Goal: Task Accomplishment & Management: Manage account settings

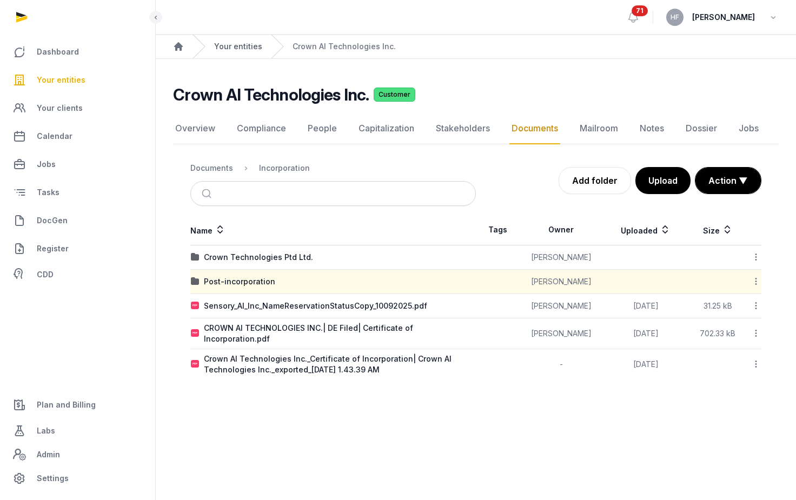
click at [248, 47] on link "Your entities" at bounding box center [238, 46] width 48 height 11
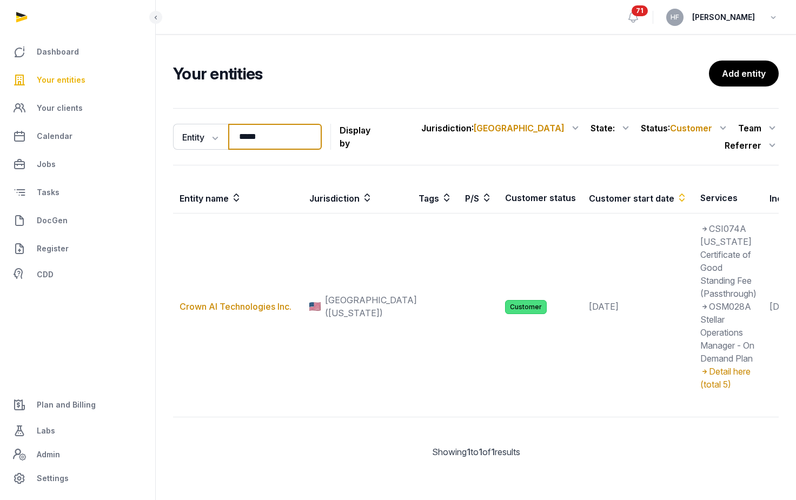
drag, startPoint x: 294, startPoint y: 129, endPoint x: 165, endPoint y: 129, distance: 129.2
click at [168, 129] on div "Entity Entity People Tags Services ***** Search Display by Jurisdiction : USA A…" at bounding box center [476, 292] width 640 height 376
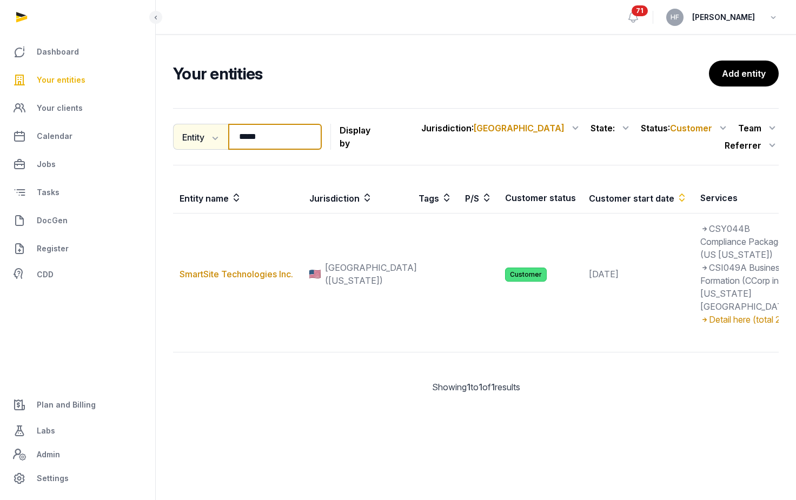
drag, startPoint x: 269, startPoint y: 135, endPoint x: 199, endPoint y: 133, distance: 69.2
click at [203, 133] on div "Entity Entity People Tags Services ***** Search" at bounding box center [247, 137] width 149 height 26
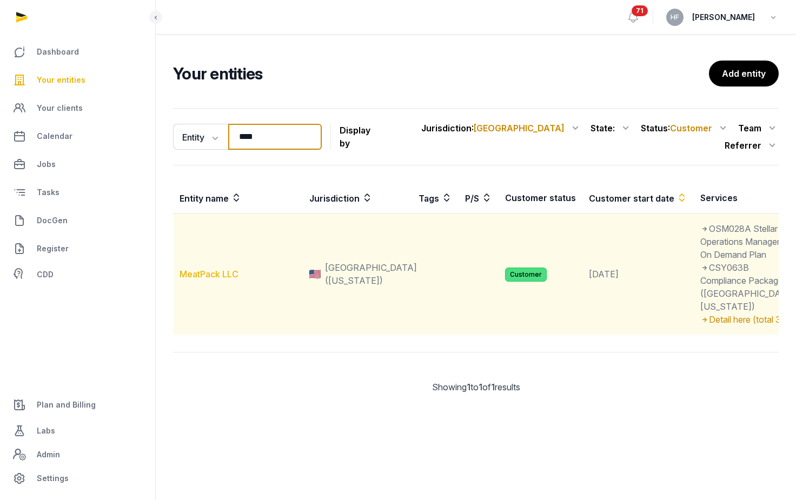
type input "****"
click at [225, 279] on link "MeatPack LLC" at bounding box center [208, 274] width 59 height 11
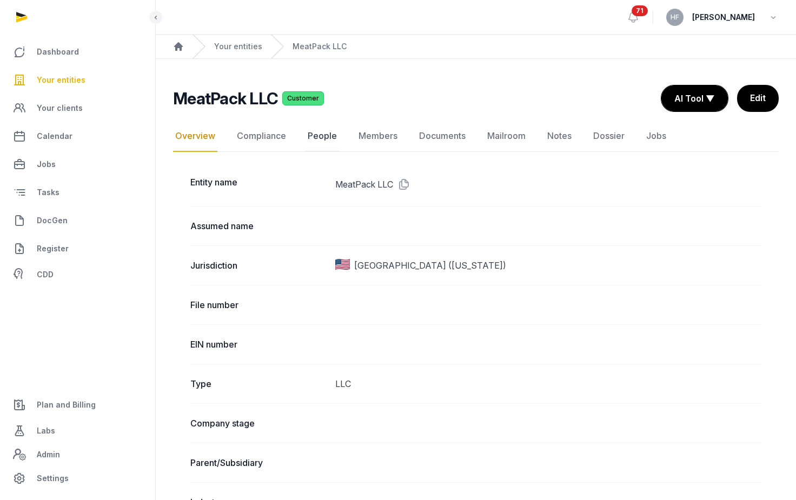
click at [328, 138] on link "People" at bounding box center [322, 136] width 34 height 31
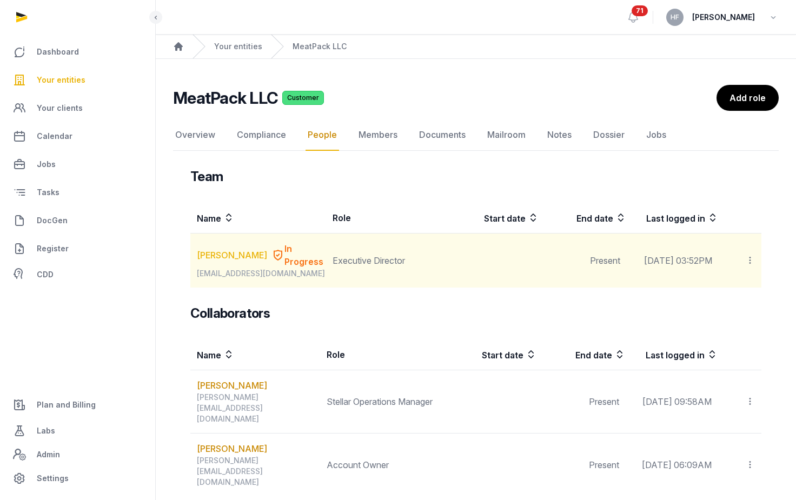
click at [235, 251] on link "[PERSON_NAME]" at bounding box center [232, 255] width 70 height 13
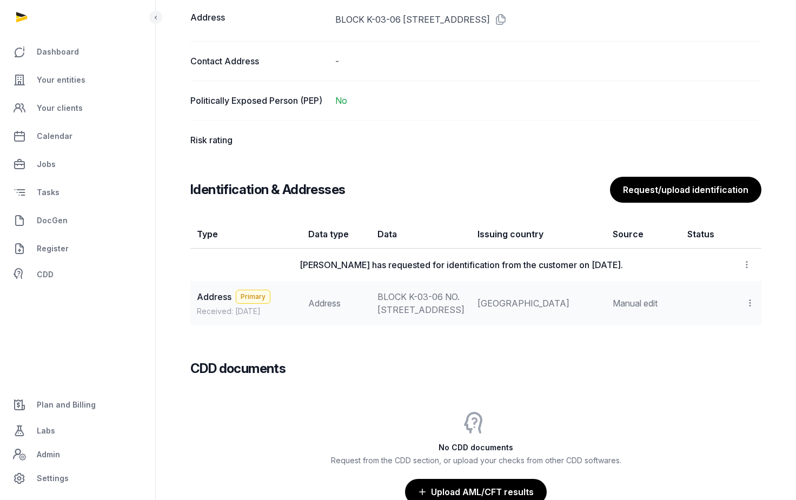
scroll to position [767, 0]
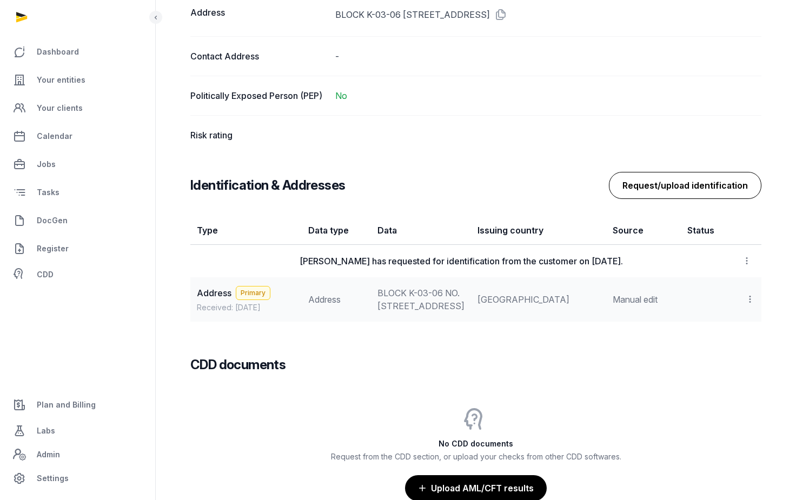
click at [639, 195] on button "Request/upload identification" at bounding box center [685, 185] width 152 height 27
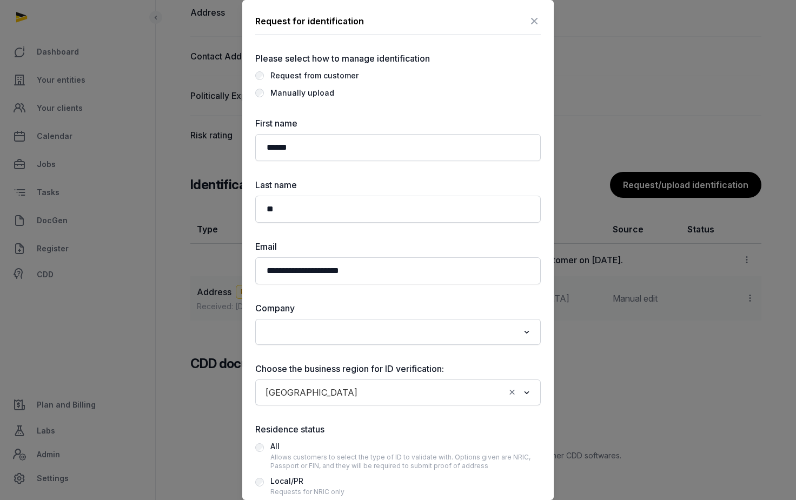
scroll to position [0, 0]
click at [323, 96] on div "Manually upload" at bounding box center [302, 93] width 64 height 13
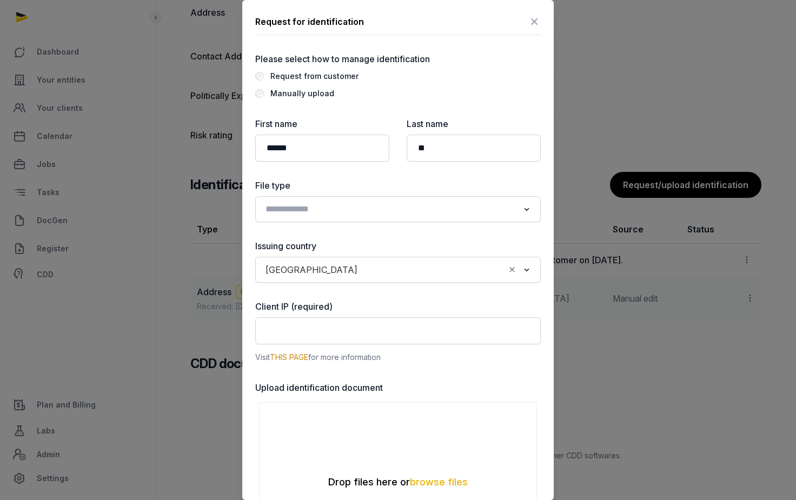
click at [378, 212] on input "Search for option" at bounding box center [390, 209] width 257 height 15
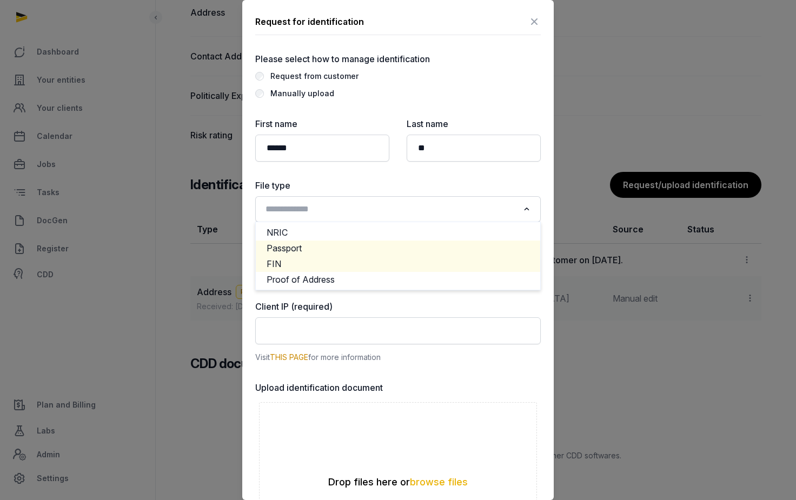
click at [332, 248] on li "Passport" at bounding box center [398, 248] width 284 height 16
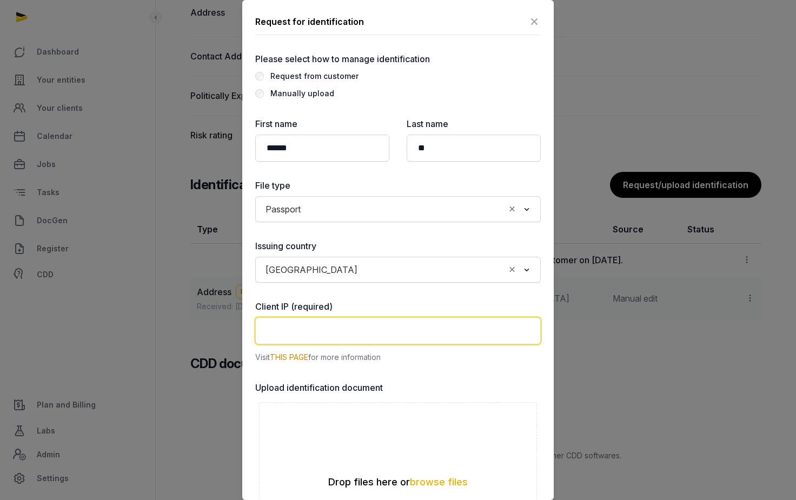
click at [349, 329] on input "text" at bounding box center [397, 330] width 285 height 27
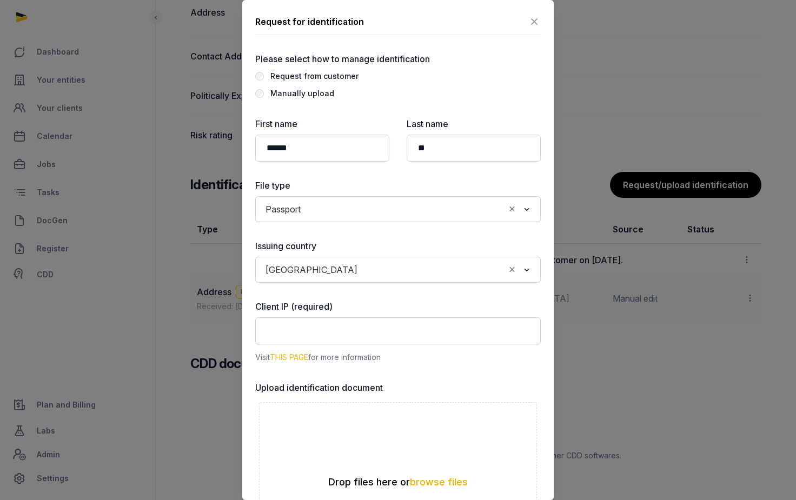
click at [301, 357] on link "THIS PAGE" at bounding box center [289, 356] width 38 height 9
click at [534, 24] on icon at bounding box center [533, 21] width 13 height 17
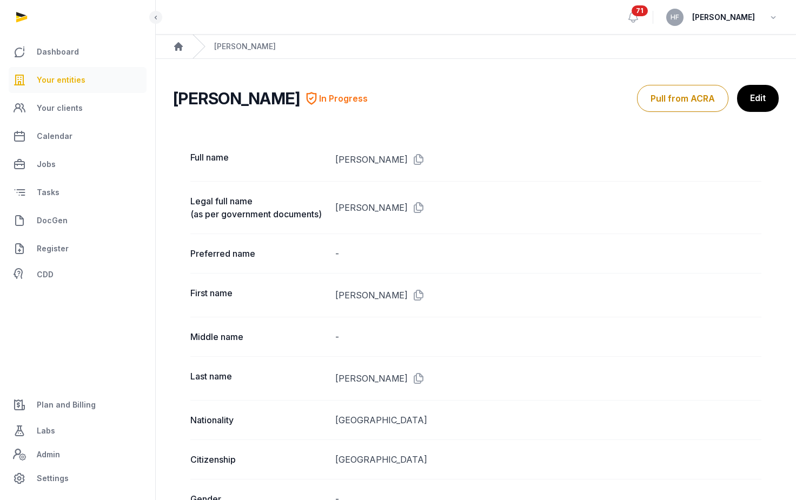
click at [79, 82] on span "Your entities" at bounding box center [61, 80] width 49 height 13
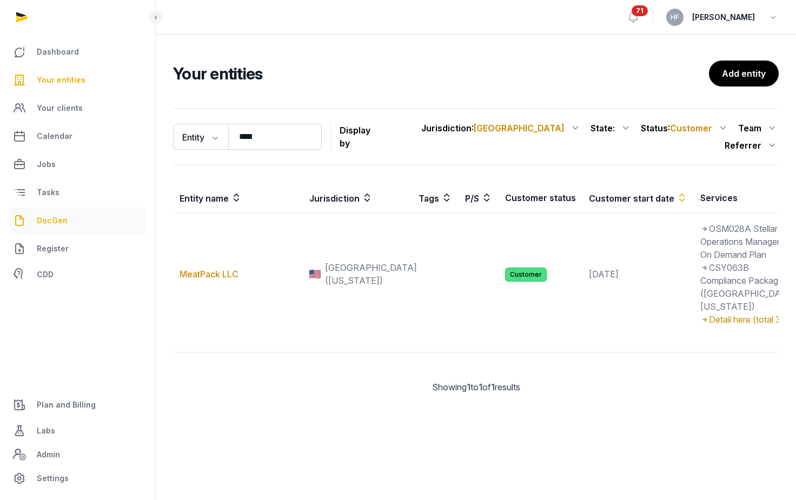
click at [57, 221] on span "DocGen" at bounding box center [52, 220] width 31 height 13
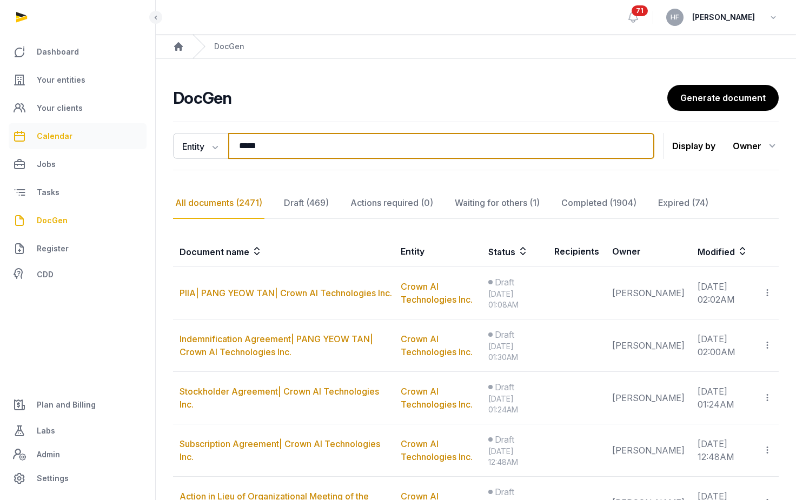
drag, startPoint x: 279, startPoint y: 149, endPoint x: 115, endPoint y: 126, distance: 165.9
click at [122, 126] on div "**********" at bounding box center [398, 444] width 796 height 888
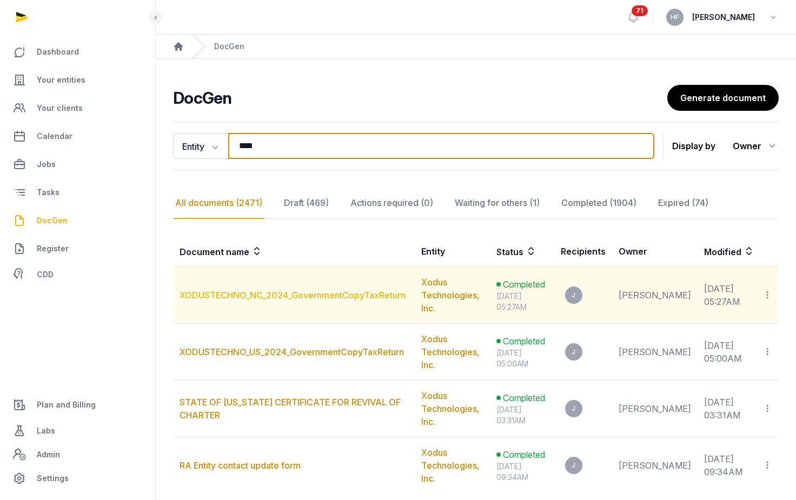
type input "****"
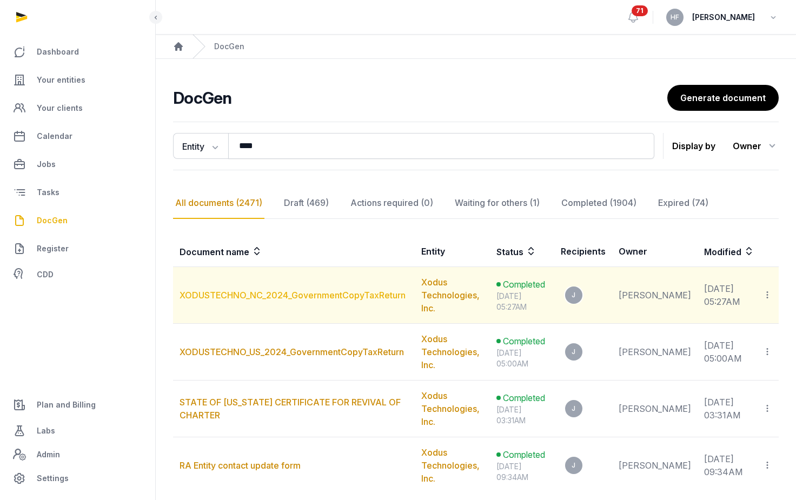
click at [348, 297] on link "XODUSTECHNO_NC_2024_GovernmentCopyTaxReturn" at bounding box center [292, 295] width 226 height 11
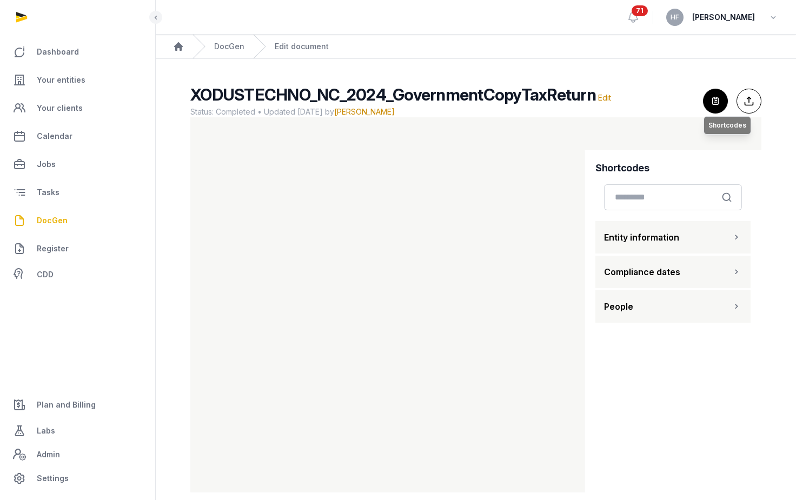
click at [709, 102] on icon "button" at bounding box center [715, 101] width 24 height 24
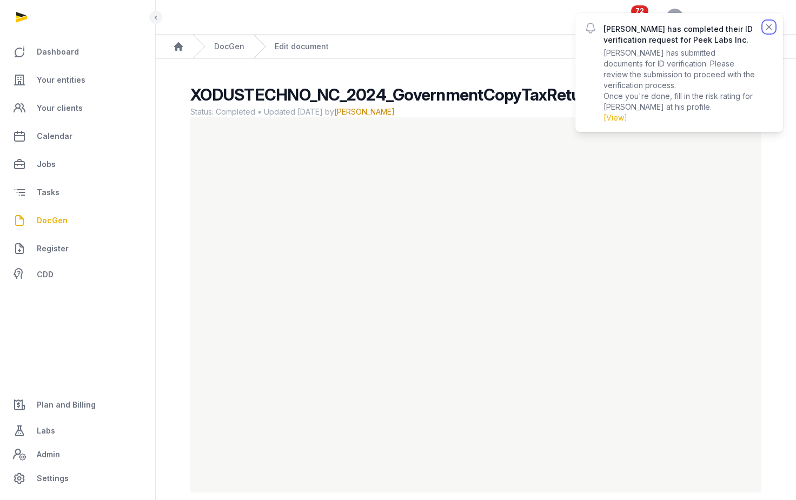
click at [769, 24] on icon "button" at bounding box center [768, 27] width 11 height 11
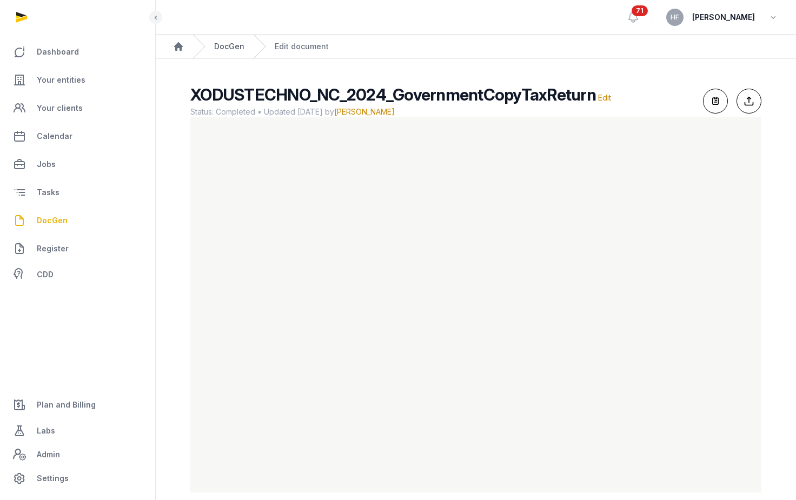
click at [229, 44] on link "DocGen" at bounding box center [229, 46] width 30 height 11
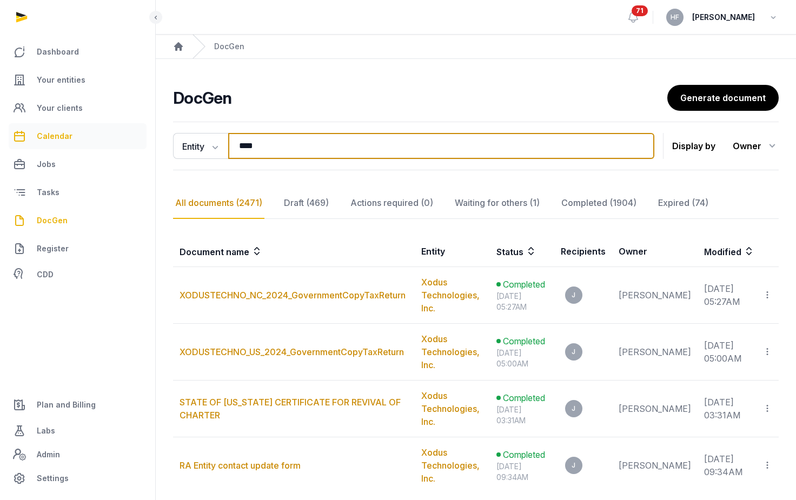
drag, startPoint x: 273, startPoint y: 148, endPoint x: 145, endPoint y: 138, distance: 127.9
click at [153, 138] on div "**********" at bounding box center [398, 295] width 796 height 591
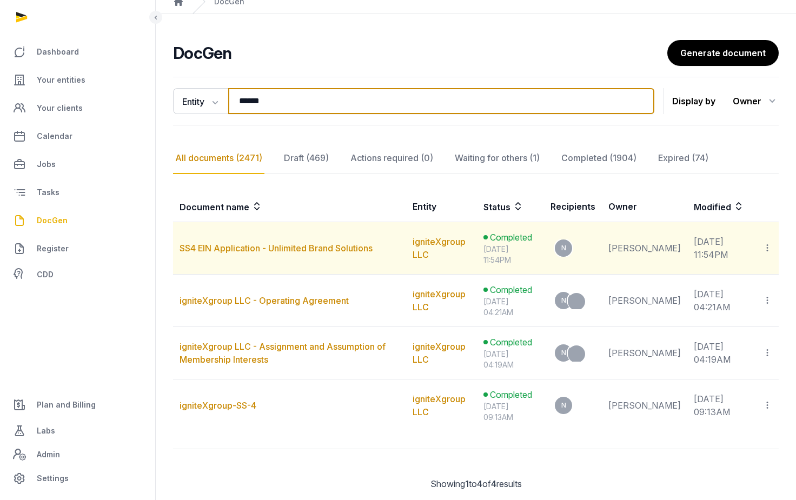
scroll to position [74, 0]
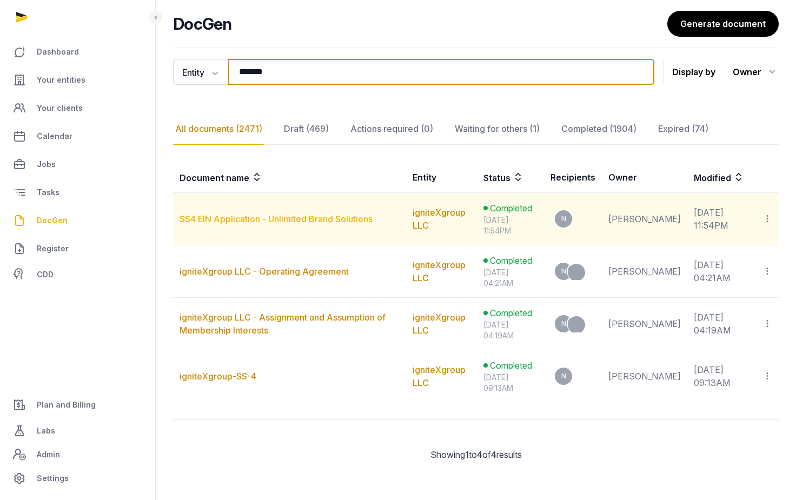
type input "*******"
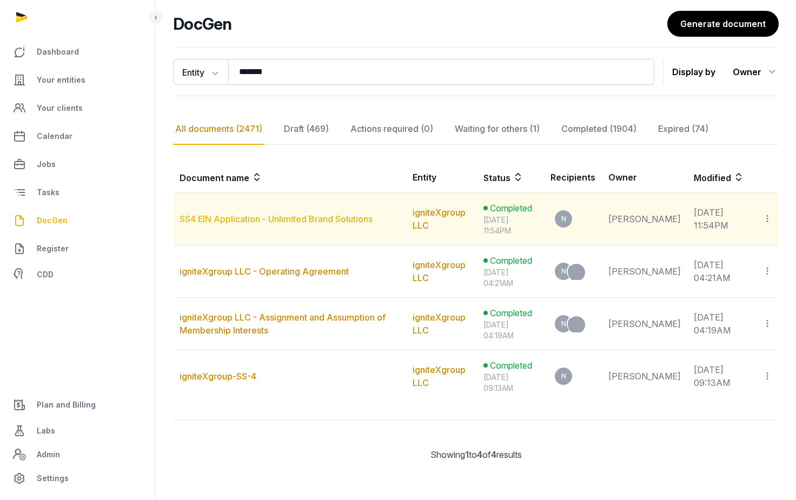
click at [243, 217] on link "SS4 EIN Application - Unlimited Brand Solutions" at bounding box center [275, 218] width 193 height 11
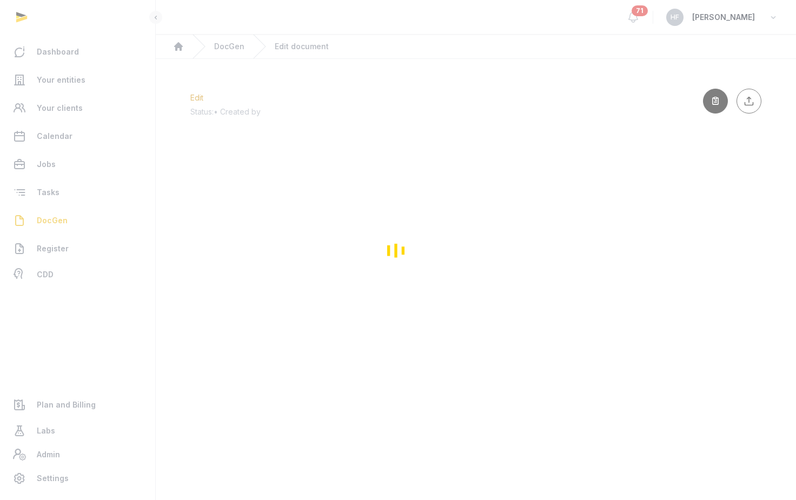
click at [233, 43] on div "Loading" at bounding box center [398, 250] width 796 height 500
click at [93, 108] on div "Loading" at bounding box center [398, 250] width 796 height 500
click at [74, 82] on div "Loading" at bounding box center [398, 250] width 796 height 500
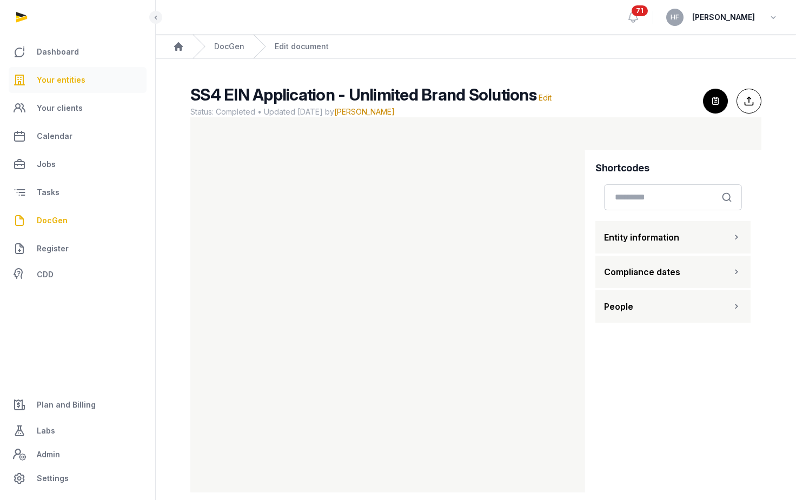
click at [90, 81] on link "Your entities" at bounding box center [78, 80] width 138 height 26
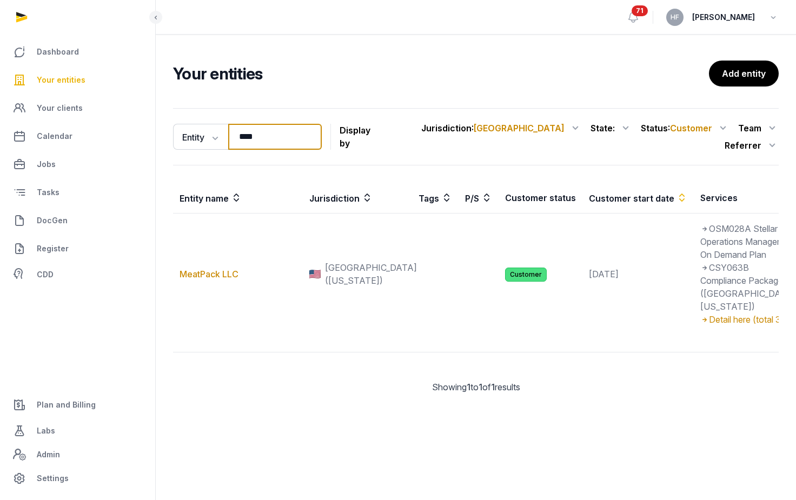
drag, startPoint x: 303, startPoint y: 138, endPoint x: 155, endPoint y: 139, distance: 147.5
click at [158, 138] on div "Entity Entity People Tags Services **** Search Display by Jurisdiction : USA Al…" at bounding box center [476, 259] width 640 height 311
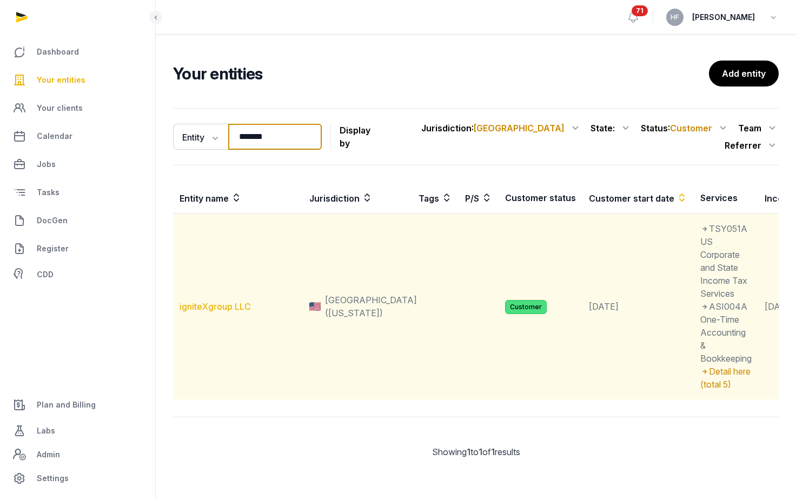
type input "*******"
click at [242, 301] on link "igniteXgroup LLC" at bounding box center [214, 306] width 71 height 11
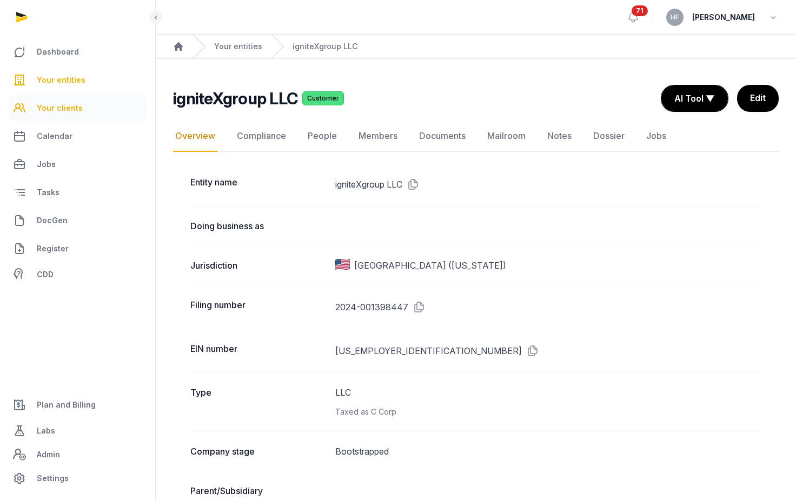
click at [89, 108] on link "Your clients" at bounding box center [78, 108] width 138 height 26
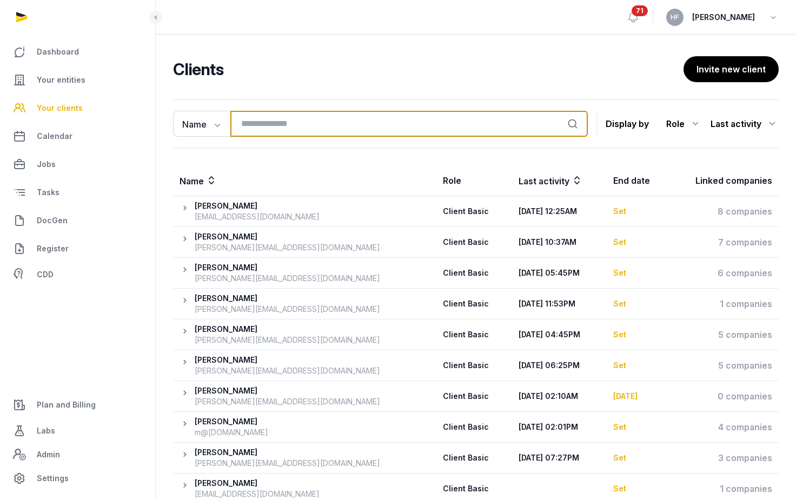
click at [317, 125] on input "search" at bounding box center [408, 124] width 357 height 26
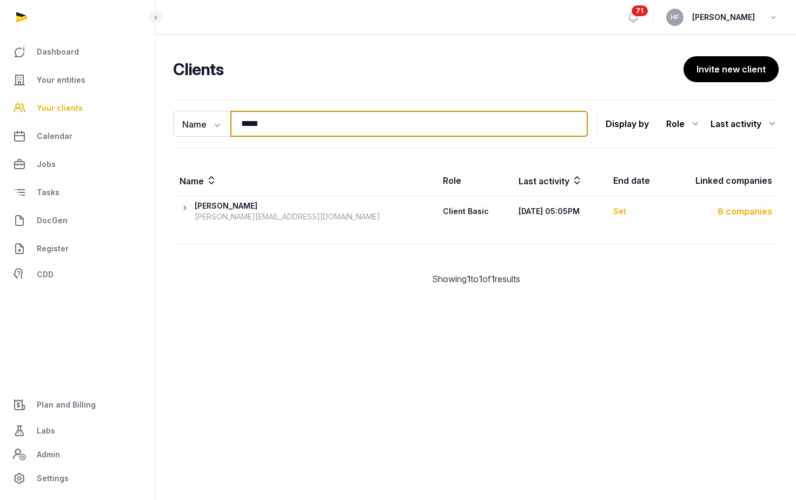
type input "*****"
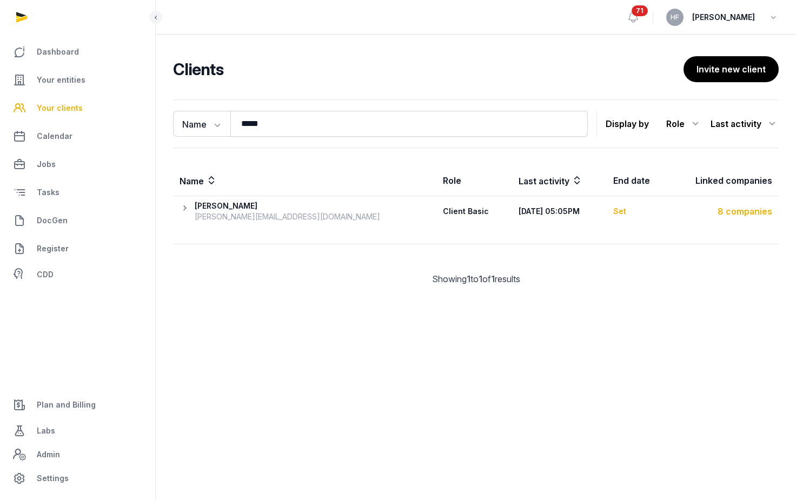
click at [751, 210] on div "8 companies" at bounding box center [723, 211] width 98 height 13
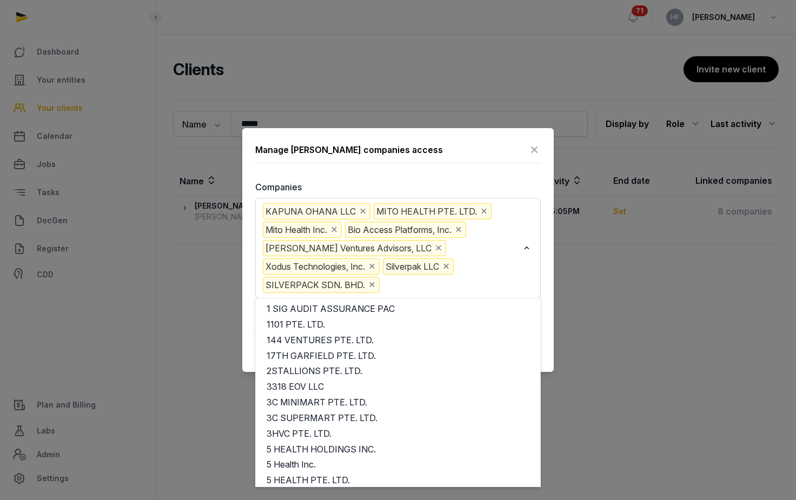
click at [424, 289] on input "Search for option" at bounding box center [450, 285] width 137 height 16
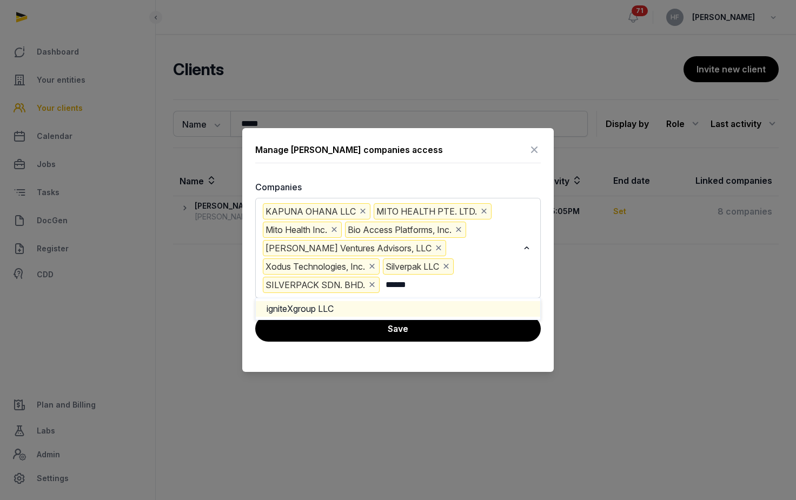
click at [427, 306] on li "igniteXgroup LLC" at bounding box center [398, 309] width 284 height 16
type input "******"
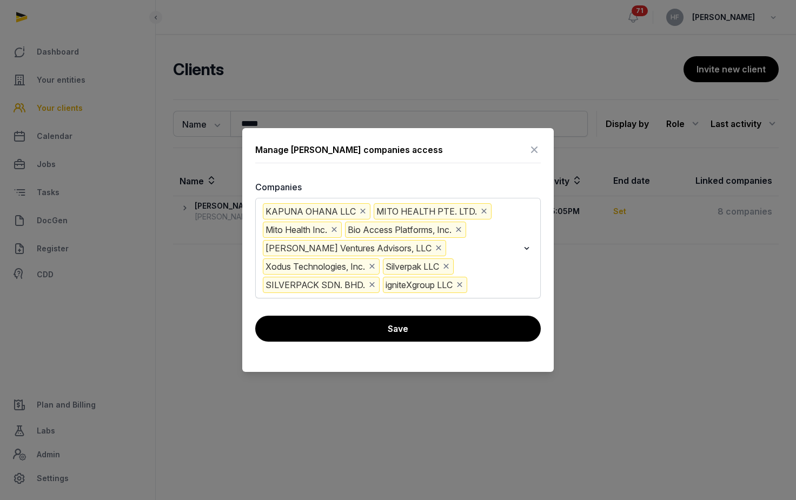
click at [494, 289] on input "Search for option" at bounding box center [493, 285] width 49 height 16
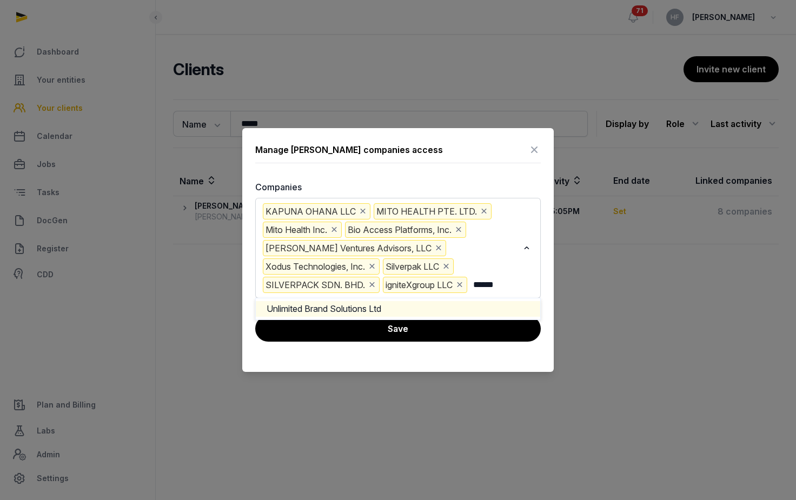
click at [469, 305] on li "Unlimited Brand Solutions Ltd" at bounding box center [398, 309] width 284 height 16
type input "******"
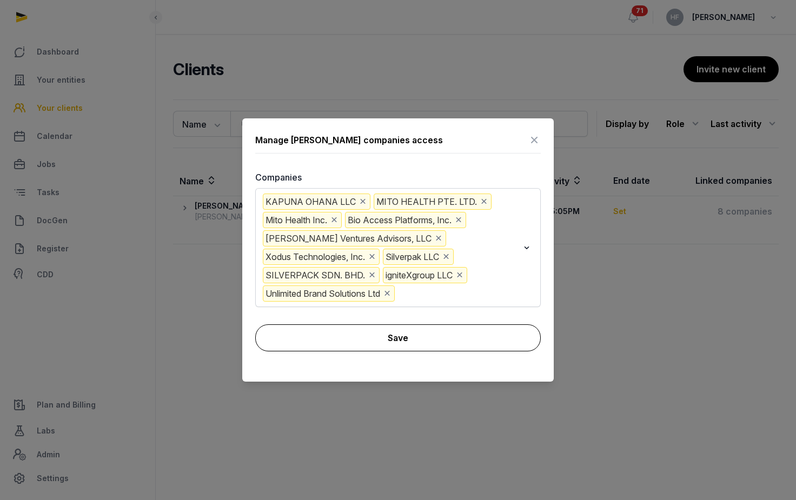
click at [464, 335] on button "Save" at bounding box center [397, 337] width 285 height 27
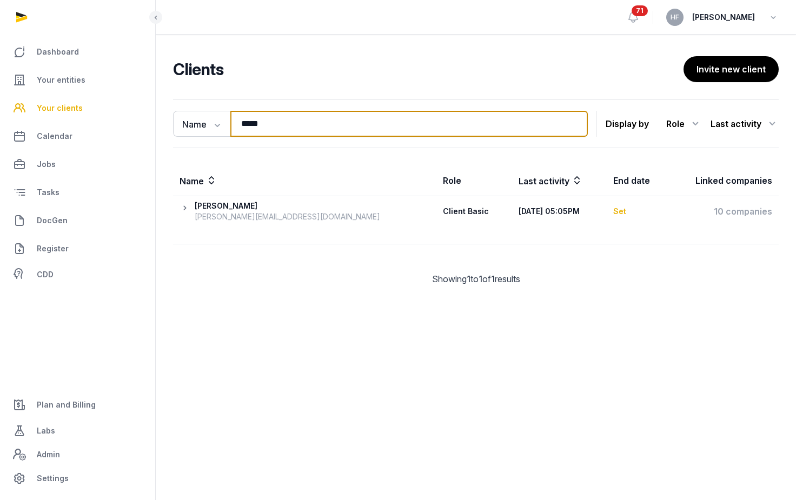
drag, startPoint x: 282, startPoint y: 126, endPoint x: 141, endPoint y: 121, distance: 141.7
click at [153, 121] on div "Dashboard Your entities Your clients Calendar Jobs Tasks DocGen Register CDD Pl…" at bounding box center [398, 250] width 796 height 500
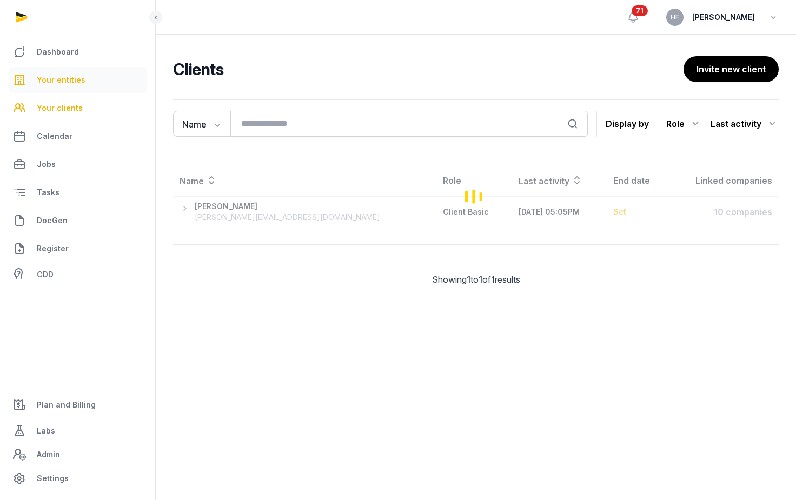
click at [45, 76] on span "Your entities" at bounding box center [61, 80] width 49 height 13
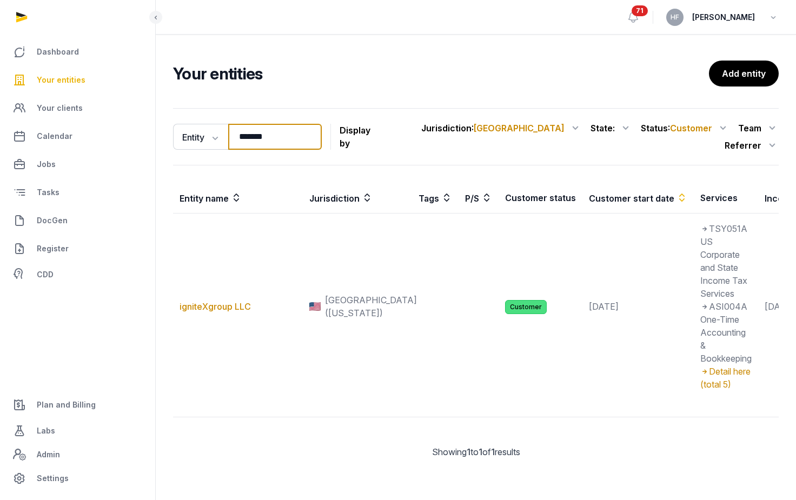
drag, startPoint x: 285, startPoint y: 135, endPoint x: 152, endPoint y: 135, distance: 133.0
click at [155, 135] on div "Dashboard Your entities Your clients Calendar Jobs Tasks DocGen Register CDD Pl…" at bounding box center [398, 250] width 796 height 500
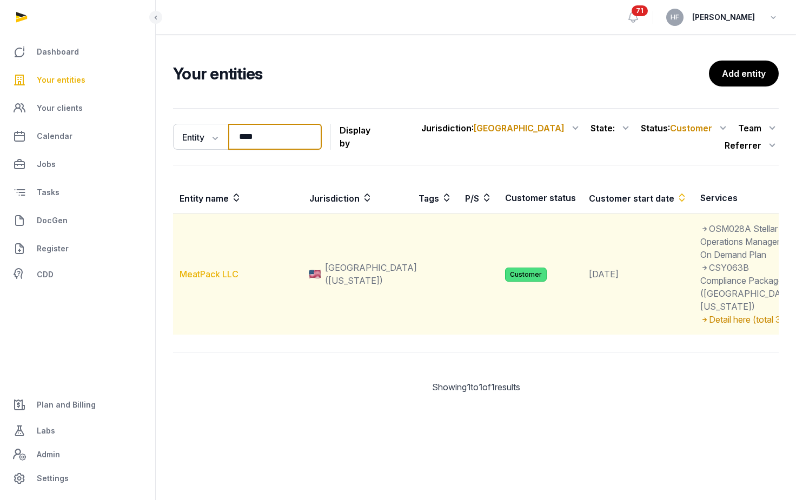
type input "****"
click at [229, 279] on link "MeatPack LLC" at bounding box center [208, 274] width 59 height 11
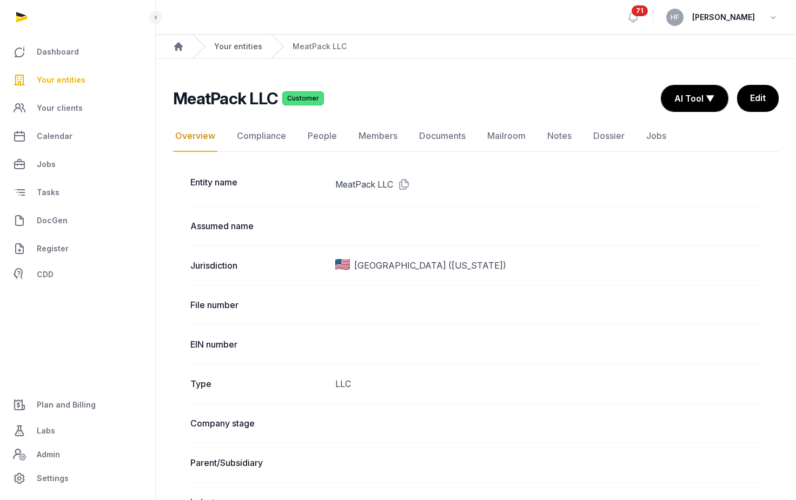
click at [241, 41] on link "Your entities" at bounding box center [238, 46] width 48 height 11
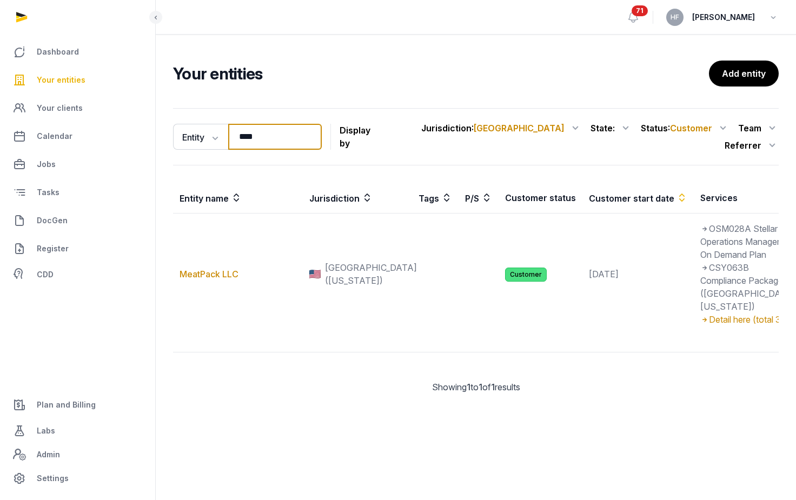
drag, startPoint x: 265, startPoint y: 131, endPoint x: 166, endPoint y: 131, distance: 98.9
click at [168, 131] on div "Entity Entity People Tags Services **** Search Display by Jurisdiction : USA Al…" at bounding box center [476, 259] width 640 height 311
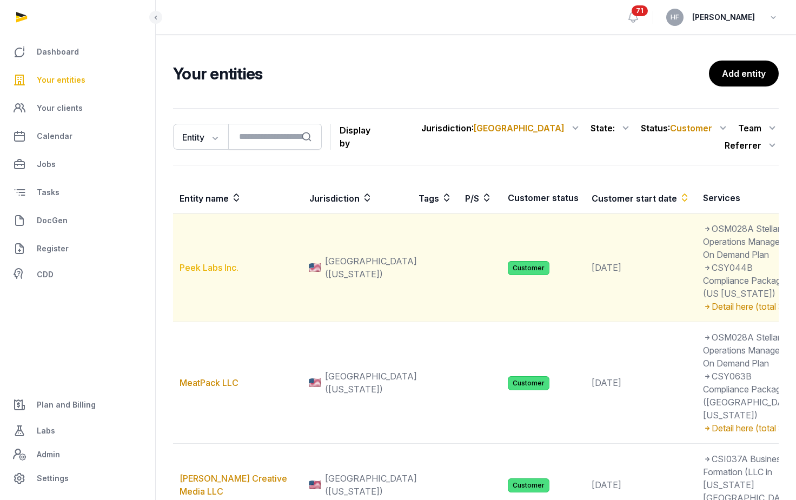
click at [199, 273] on link "Peek Labs Inc." at bounding box center [208, 267] width 59 height 11
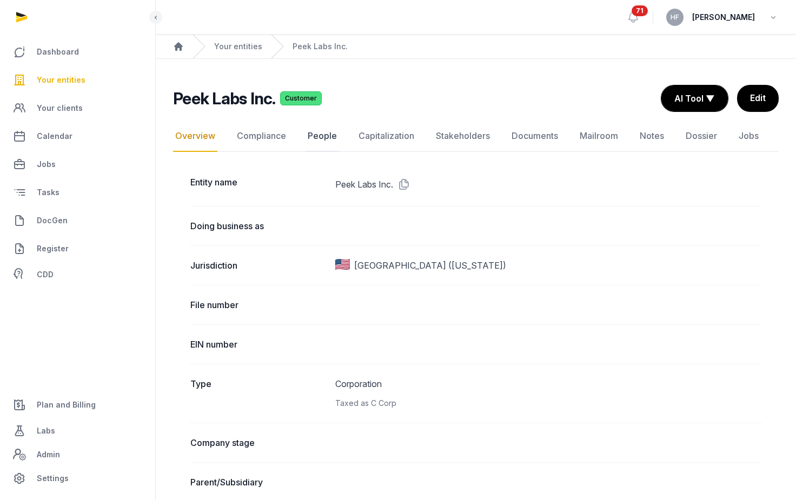
click at [314, 138] on link "People" at bounding box center [322, 136] width 34 height 31
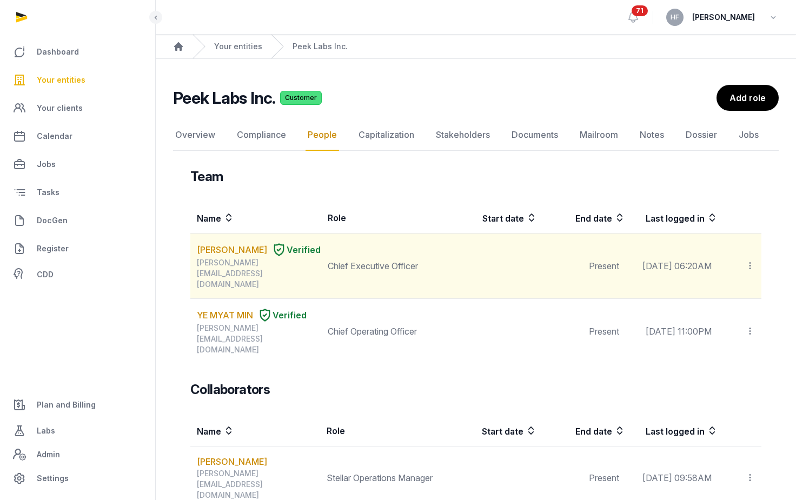
click at [749, 260] on icon at bounding box center [750, 265] width 10 height 11
click at [225, 245] on link "SHERRY YAN JIANG" at bounding box center [232, 249] width 70 height 13
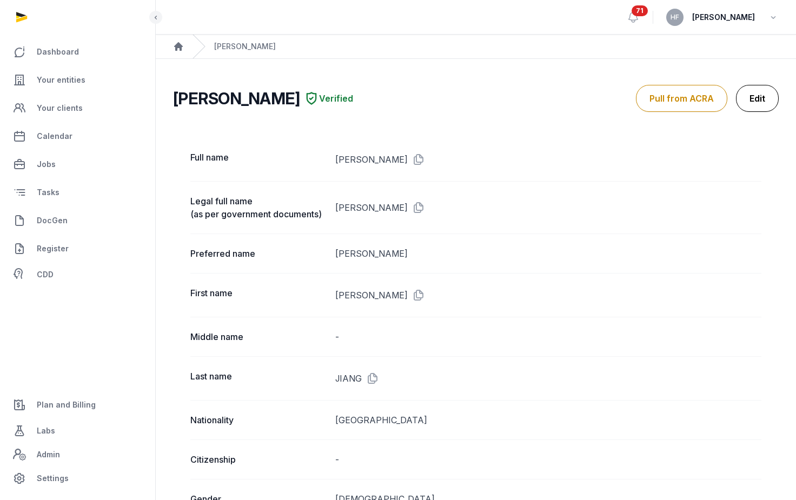
click at [752, 99] on link "Edit" at bounding box center [757, 98] width 43 height 27
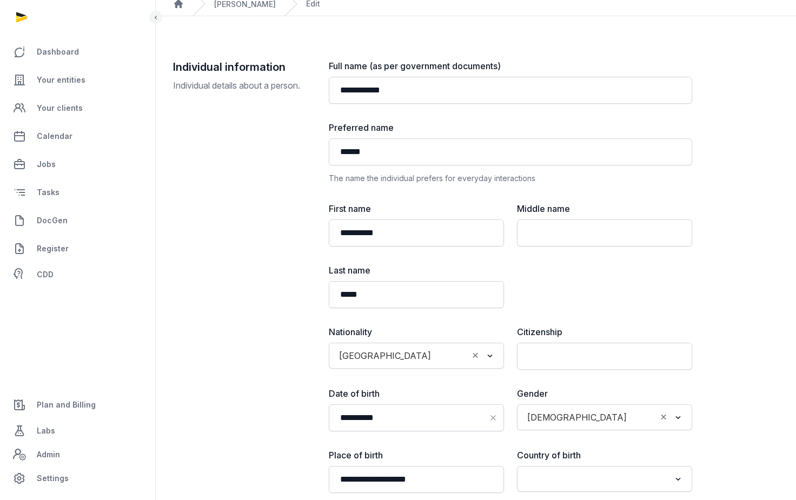
scroll to position [51, 0]
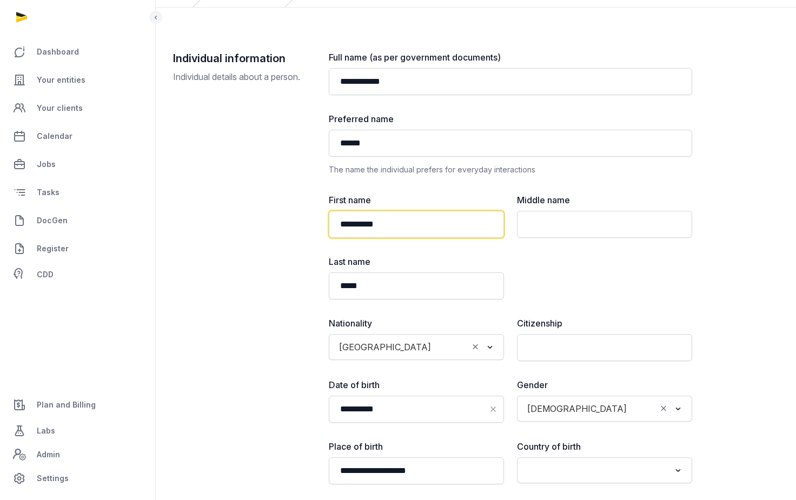
drag, startPoint x: 412, startPoint y: 225, endPoint x: 299, endPoint y: 222, distance: 113.0
click at [299, 223] on div "**********" at bounding box center [475, 342] width 605 height 583
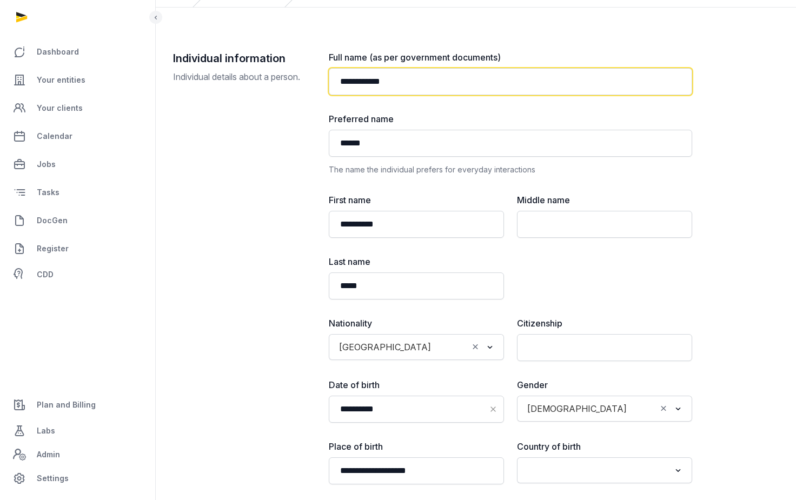
drag, startPoint x: 411, startPoint y: 78, endPoint x: 372, endPoint y: 81, distance: 39.6
click at [372, 81] on input "**********" at bounding box center [510, 81] width 363 height 27
click at [371, 81] on input "**********" at bounding box center [510, 81] width 363 height 27
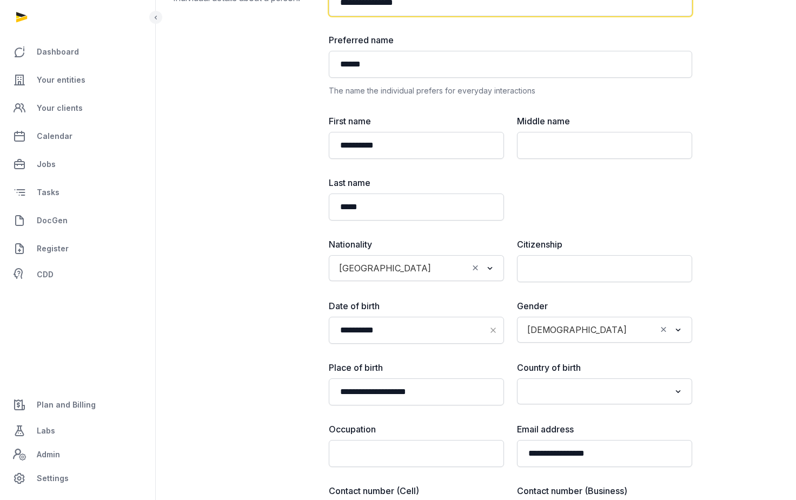
scroll to position [131, 0]
type input "**********"
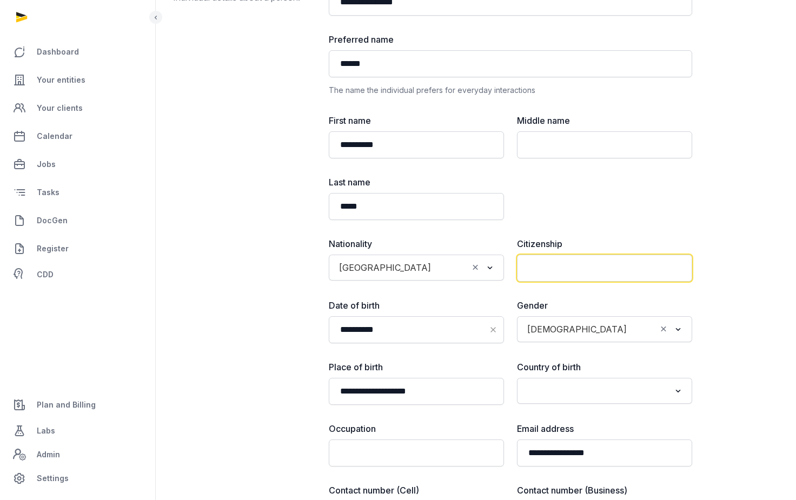
click at [583, 262] on input "text" at bounding box center [604, 268] width 175 height 27
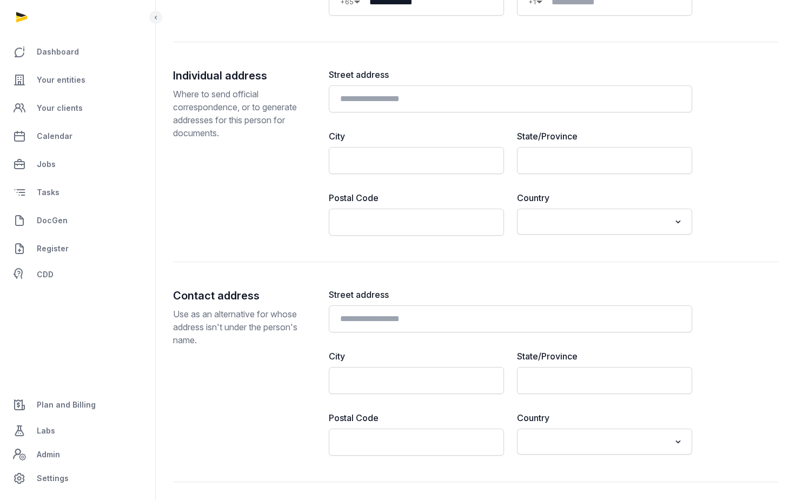
scroll to position [966, 0]
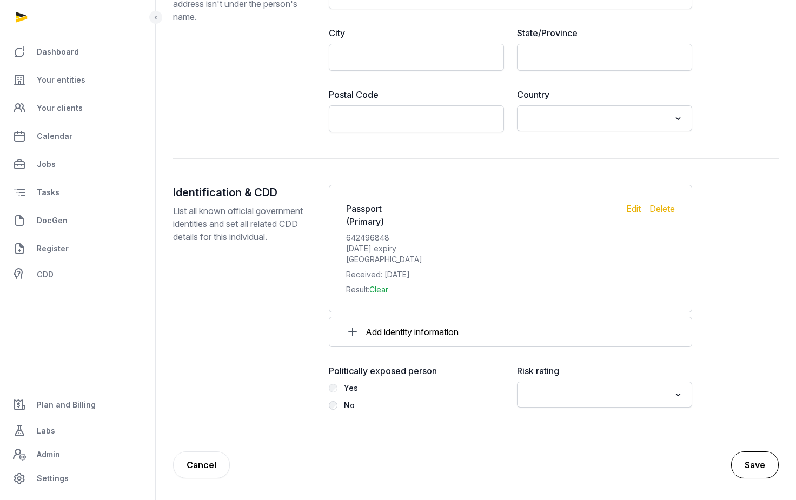
click at [763, 462] on button "Save" at bounding box center [755, 464] width 48 height 27
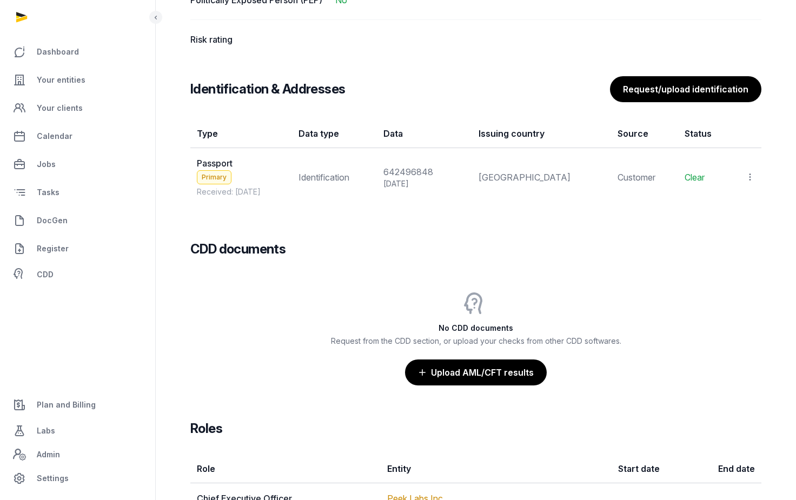
scroll to position [946, 0]
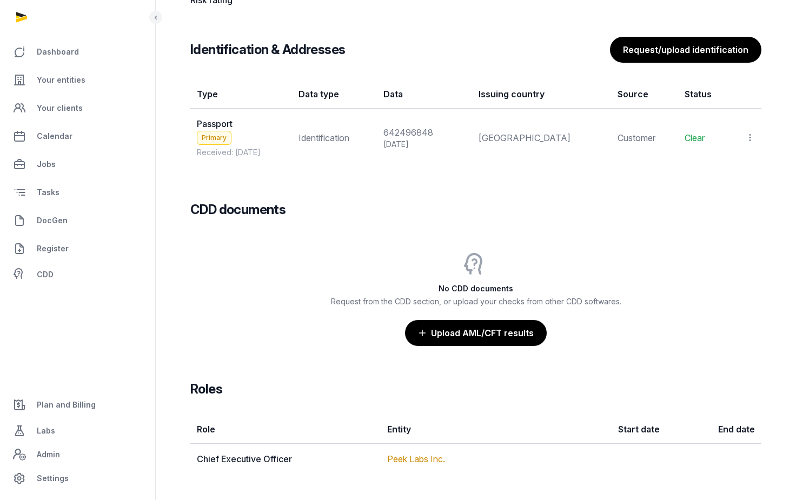
click at [751, 137] on icon at bounding box center [750, 137] width 10 height 11
click at [733, 163] on span "View" at bounding box center [733, 167] width 19 height 11
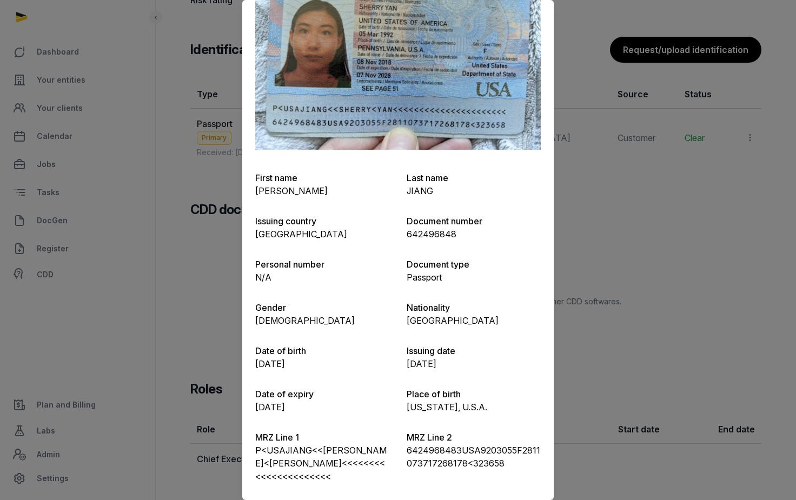
scroll to position [0, 0]
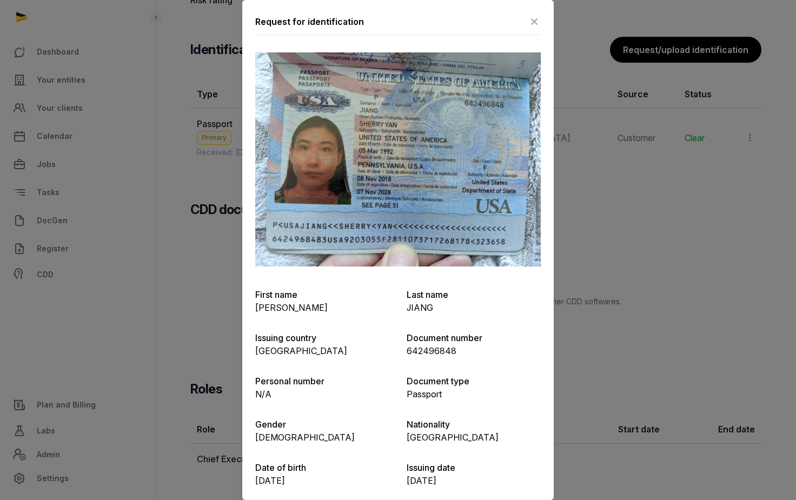
click at [537, 15] on icon at bounding box center [533, 21] width 13 height 17
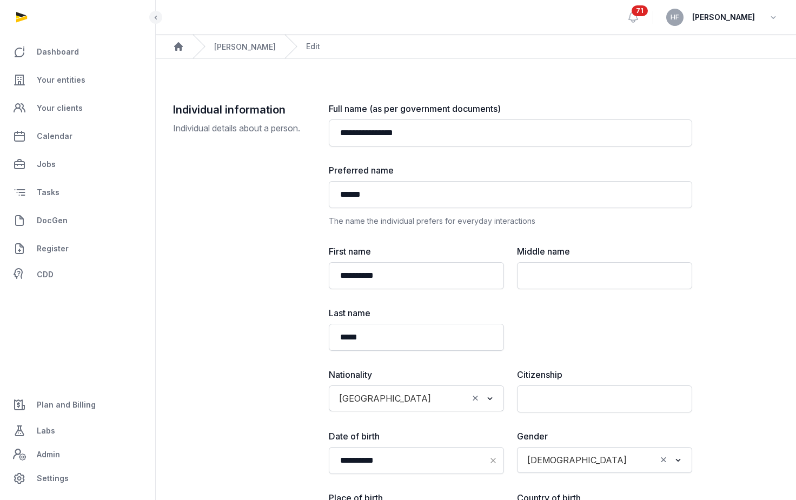
click at [262, 41] on div "Sherry Yan Jiang" at bounding box center [245, 46] width 62 height 13
click at [262, 49] on link "Sherry Yan Jiang" at bounding box center [245, 46] width 62 height 9
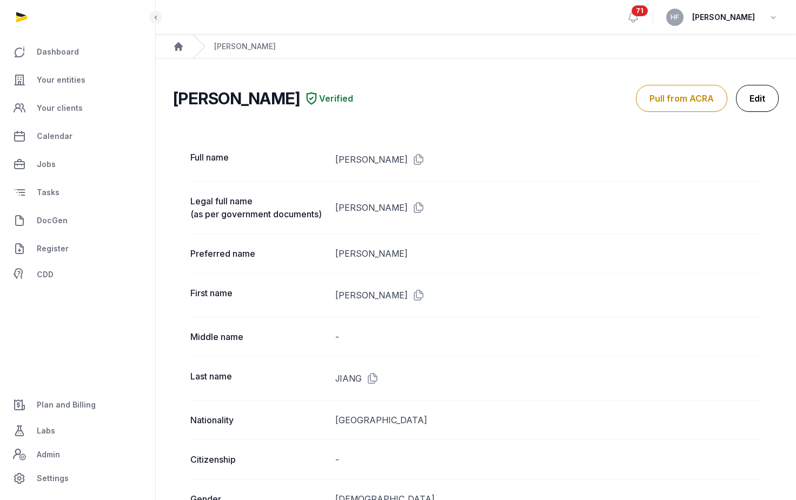
click at [766, 95] on link "Edit" at bounding box center [757, 98] width 43 height 27
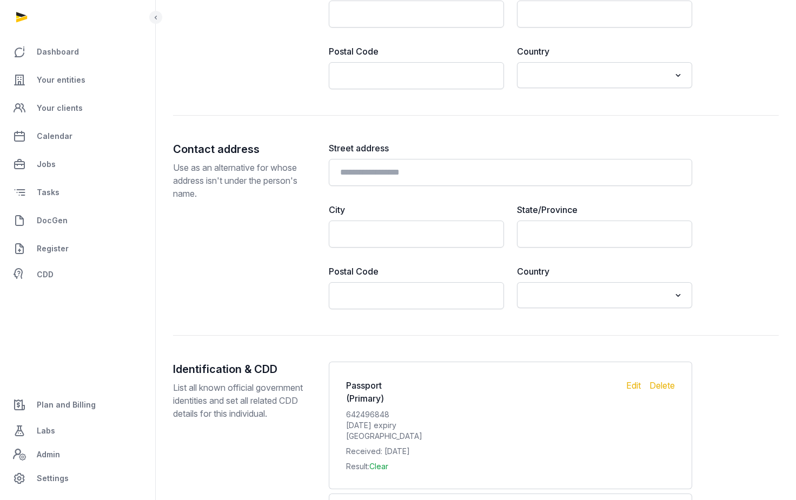
scroll to position [966, 0]
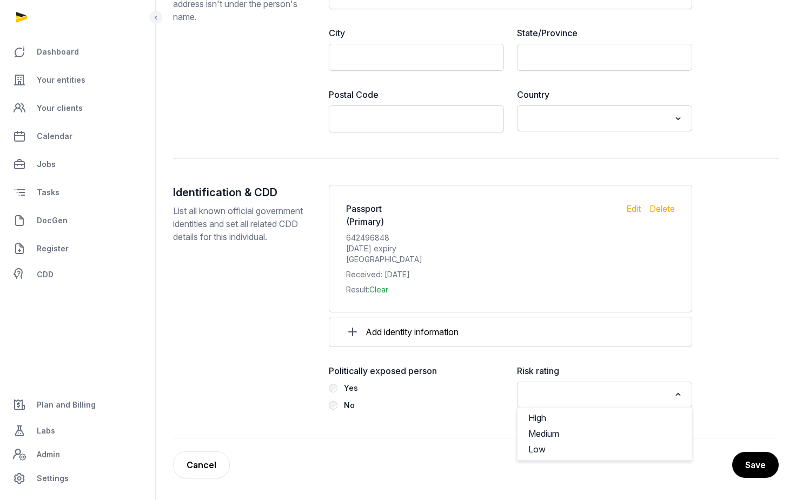
click at [599, 394] on input "Search for option" at bounding box center [596, 394] width 146 height 15
click at [559, 446] on li "Low" at bounding box center [604, 450] width 174 height 16
click at [763, 461] on button "Save" at bounding box center [755, 464] width 48 height 27
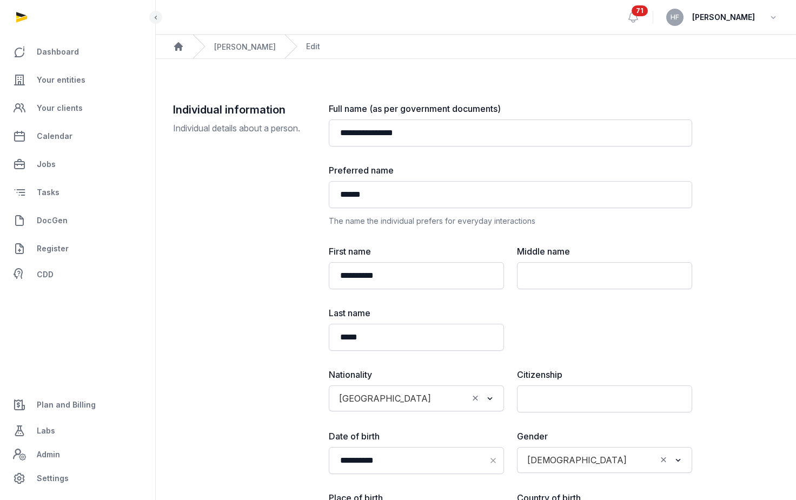
click at [259, 52] on div "Sherry Yan Jiang" at bounding box center [245, 46] width 62 height 13
click at [259, 51] on div "Sherry Yan Jiang" at bounding box center [245, 46] width 62 height 13
click at [98, 81] on link "Your entities" at bounding box center [78, 80] width 138 height 26
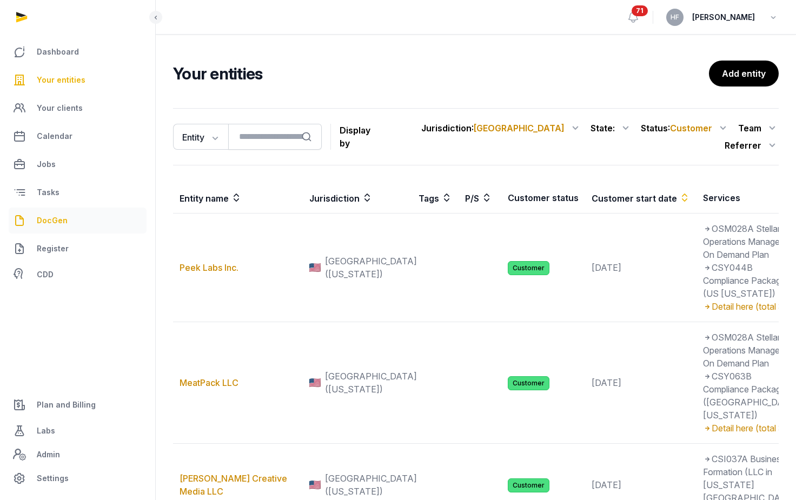
click at [61, 224] on span "DocGen" at bounding box center [52, 220] width 31 height 13
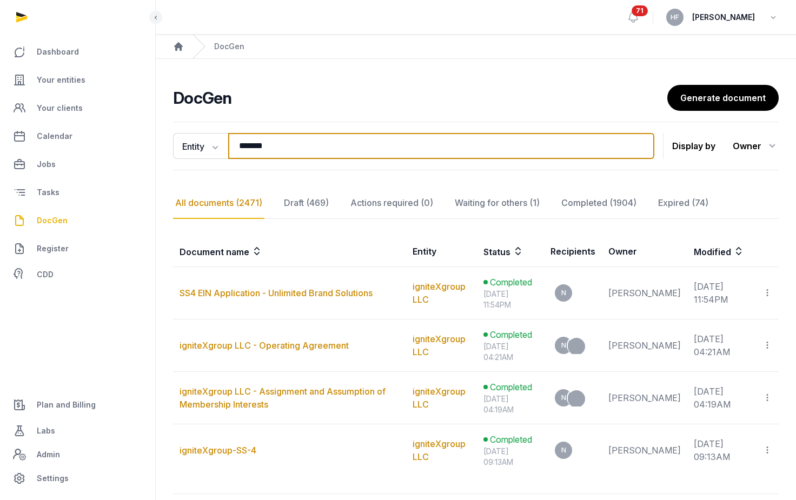
drag, startPoint x: 287, startPoint y: 147, endPoint x: 151, endPoint y: 141, distance: 135.8
click at [159, 141] on div "**********" at bounding box center [476, 336] width 640 height 439
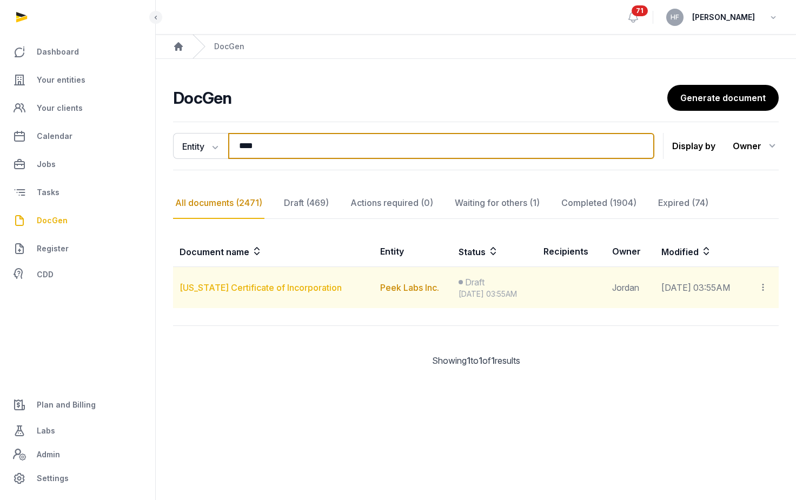
type input "****"
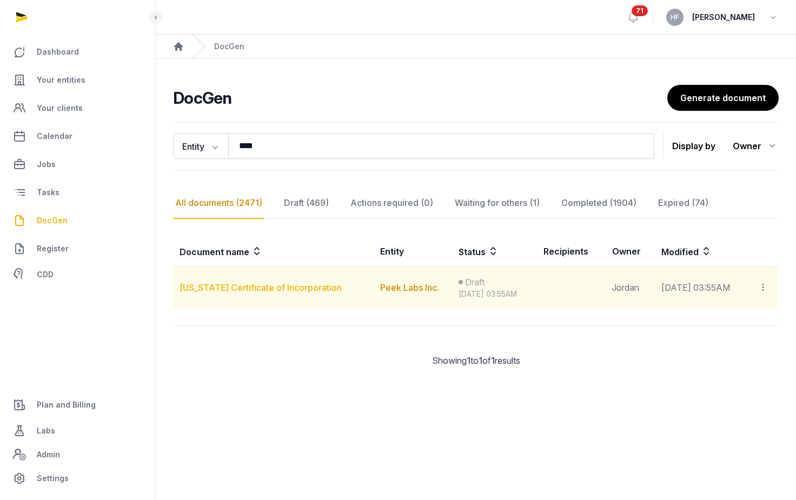
click at [308, 289] on link "Delaware Certificate of Incorporation" at bounding box center [260, 287] width 162 height 11
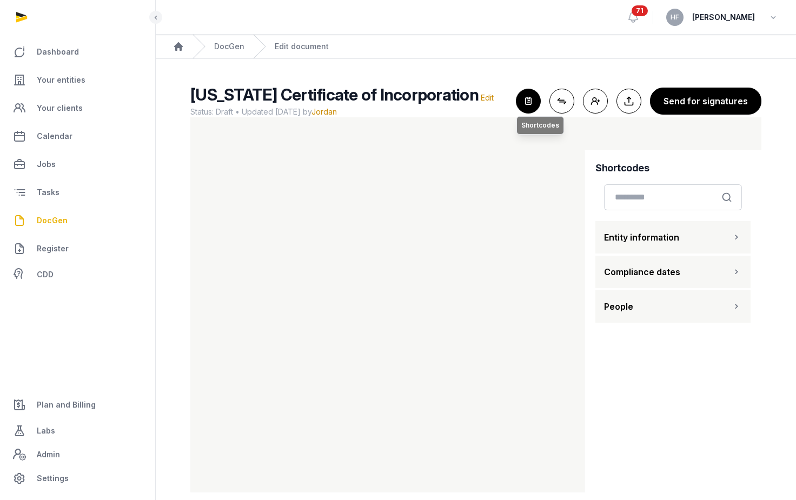
click at [523, 104] on icon "button" at bounding box center [528, 101] width 24 height 24
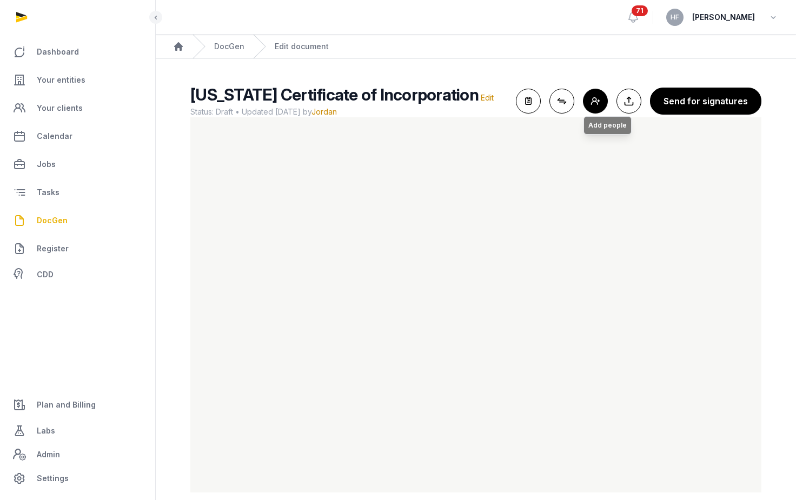
click at [602, 99] on button "Add people Add people" at bounding box center [595, 101] width 25 height 25
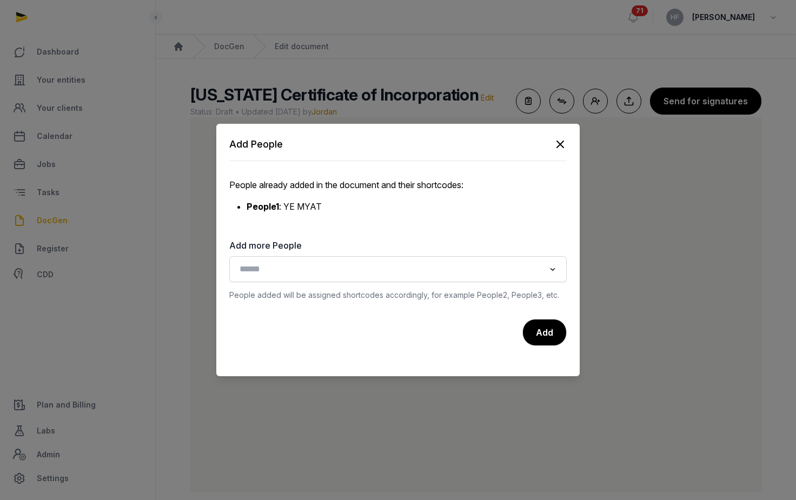
click at [388, 272] on input "Search for option" at bounding box center [390, 269] width 309 height 15
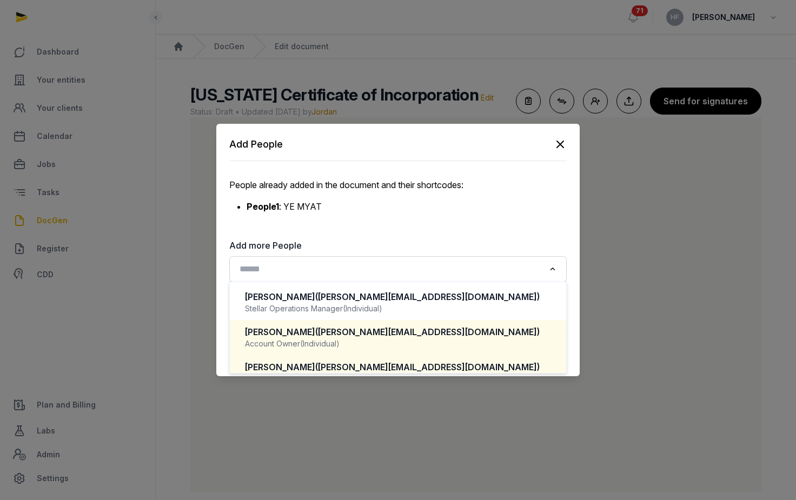
scroll to position [16, 0]
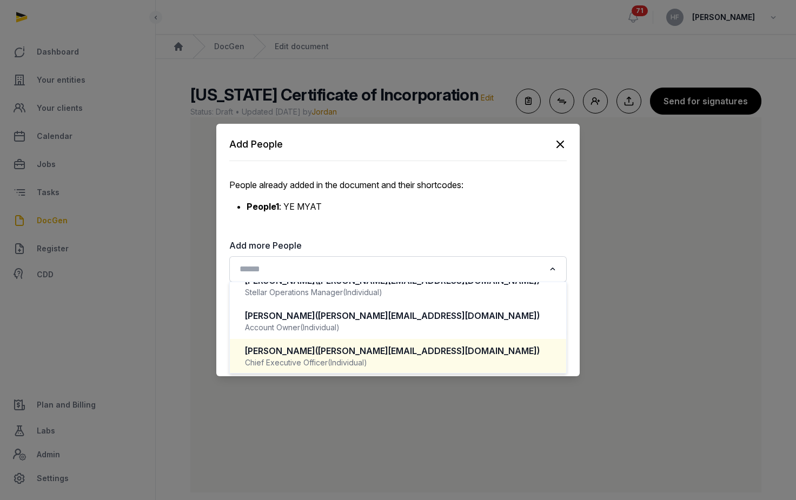
click at [394, 360] on div "Chief Executive Officer (Individual)" at bounding box center [398, 362] width 306 height 11
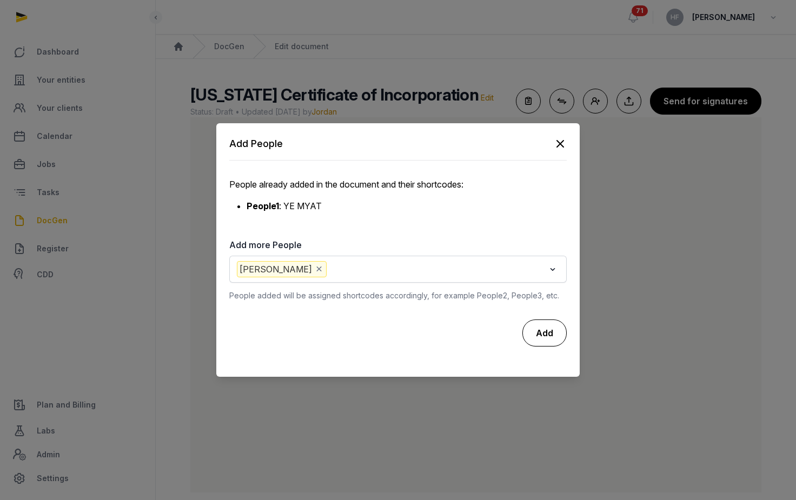
click at [539, 330] on div "Add" at bounding box center [544, 332] width 44 height 27
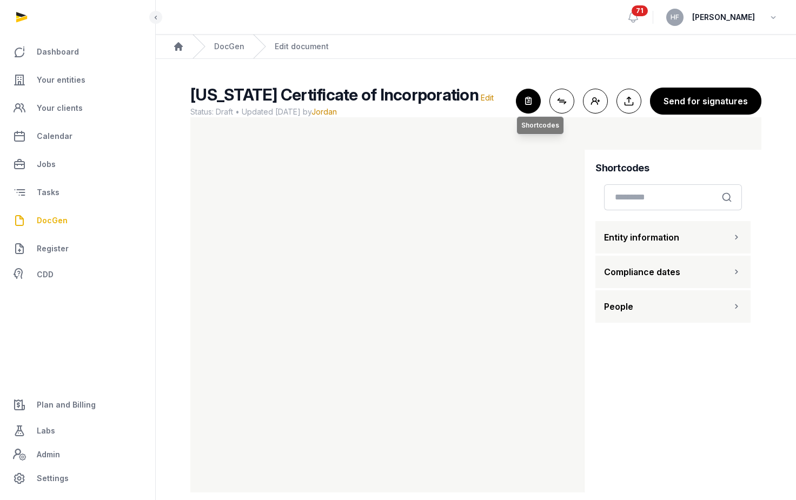
click at [531, 101] on icon "button" at bounding box center [528, 101] width 24 height 24
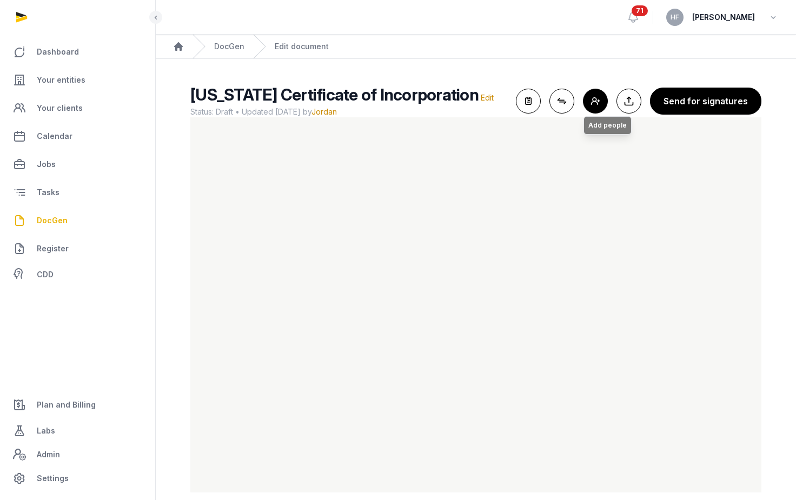
click at [600, 99] on button "Add people Add people" at bounding box center [595, 101] width 25 height 25
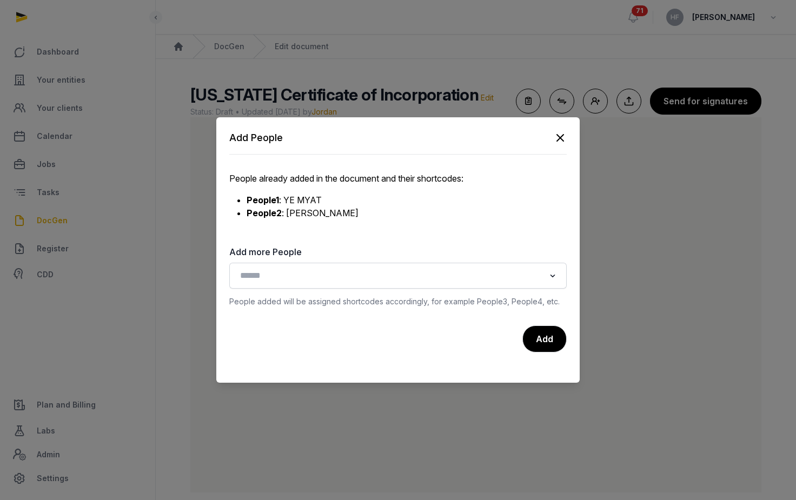
click at [475, 219] on li "People2 : SHERRY YAN" at bounding box center [406, 212] width 320 height 13
click at [558, 137] on icon "button" at bounding box center [559, 137] width 13 height 13
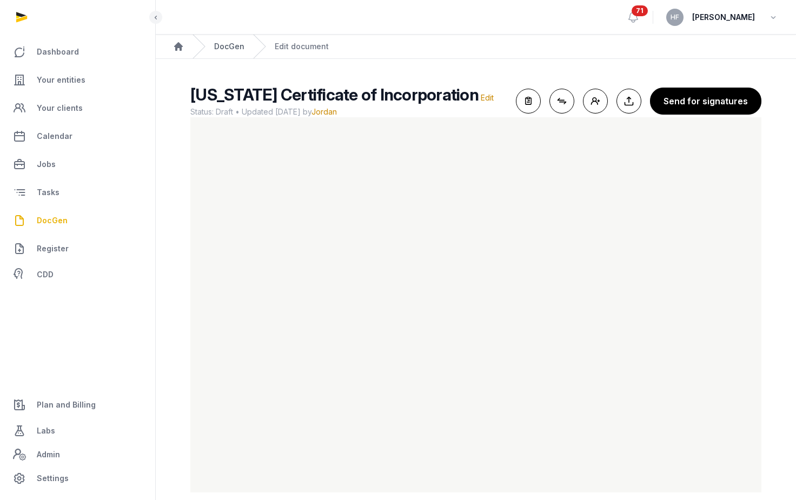
click at [230, 47] on link "DocGen" at bounding box center [229, 46] width 30 height 11
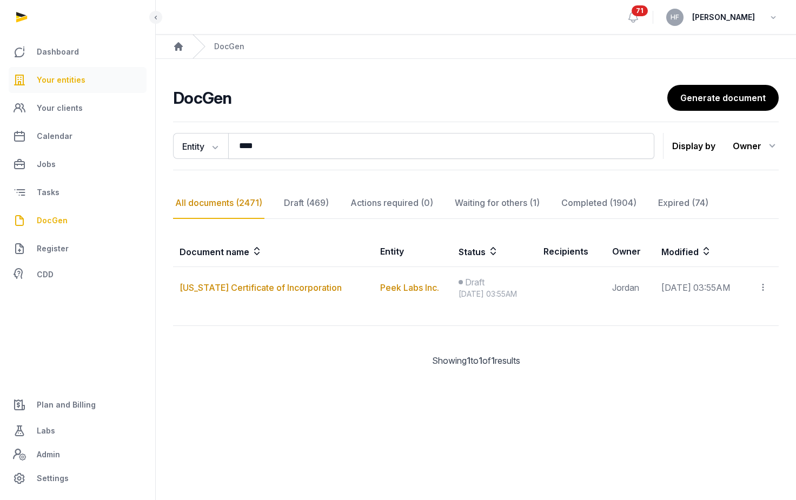
click at [74, 80] on span "Your entities" at bounding box center [61, 80] width 49 height 13
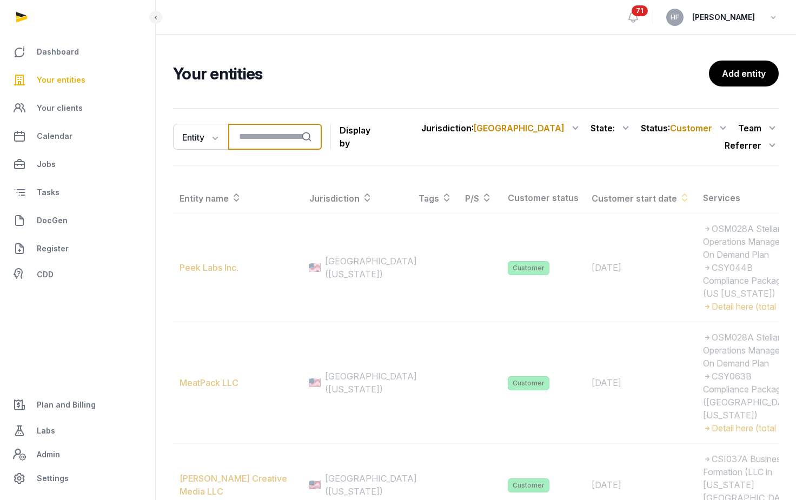
click at [287, 135] on input "search" at bounding box center [274, 137] width 93 height 26
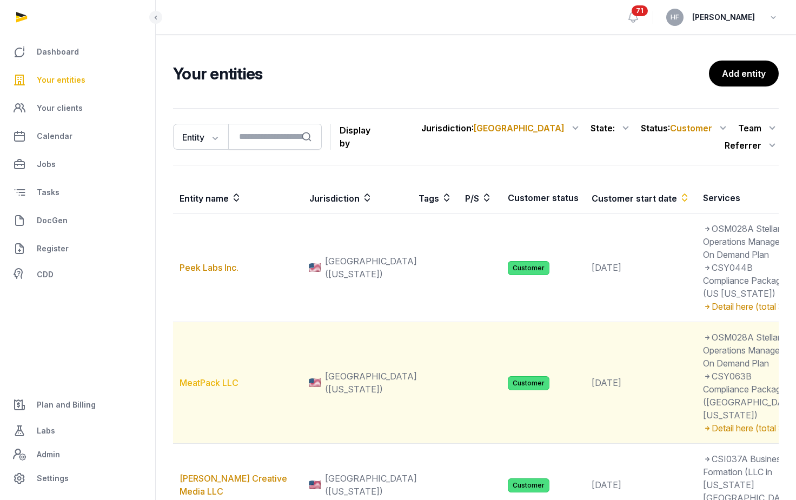
click at [204, 388] on link "MeatPack LLC" at bounding box center [208, 382] width 59 height 11
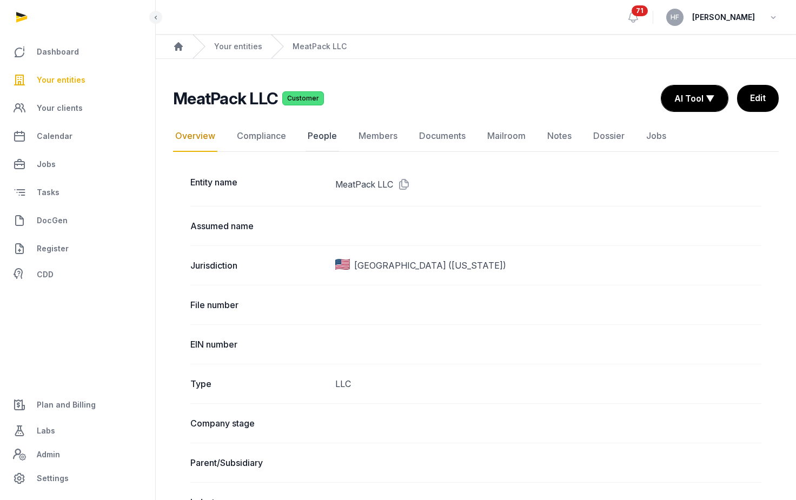
click at [320, 141] on link "People" at bounding box center [322, 136] width 34 height 31
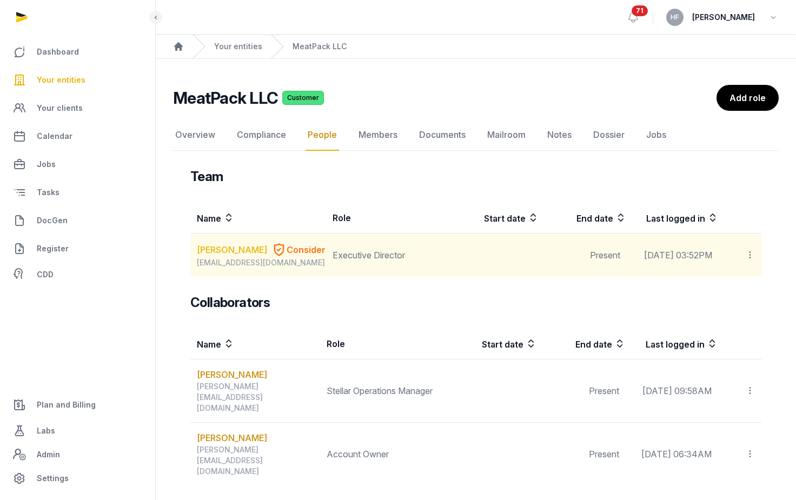
click at [219, 249] on link "[PERSON_NAME]" at bounding box center [232, 249] width 70 height 13
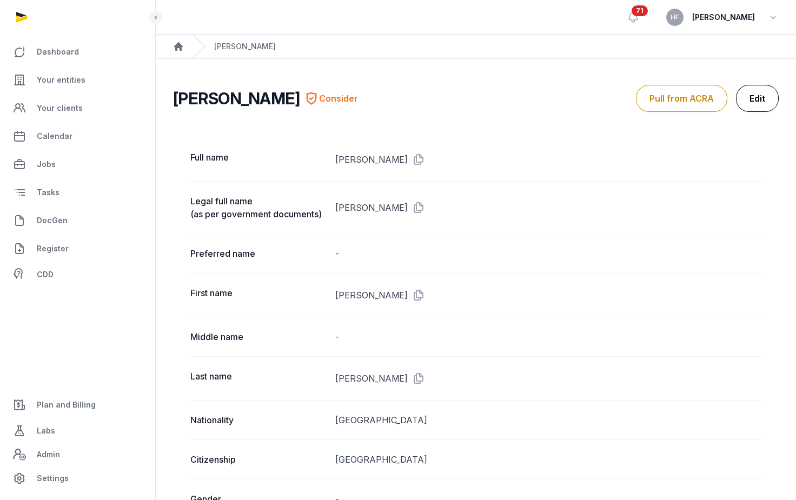
click at [759, 95] on link "Edit" at bounding box center [757, 98] width 43 height 27
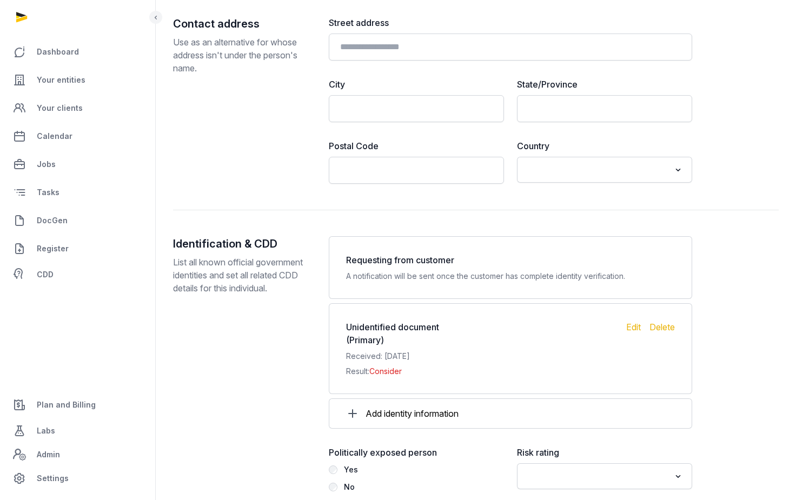
scroll to position [997, 0]
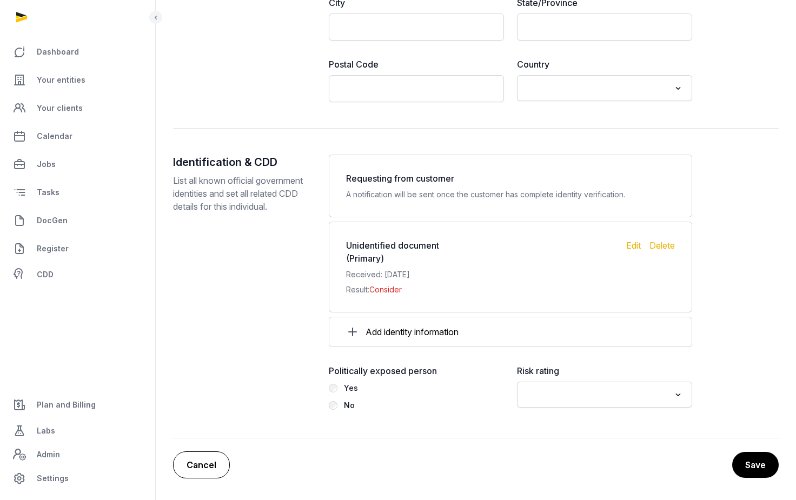
click at [218, 460] on link "Cancel" at bounding box center [201, 464] width 57 height 27
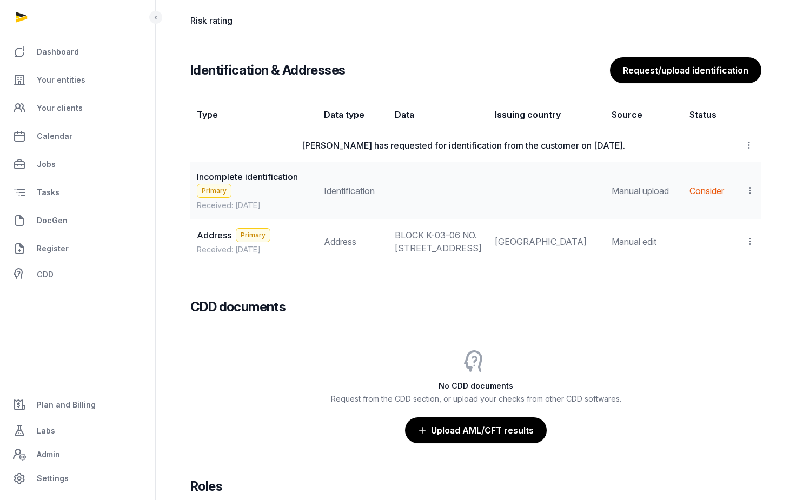
scroll to position [884, 0]
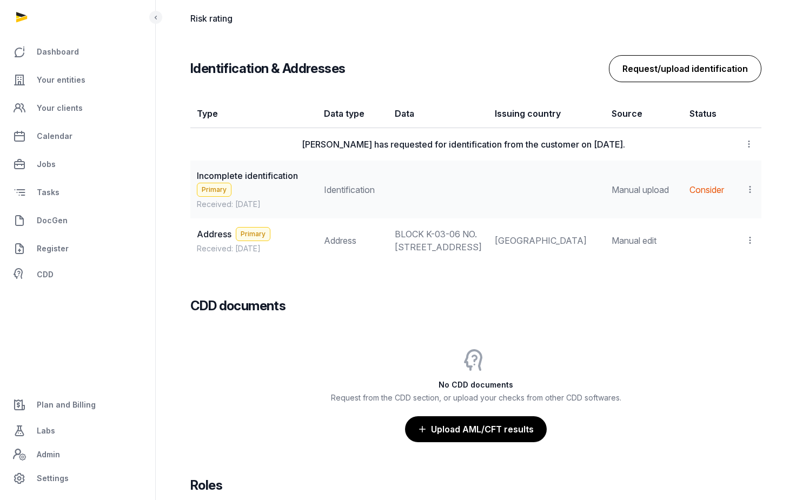
click at [704, 79] on button "Request/upload identification" at bounding box center [685, 68] width 152 height 27
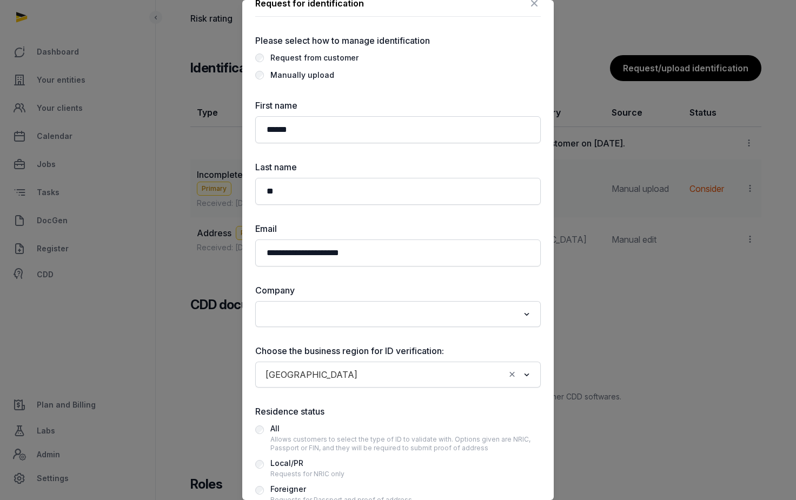
scroll to position [18, 0]
click at [318, 74] on div "Manually upload" at bounding box center [302, 75] width 64 height 13
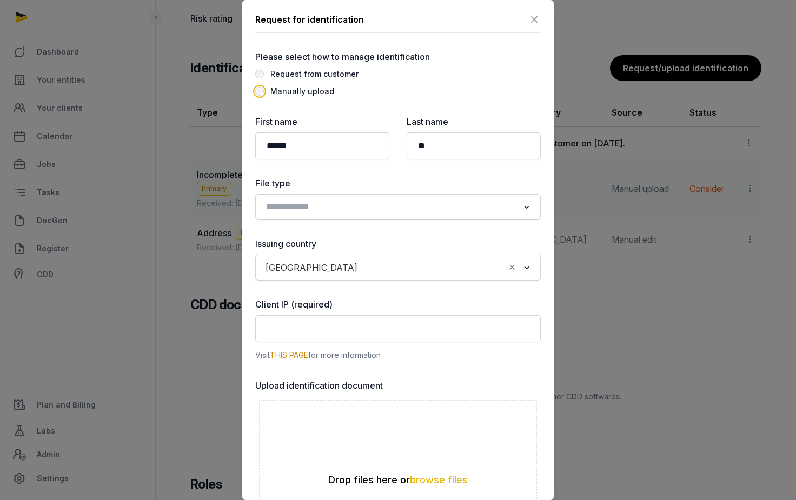
scroll to position [0, 0]
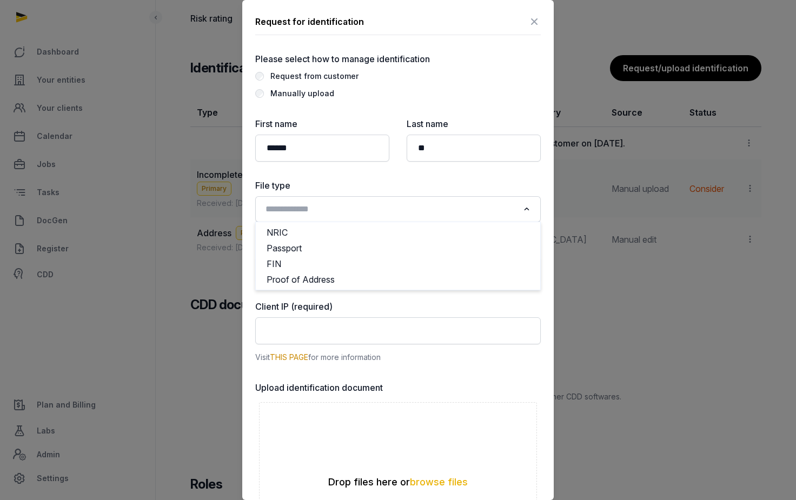
click at [416, 204] on input "Search for option" at bounding box center [390, 209] width 257 height 15
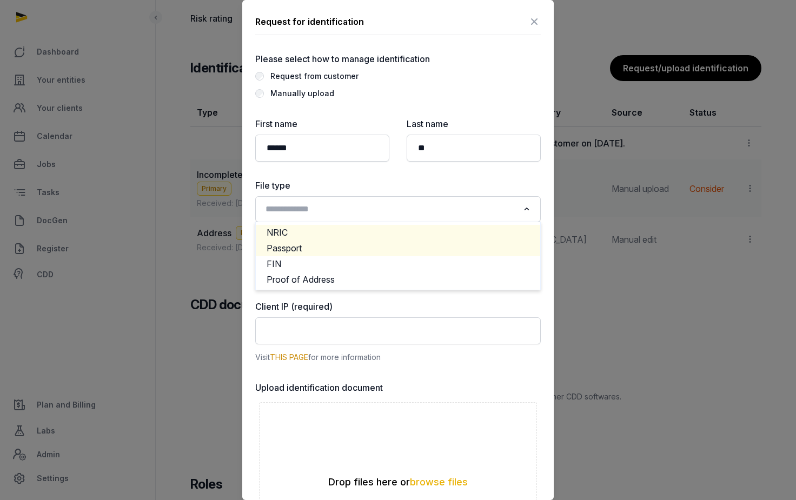
click at [348, 240] on li "Passport" at bounding box center [398, 248] width 284 height 16
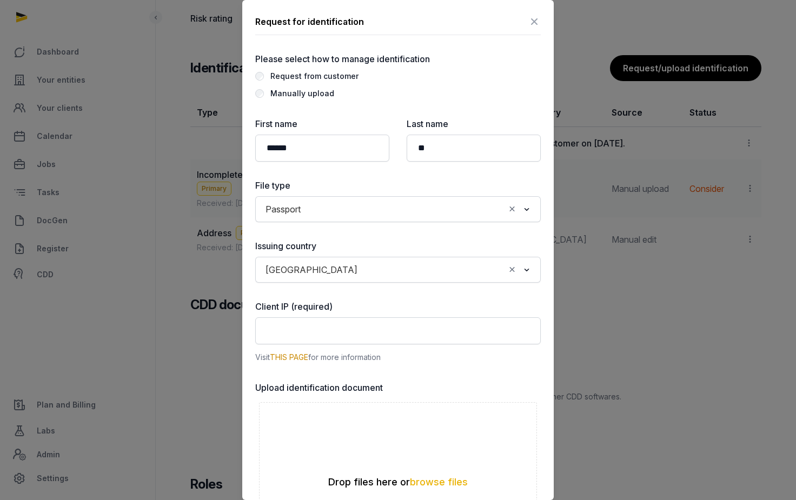
click at [533, 17] on icon at bounding box center [533, 21] width 13 height 17
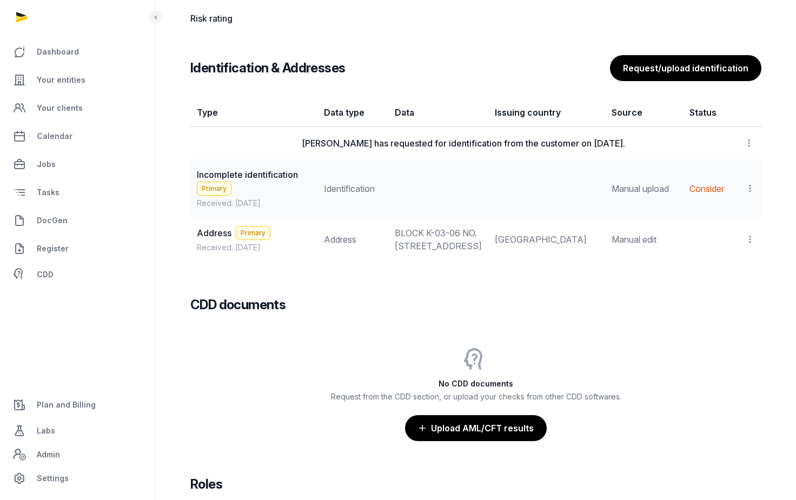
click at [746, 194] on icon at bounding box center [750, 188] width 10 height 11
click at [736, 222] on span "View" at bounding box center [733, 217] width 19 height 11
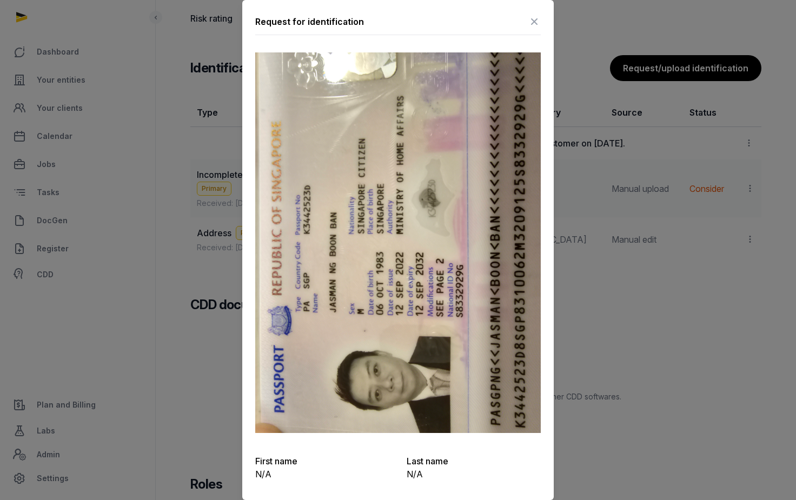
click at [536, 19] on icon at bounding box center [533, 21] width 13 height 17
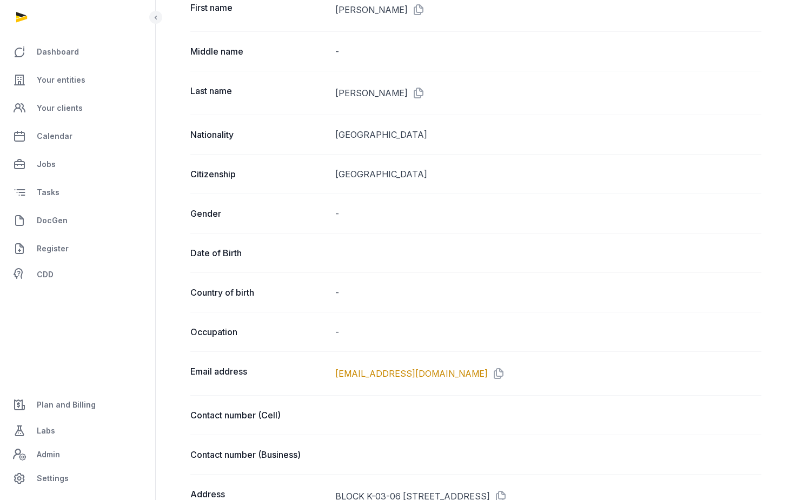
scroll to position [61, 0]
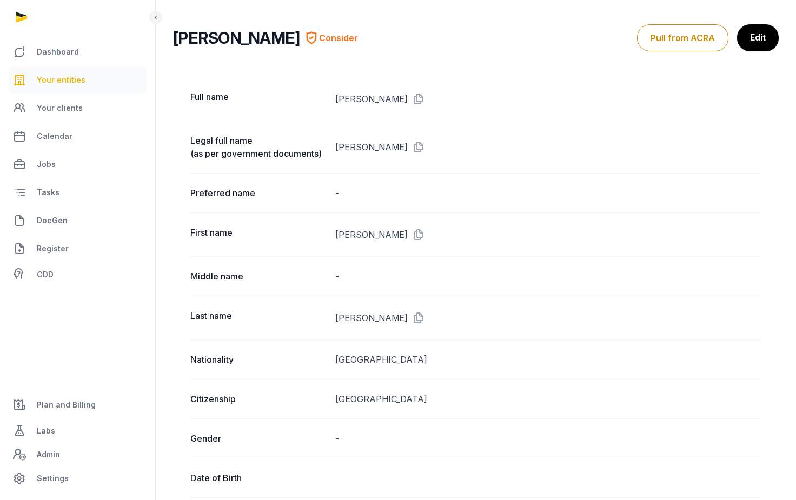
click at [89, 69] on link "Your entities" at bounding box center [78, 80] width 138 height 26
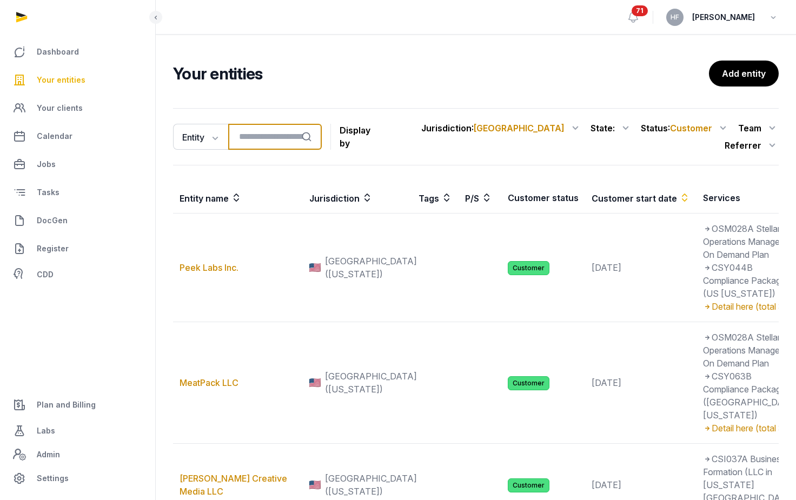
click at [285, 132] on input "search" at bounding box center [274, 137] width 93 height 26
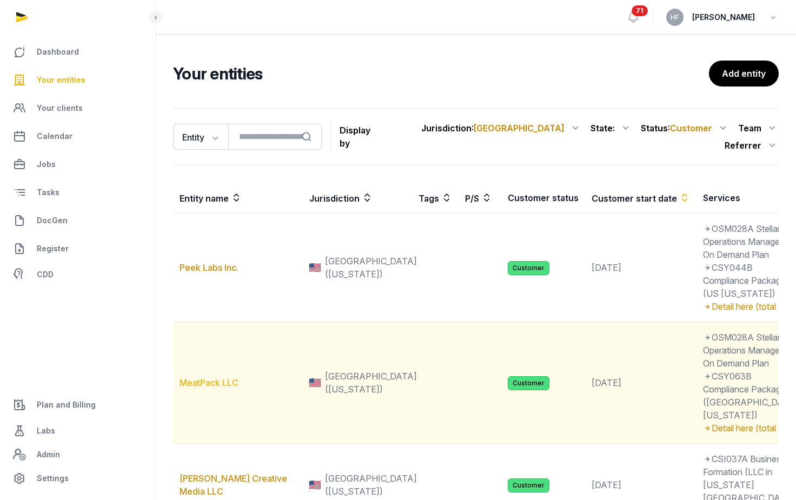
click at [219, 388] on link "MeatPack LLC" at bounding box center [208, 382] width 59 height 11
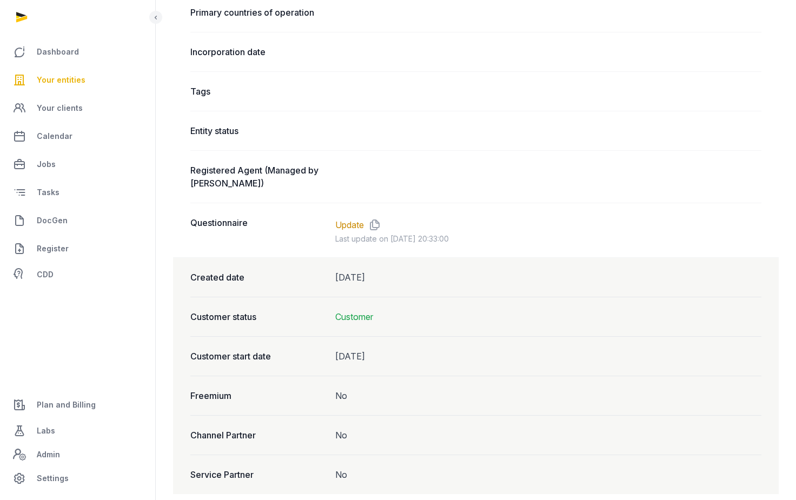
scroll to position [693, 0]
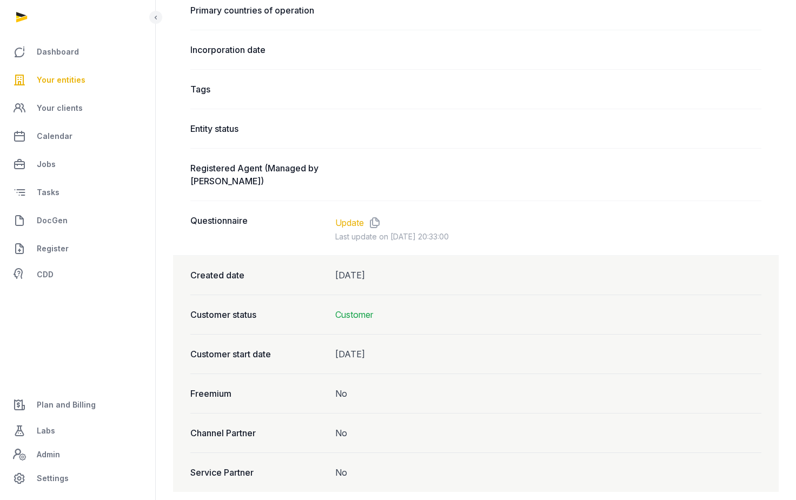
click at [356, 217] on link "Update" at bounding box center [349, 222] width 29 height 13
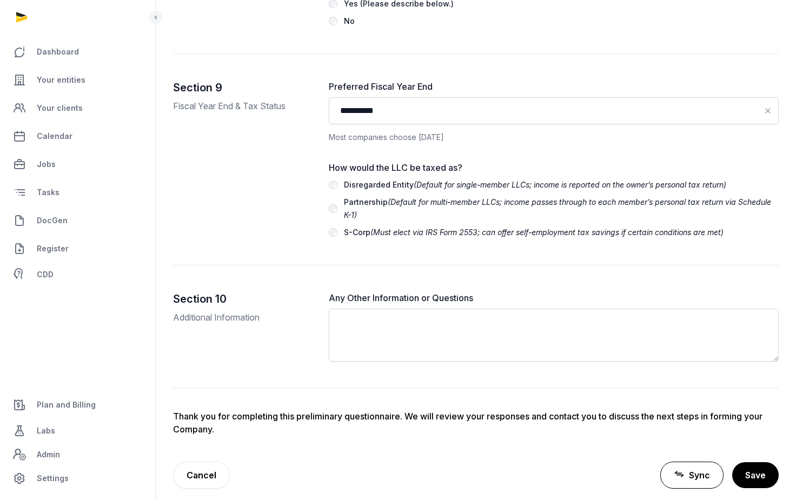
scroll to position [2903, 0]
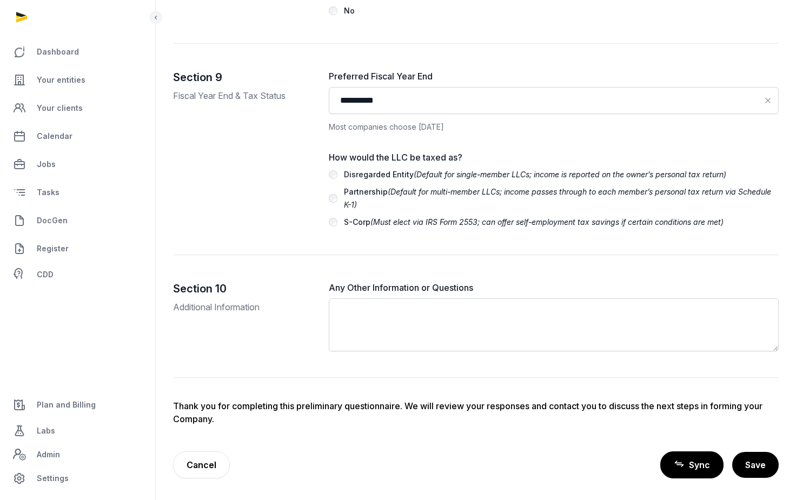
click at [702, 467] on span "Sync" at bounding box center [699, 464] width 21 height 13
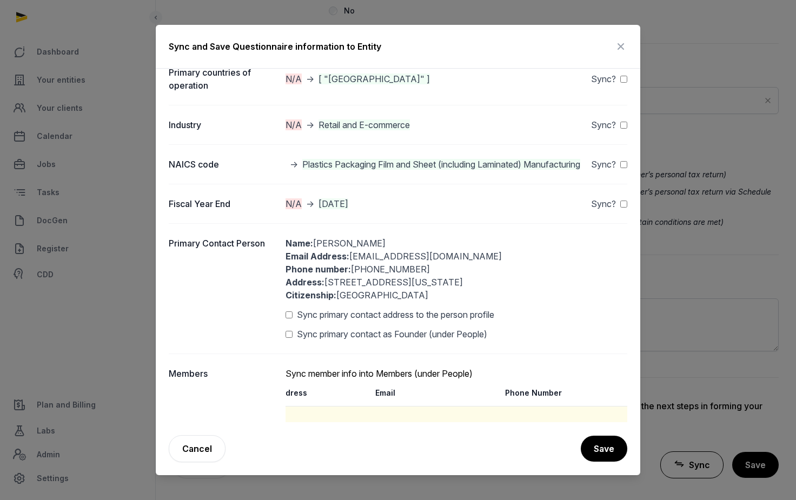
scroll to position [0, 0]
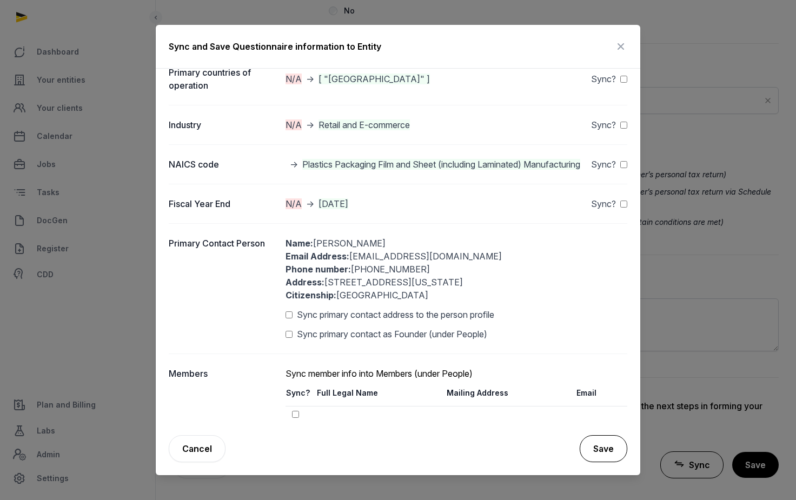
click at [604, 441] on button "Save" at bounding box center [603, 448] width 48 height 27
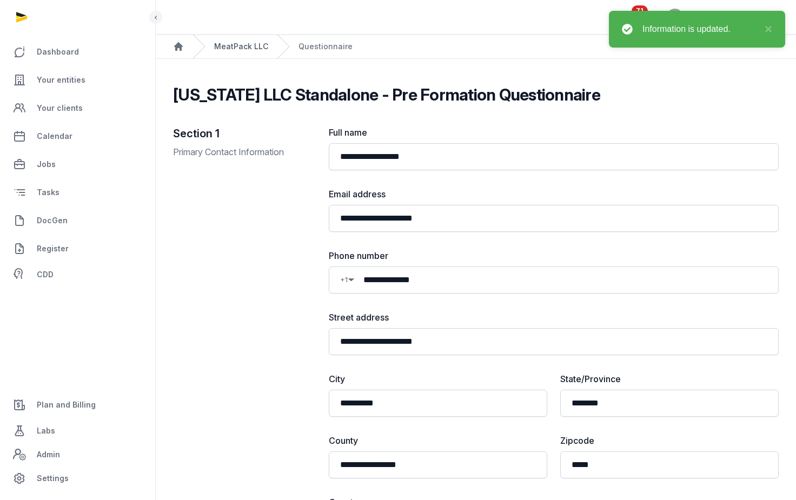
click at [231, 49] on link "MeatPack LLC" at bounding box center [241, 46] width 54 height 11
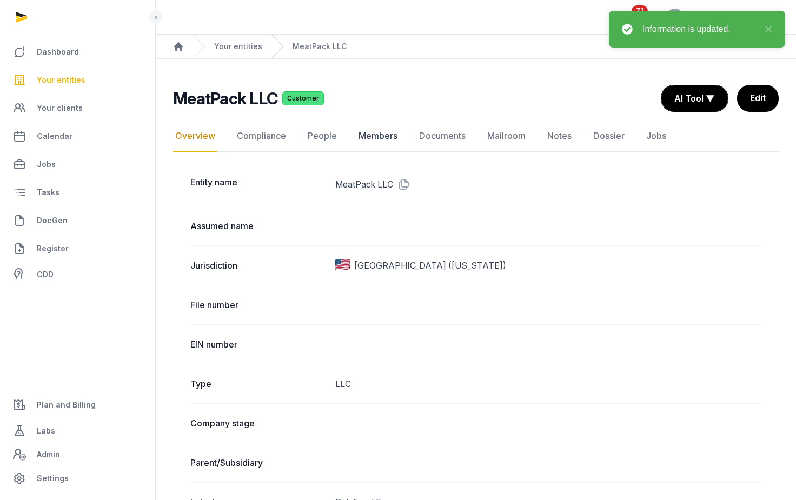
click at [376, 134] on link "Members" at bounding box center [377, 136] width 43 height 31
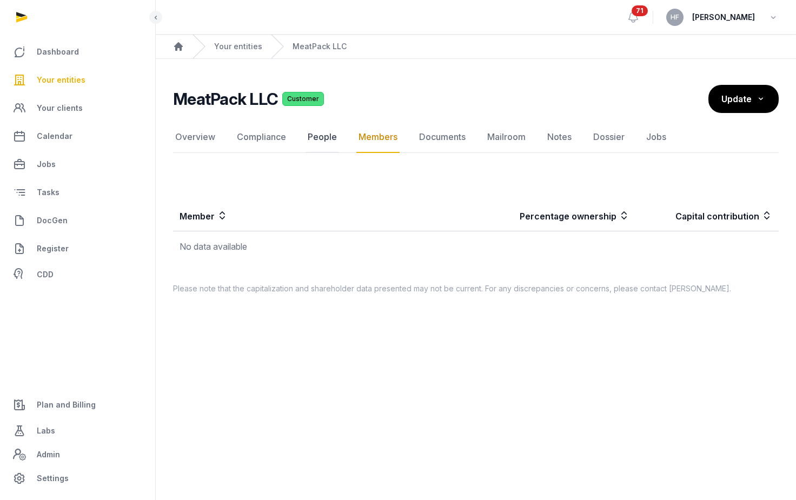
click at [320, 139] on link "People" at bounding box center [322, 137] width 34 height 31
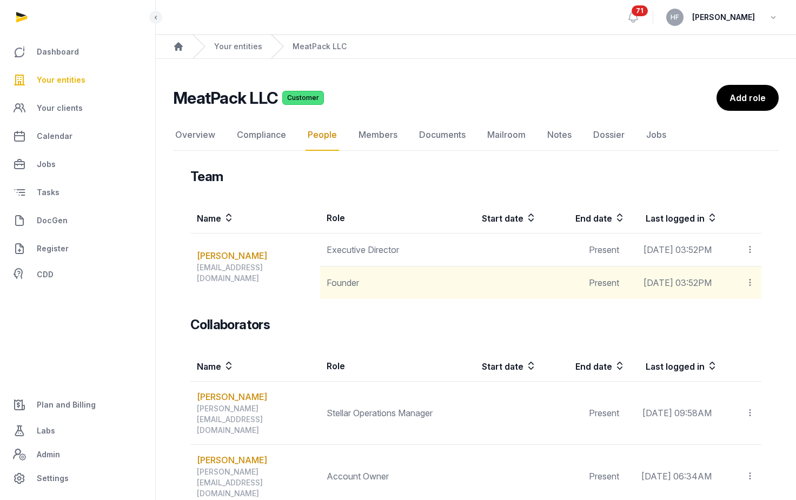
click at [752, 288] on icon at bounding box center [750, 282] width 10 height 11
click at [733, 360] on span "Delete" at bounding box center [730, 355] width 25 height 11
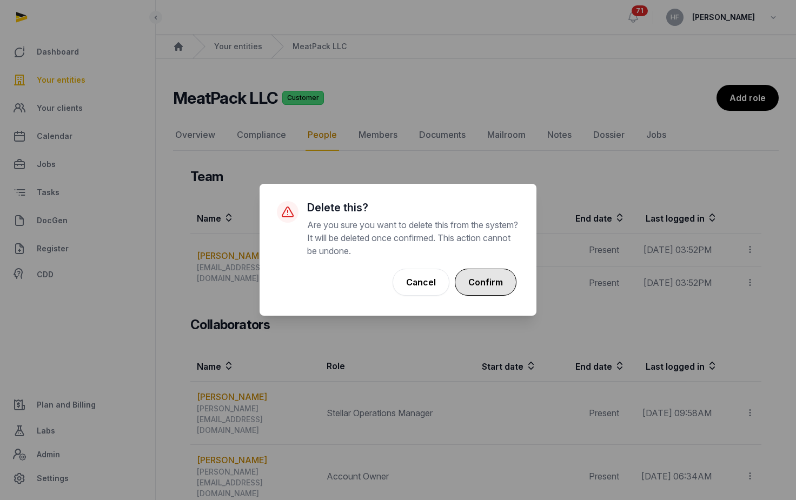
click at [489, 284] on button "Confirm" at bounding box center [486, 282] width 62 height 27
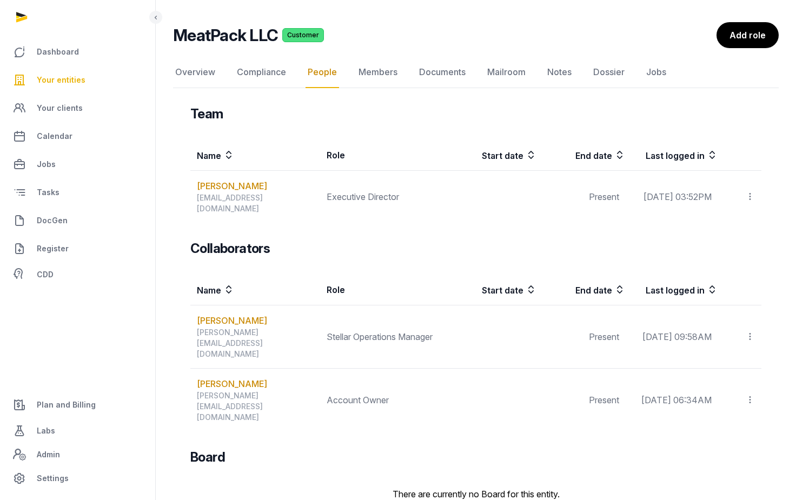
scroll to position [68, 0]
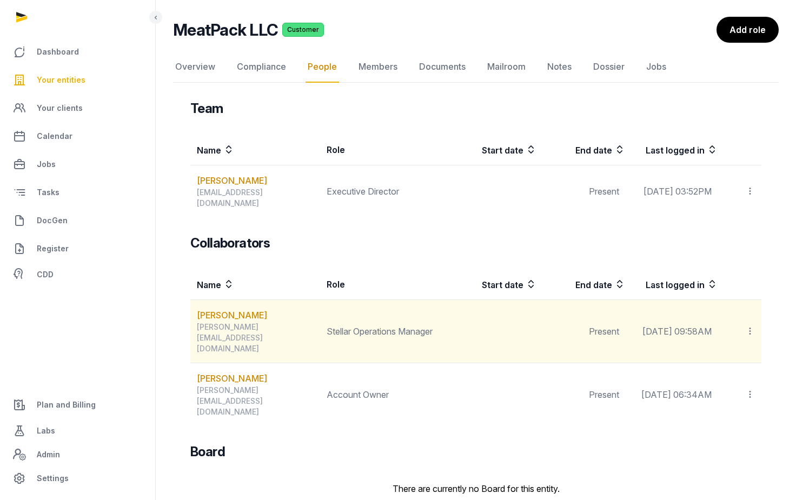
click at [752, 325] on icon at bounding box center [750, 330] width 10 height 11
click at [738, 398] on span "Delete" at bounding box center [730, 403] width 25 height 11
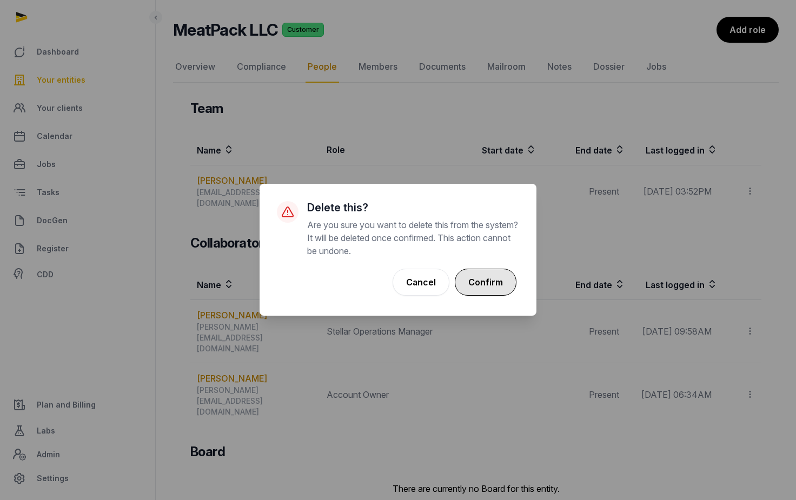
click at [492, 278] on button "Confirm" at bounding box center [486, 282] width 62 height 27
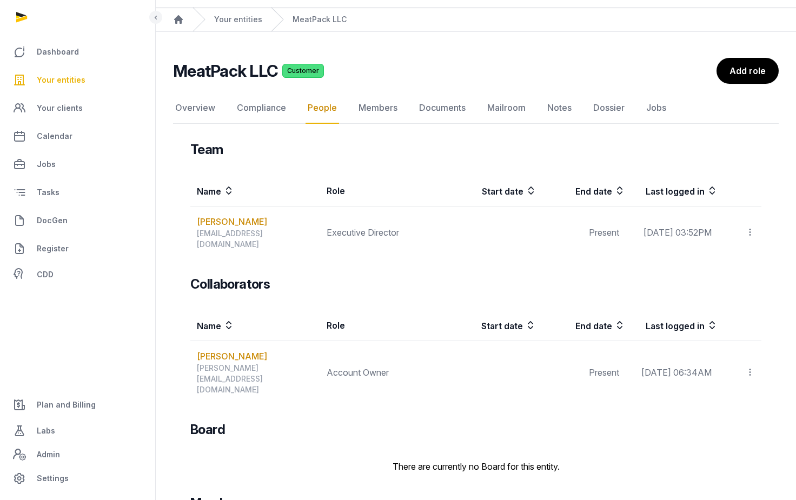
scroll to position [71, 0]
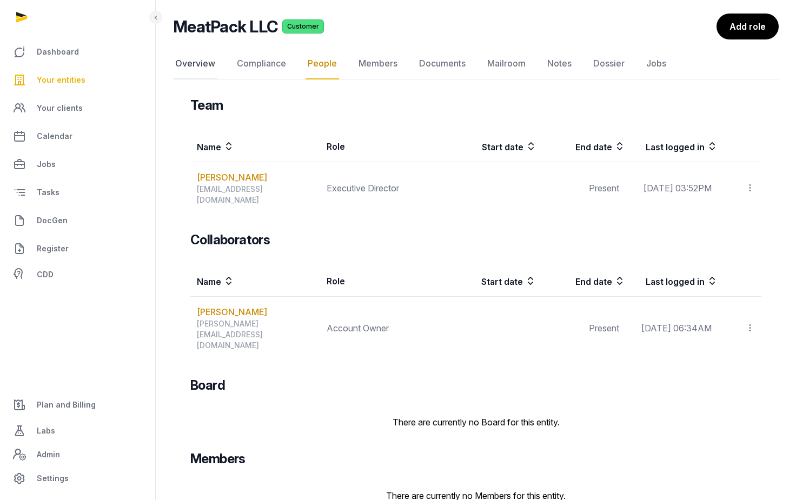
click at [193, 55] on link "Overview" at bounding box center [195, 63] width 44 height 31
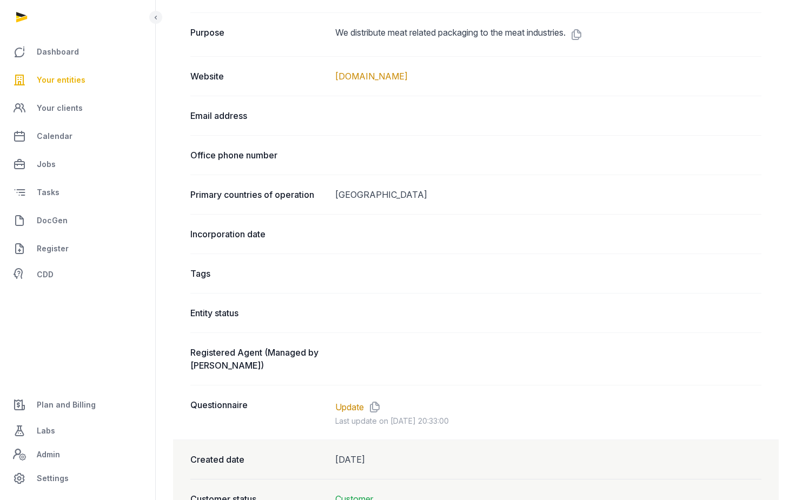
scroll to position [568, 0]
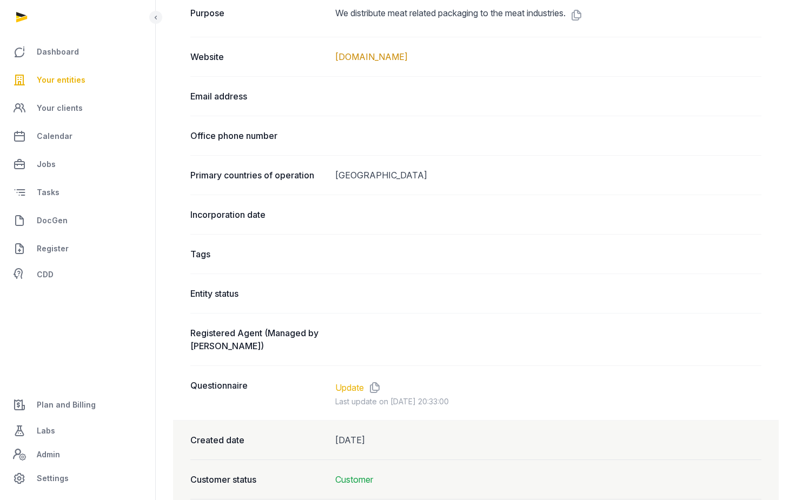
click at [356, 388] on link "Update" at bounding box center [349, 387] width 29 height 13
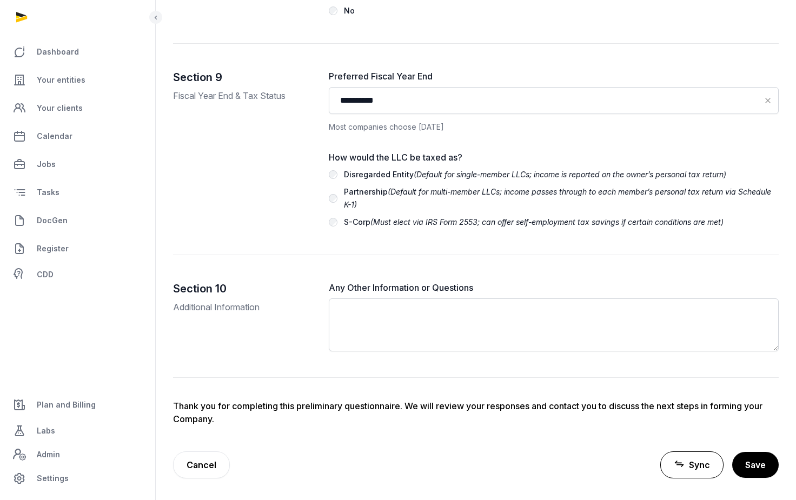
scroll to position [2903, 0]
click at [687, 464] on link "Sync" at bounding box center [691, 464] width 63 height 27
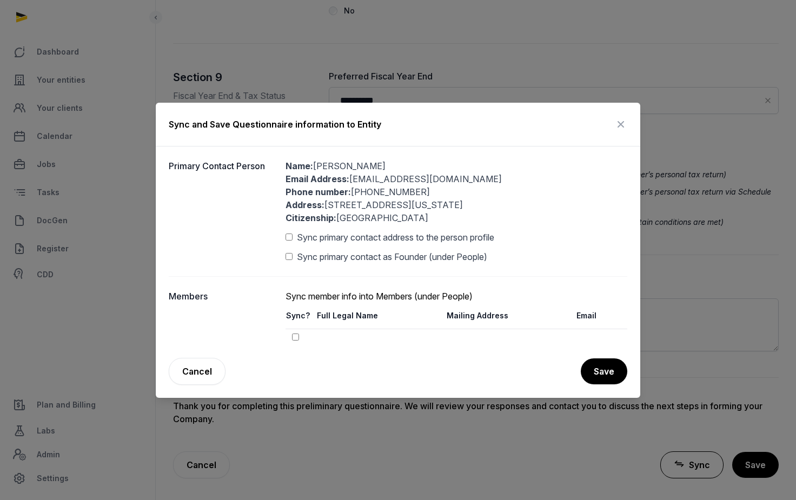
click at [620, 125] on icon at bounding box center [620, 124] width 13 height 17
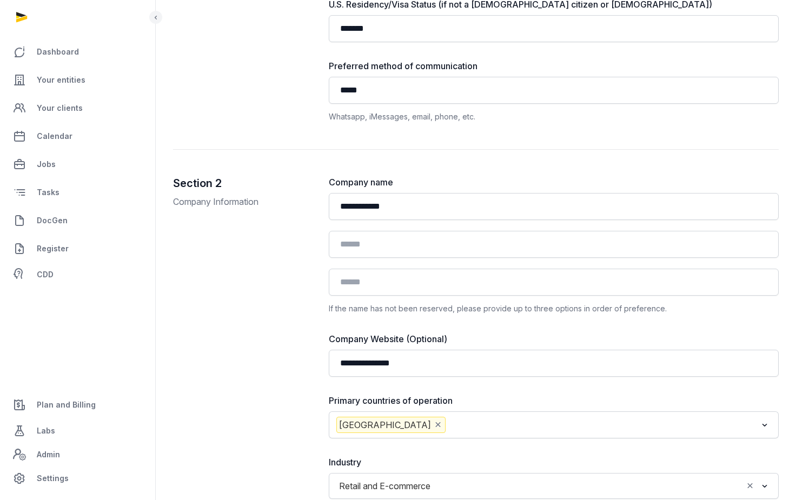
scroll to position [0, 0]
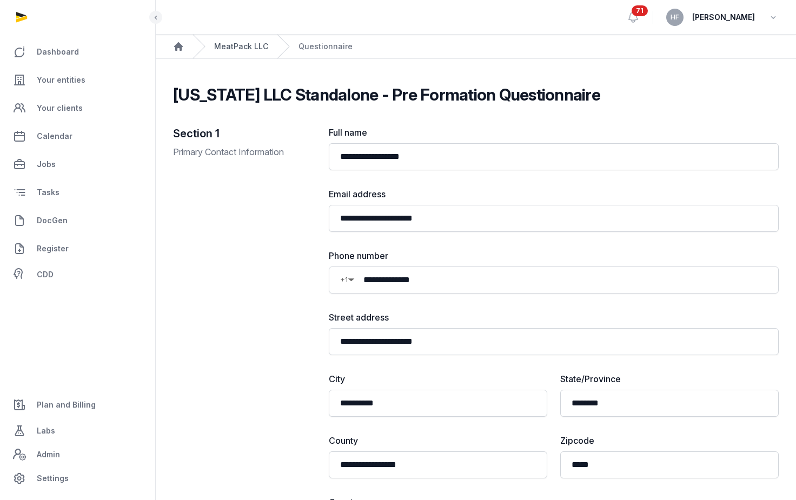
click at [233, 46] on link "MeatPack LLC" at bounding box center [241, 46] width 54 height 11
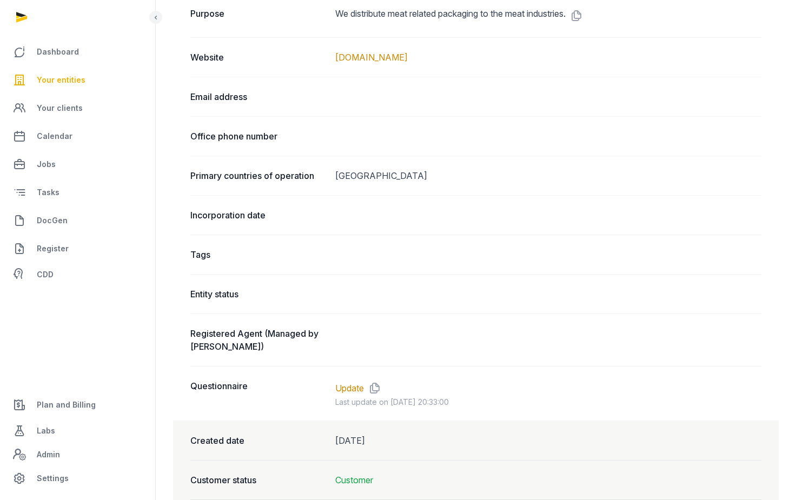
scroll to position [577, 0]
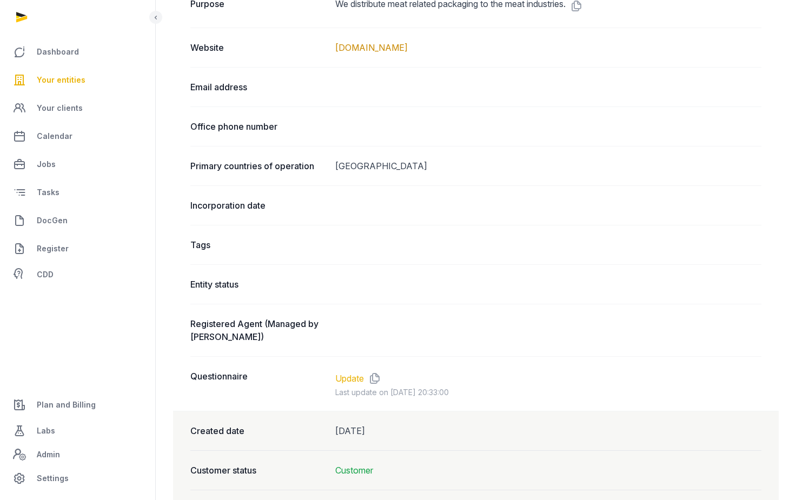
click at [352, 384] on link "Update" at bounding box center [349, 378] width 29 height 13
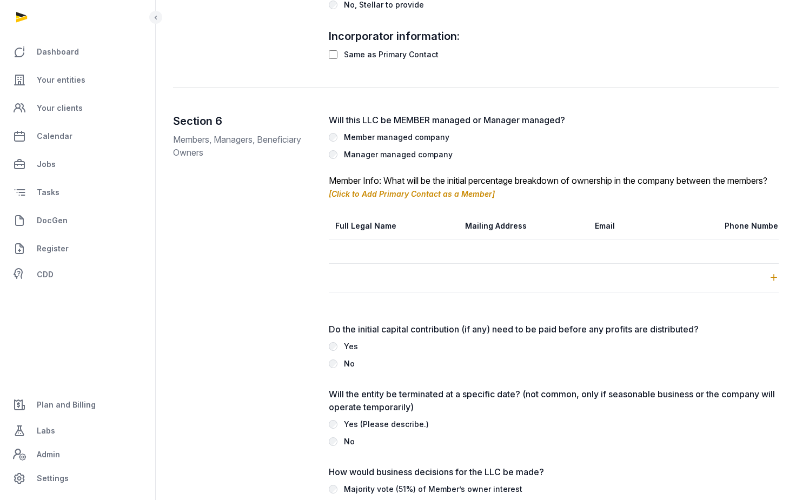
scroll to position [1645, 0]
click at [461, 197] on link "[Click to Add Primary Contact as a Member]" at bounding box center [412, 192] width 166 height 9
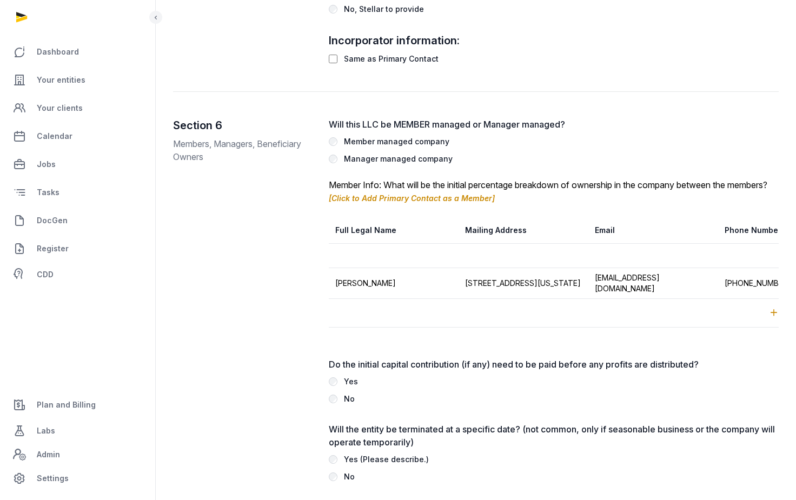
scroll to position [0, 506]
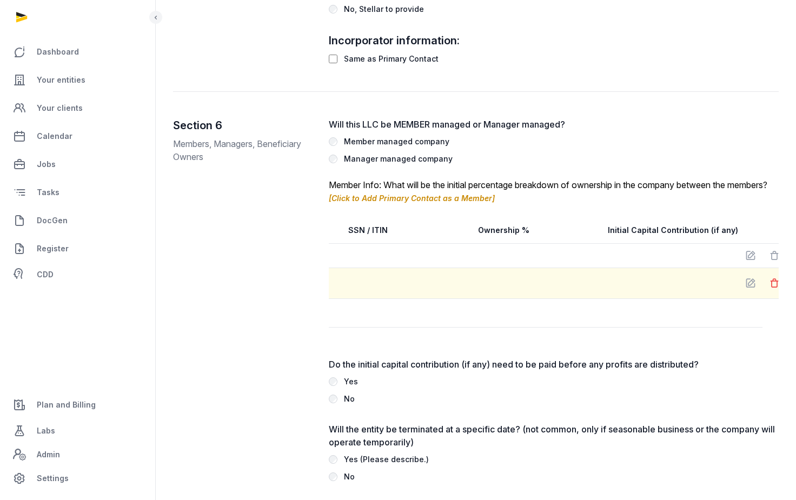
click at [769, 291] on icon at bounding box center [774, 283] width 11 height 15
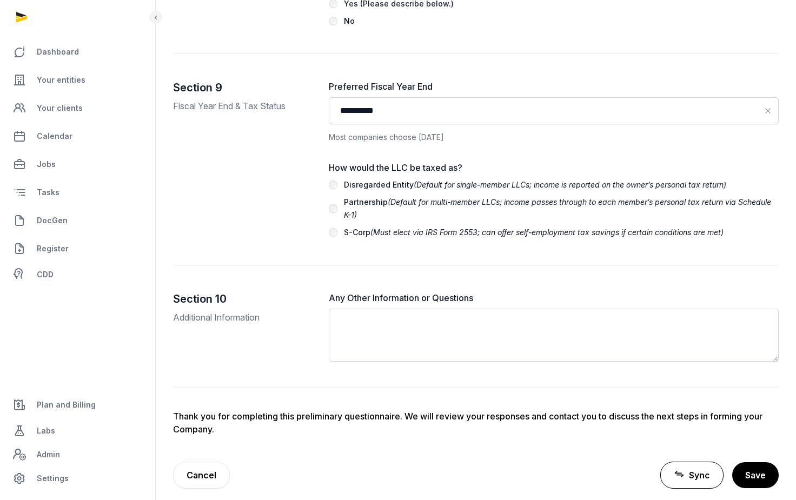
scroll to position [2903, 0]
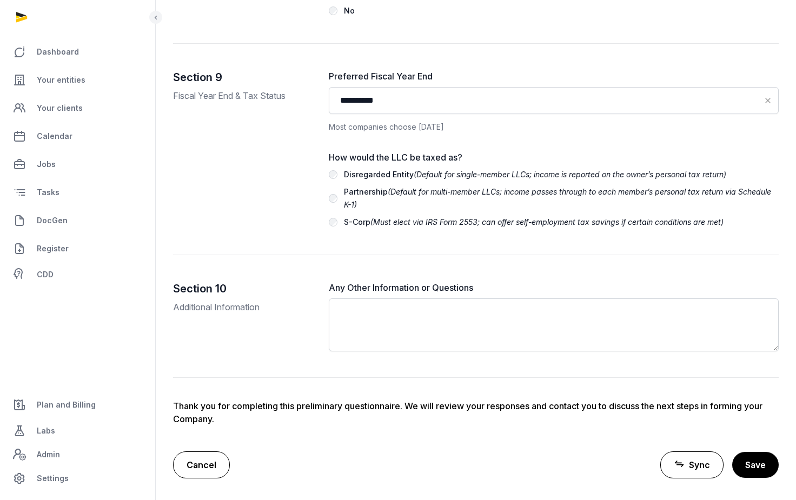
click at [203, 467] on link "Cancel" at bounding box center [201, 464] width 57 height 27
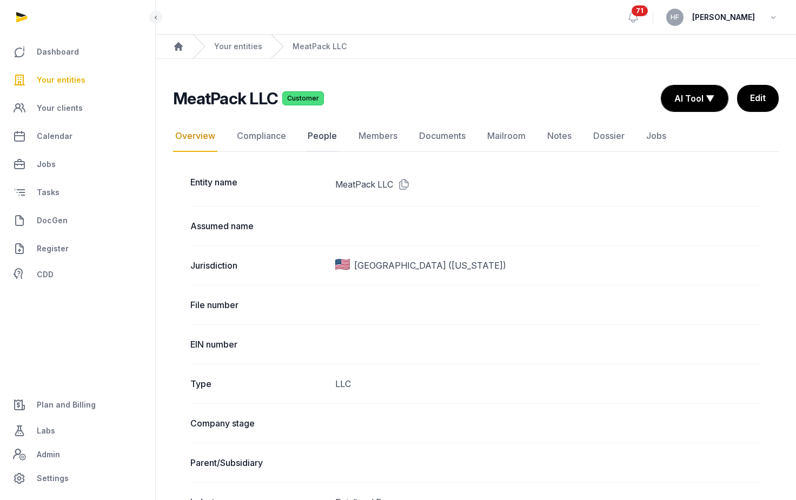
click at [319, 135] on link "People" at bounding box center [322, 136] width 34 height 31
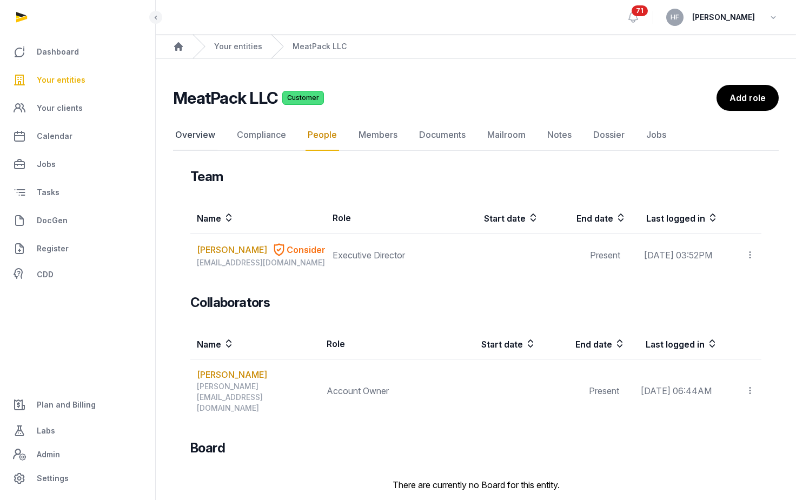
click at [191, 133] on link "Overview" at bounding box center [195, 134] width 44 height 31
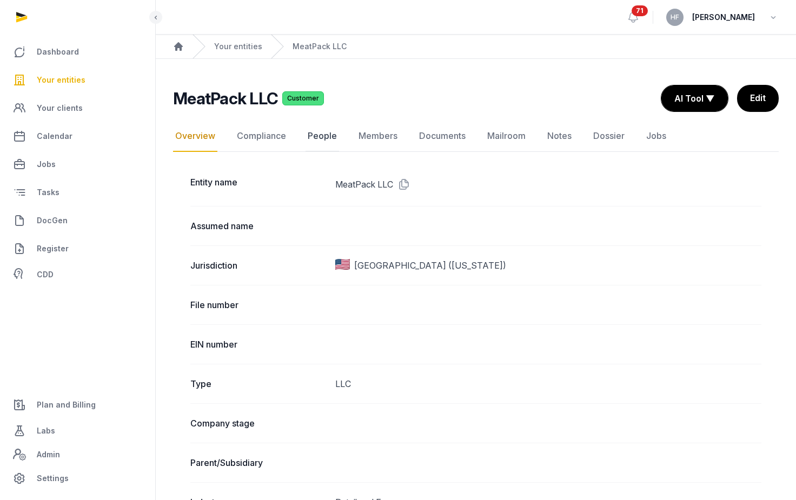
click at [323, 136] on link "People" at bounding box center [322, 136] width 34 height 31
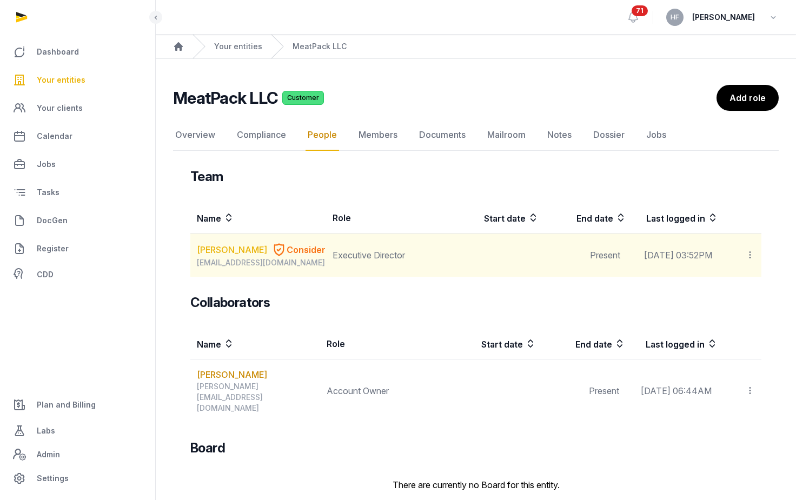
click at [230, 248] on link "Jasman Ng" at bounding box center [232, 249] width 70 height 13
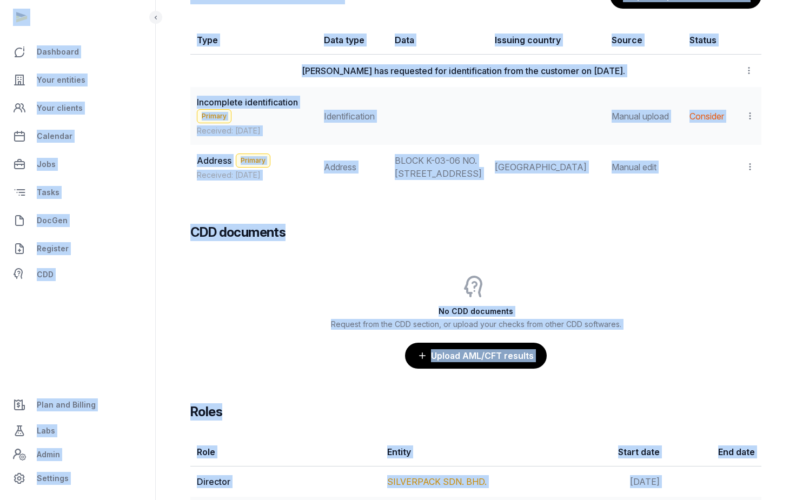
scroll to position [952, 0]
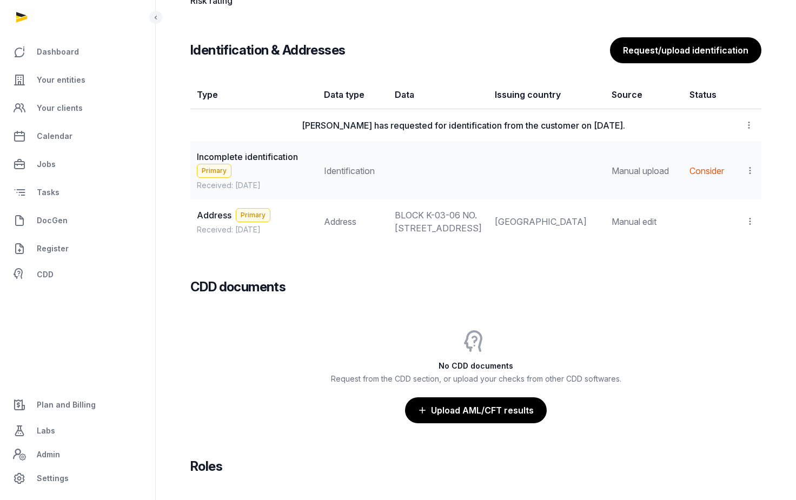
scroll to position [916, 0]
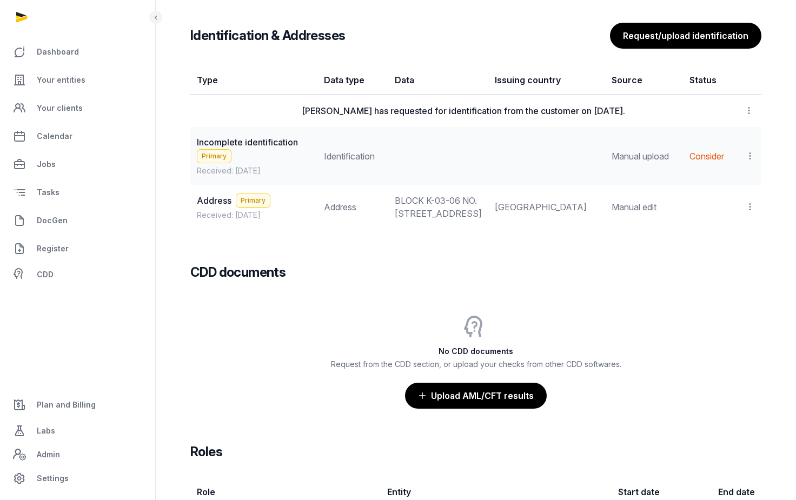
click at [751, 162] on icon at bounding box center [750, 155] width 10 height 11
click at [731, 191] on span "View" at bounding box center [733, 185] width 19 height 11
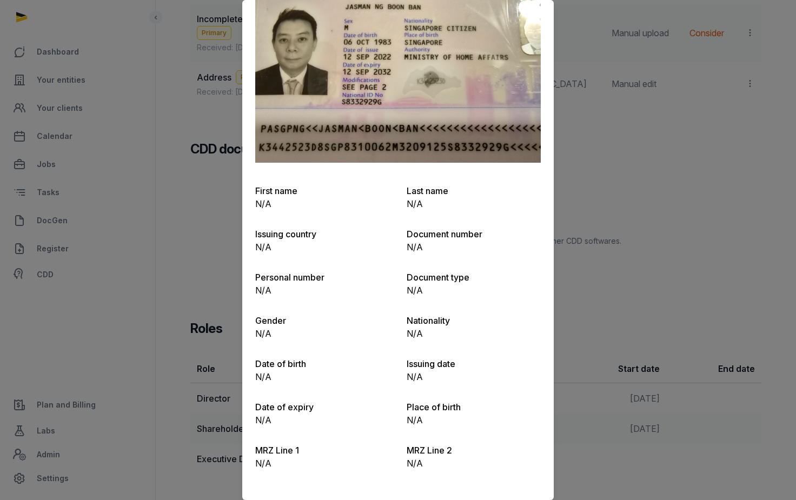
scroll to position [0, 0]
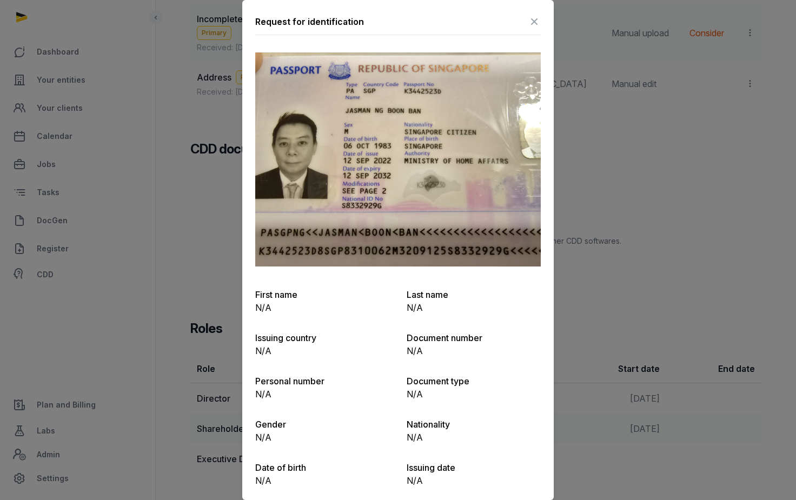
click at [535, 21] on icon at bounding box center [533, 21] width 13 height 17
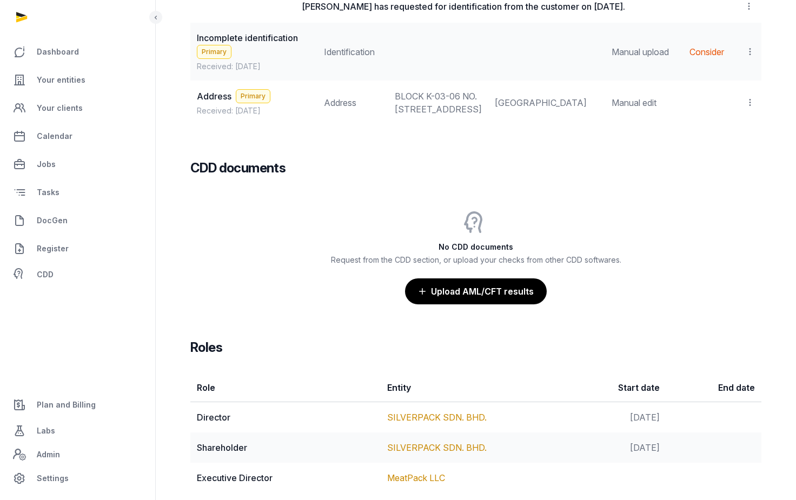
scroll to position [819, 0]
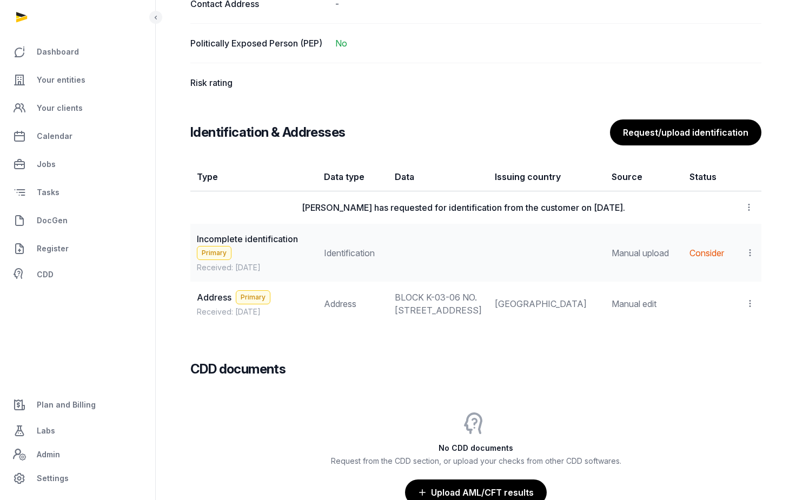
click at [748, 258] on icon at bounding box center [750, 252] width 10 height 11
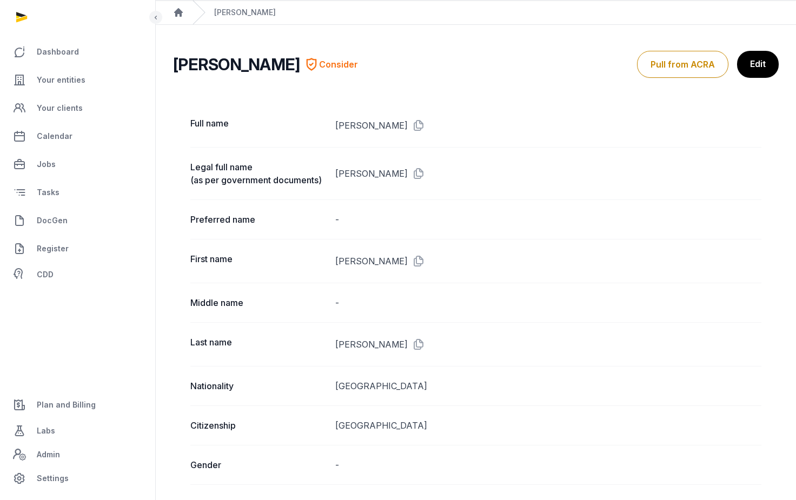
scroll to position [0, 0]
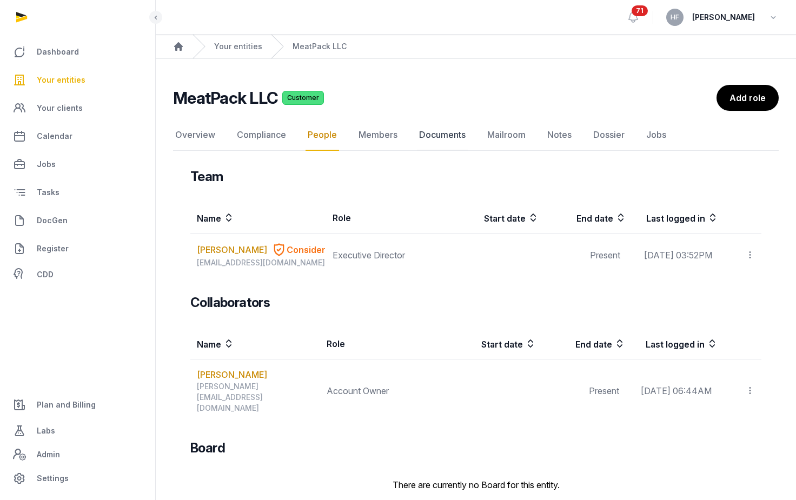
click at [455, 136] on link "Documents" at bounding box center [442, 134] width 51 height 31
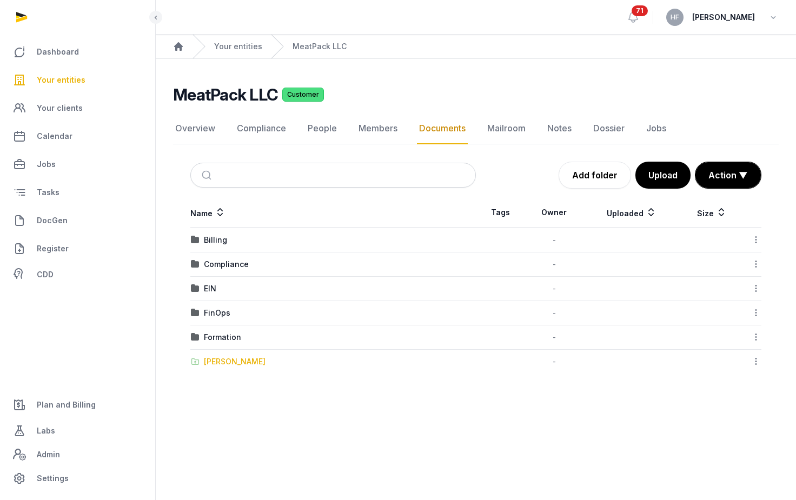
click at [237, 362] on div "Shared Folder" at bounding box center [235, 361] width 62 height 11
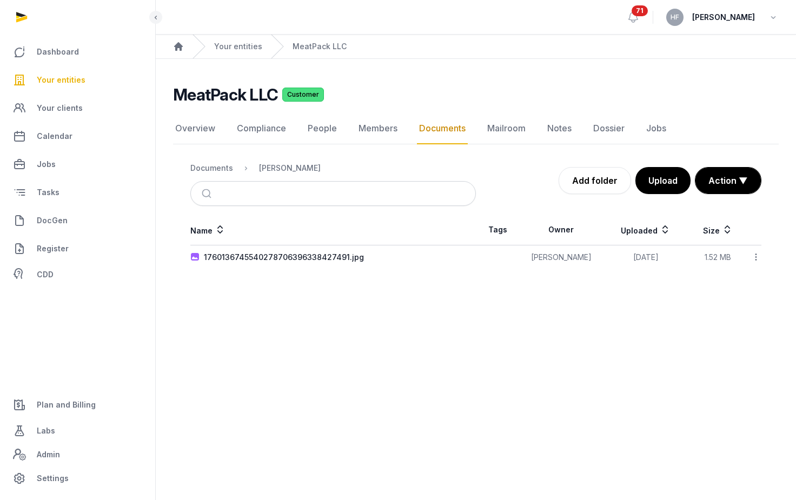
click at [755, 258] on icon at bounding box center [756, 256] width 10 height 11
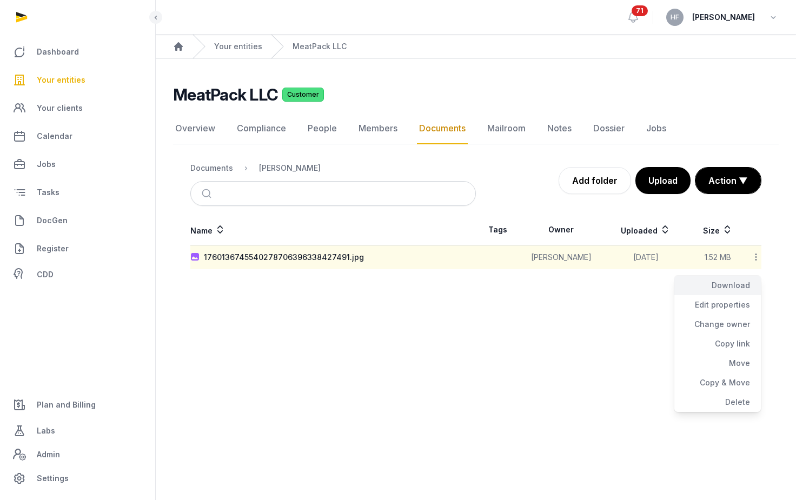
click at [743, 281] on div "Download" at bounding box center [717, 285] width 86 height 19
click at [327, 131] on link "People" at bounding box center [322, 128] width 34 height 31
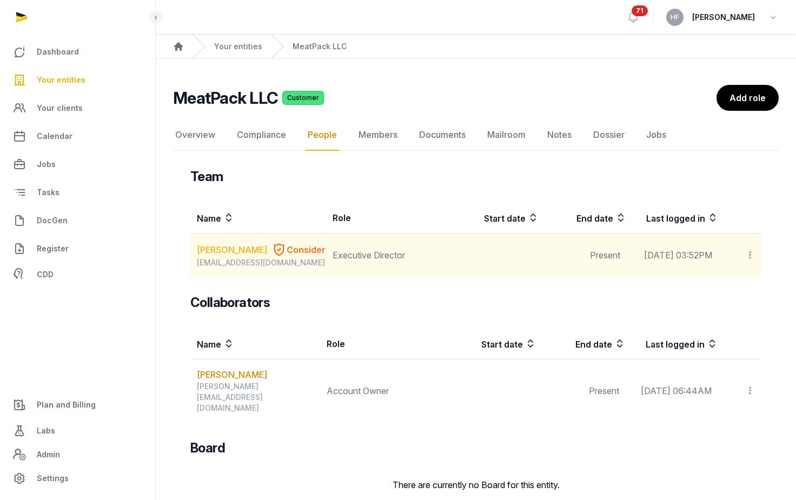
click at [226, 249] on link "Jasman Ng" at bounding box center [232, 249] width 70 height 13
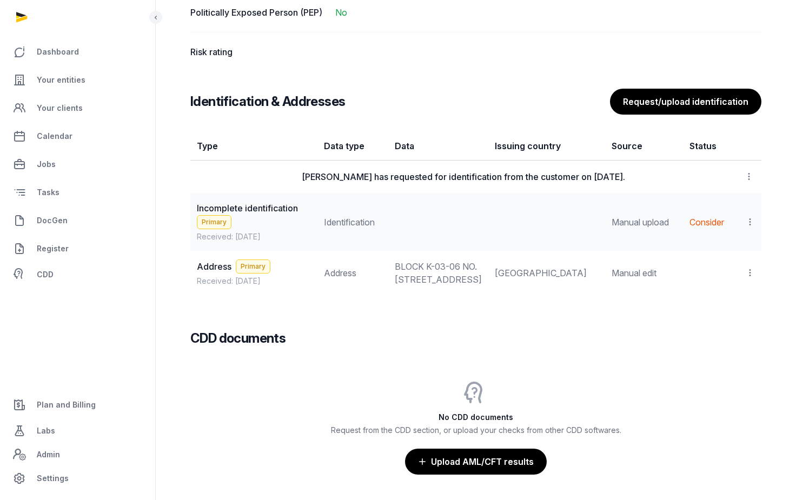
scroll to position [856, 0]
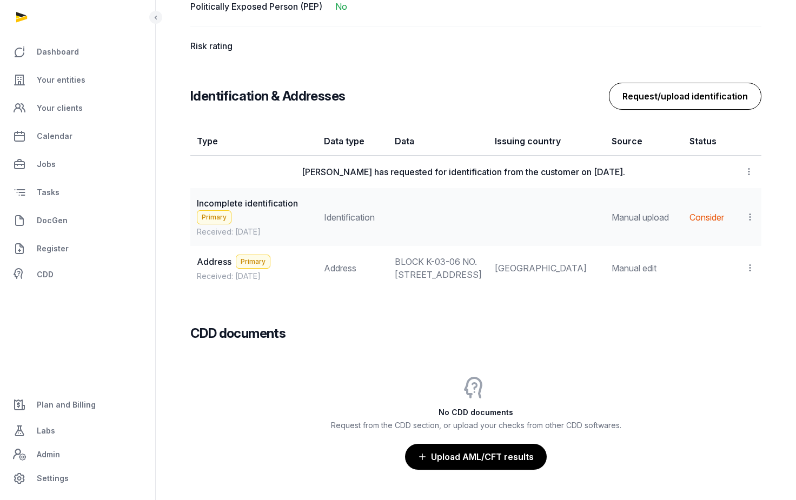
click at [699, 102] on button "Request/upload identification" at bounding box center [685, 96] width 152 height 27
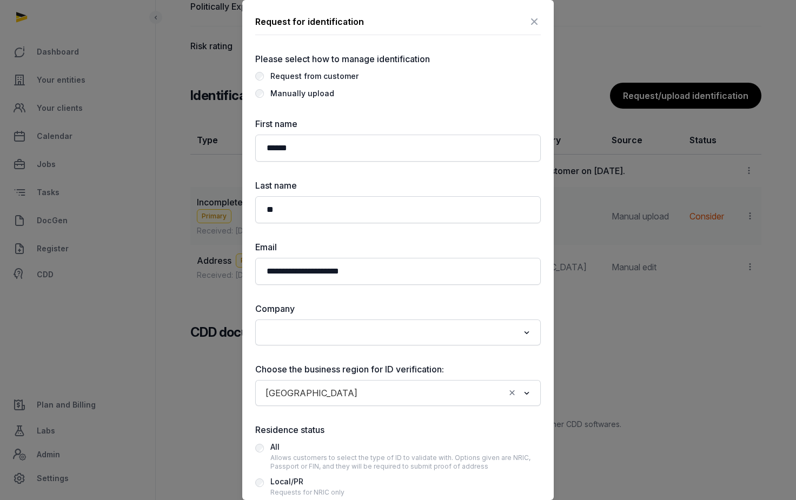
click at [317, 93] on div "Manually upload" at bounding box center [302, 93] width 64 height 13
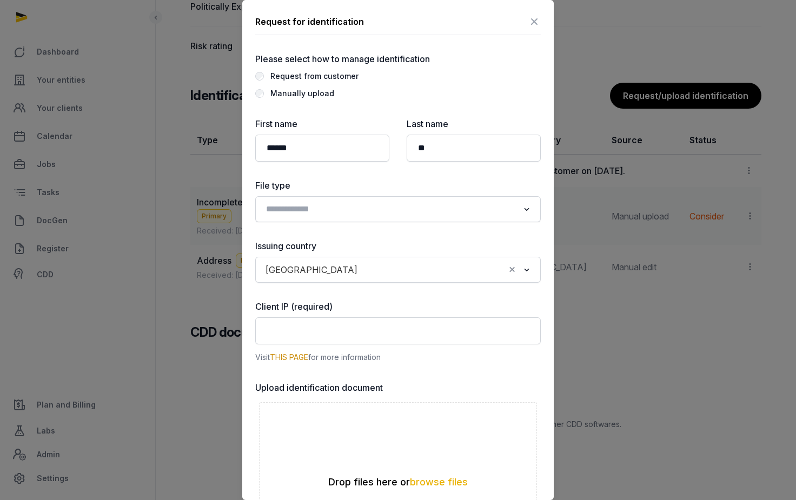
click at [532, 21] on icon at bounding box center [533, 21] width 13 height 17
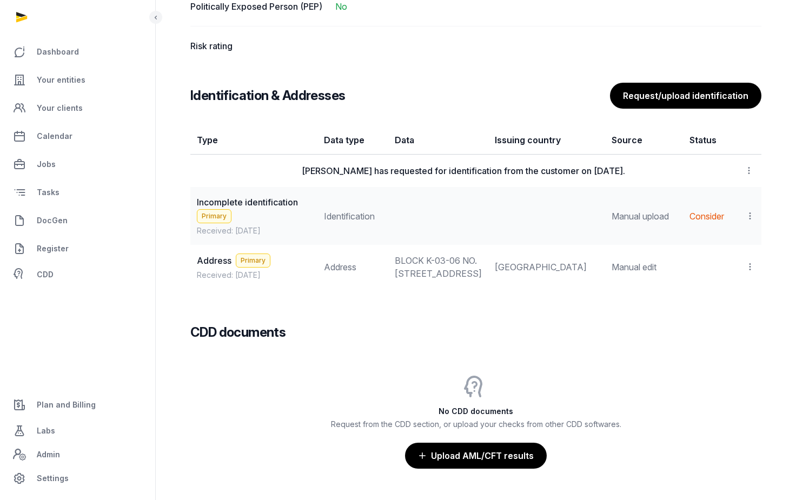
click at [750, 222] on icon at bounding box center [750, 215] width 10 height 11
click at [726, 248] on span "View" at bounding box center [733, 245] width 19 height 11
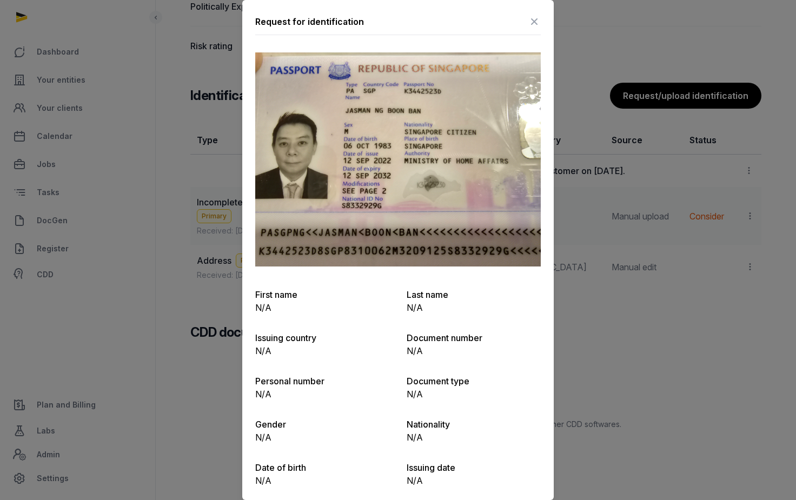
click at [536, 19] on icon at bounding box center [533, 21] width 13 height 17
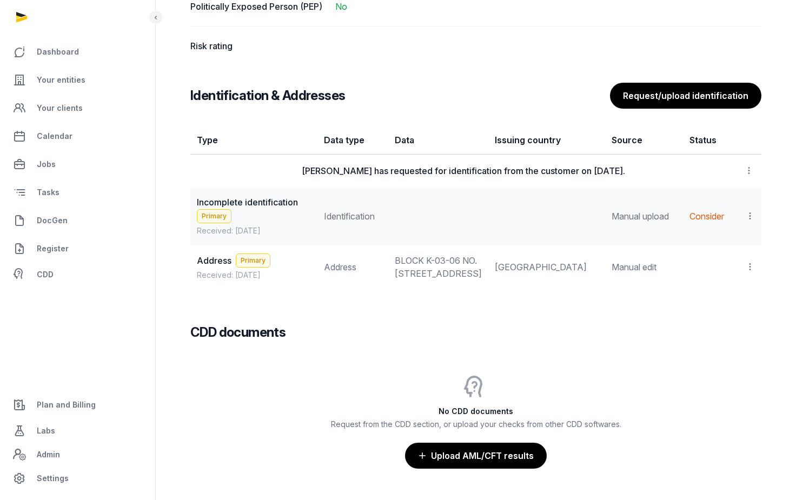
click at [747, 222] on icon at bounding box center [750, 215] width 10 height 11
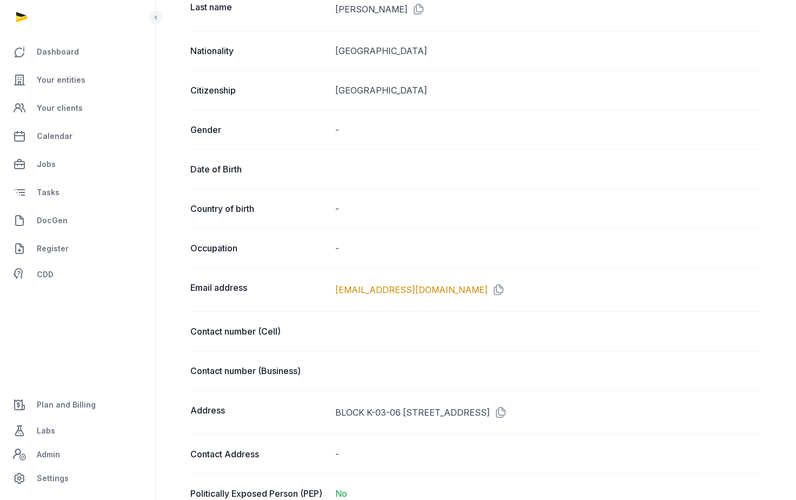
scroll to position [0, 0]
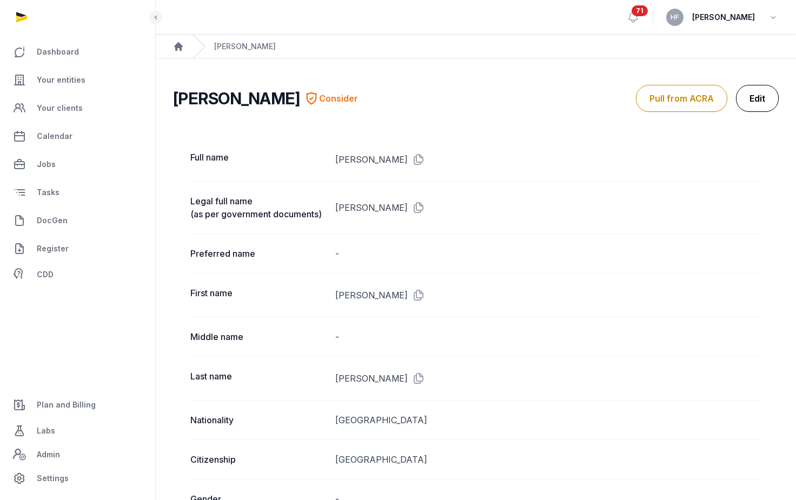
click at [754, 98] on link "Edit" at bounding box center [757, 98] width 43 height 27
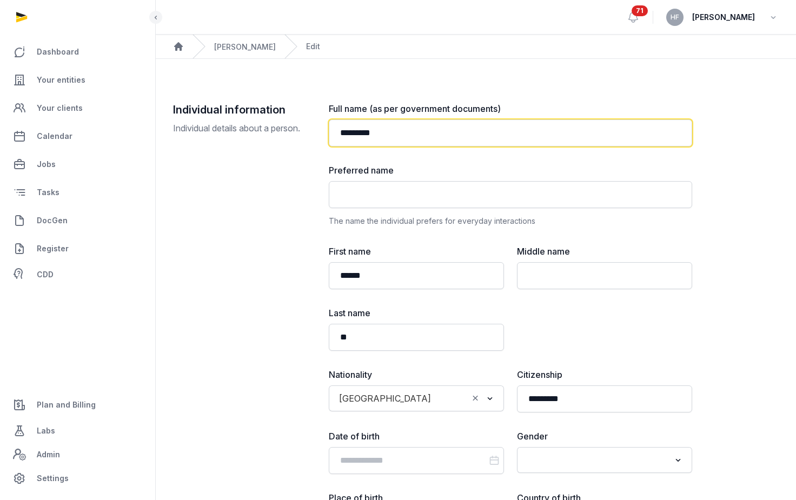
click at [377, 133] on input "*********" at bounding box center [510, 132] width 363 height 27
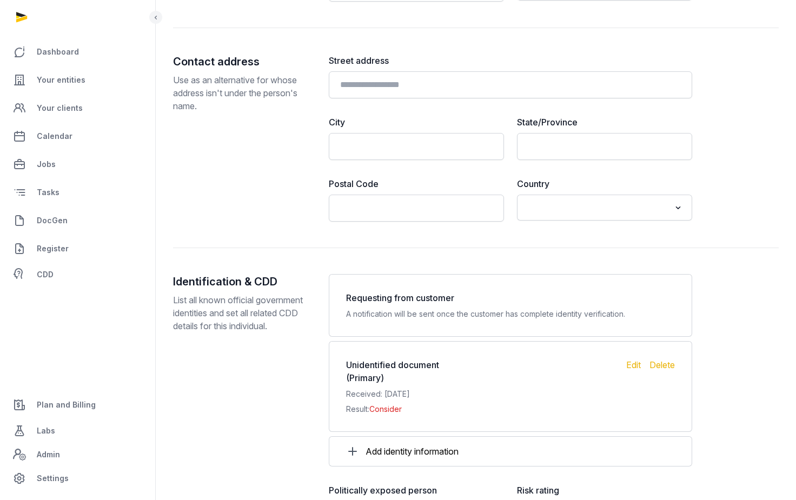
scroll to position [997, 0]
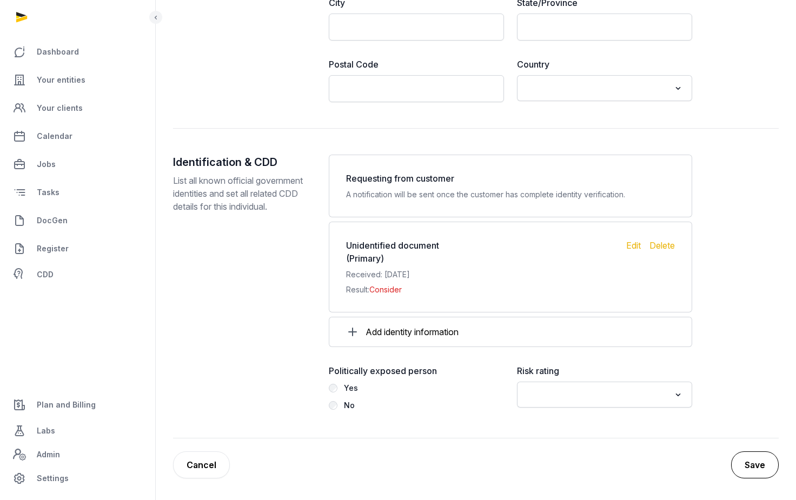
type input "**********"
click at [765, 474] on button "Save" at bounding box center [755, 464] width 48 height 27
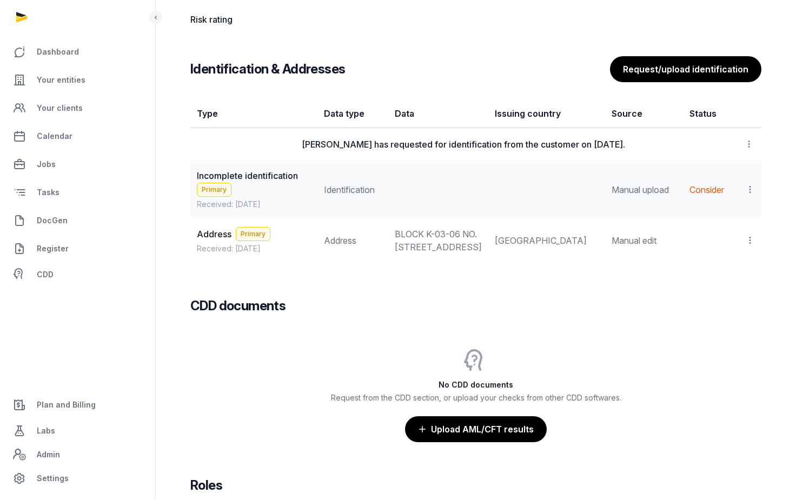
scroll to position [877, 0]
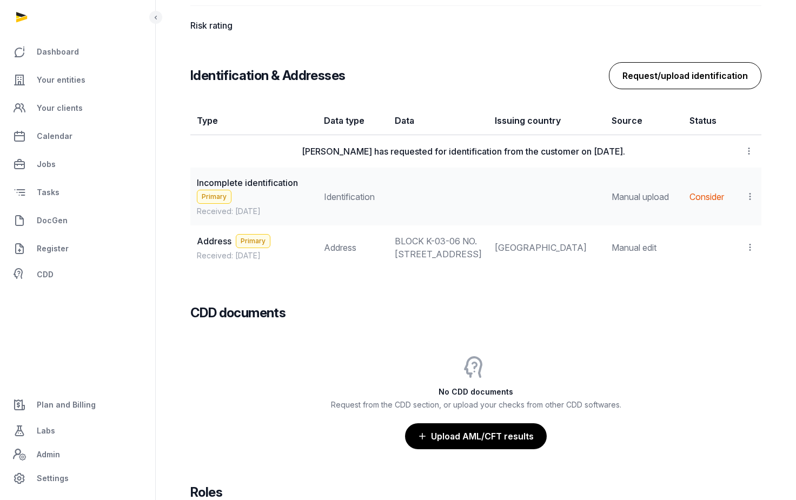
click at [718, 83] on button "Request/upload identification" at bounding box center [685, 75] width 152 height 27
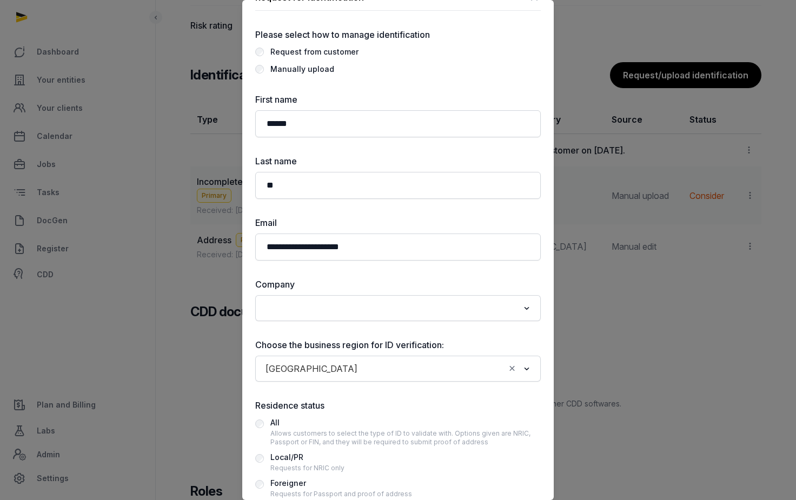
scroll to position [0, 0]
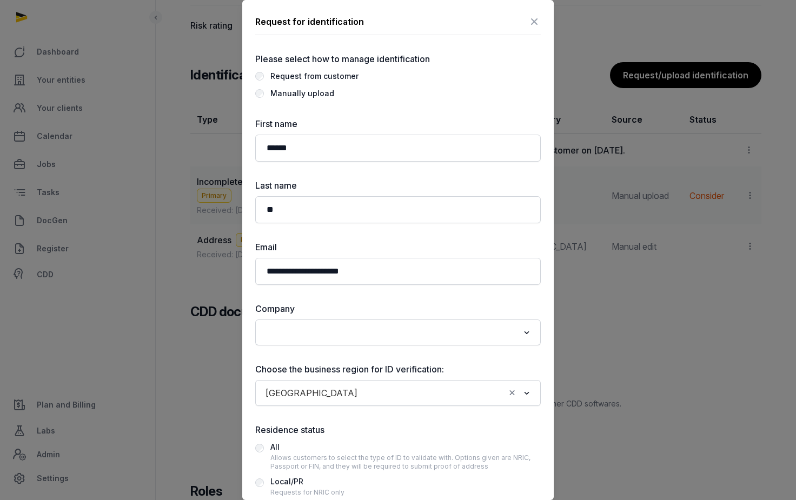
click at [534, 18] on icon at bounding box center [533, 21] width 13 height 17
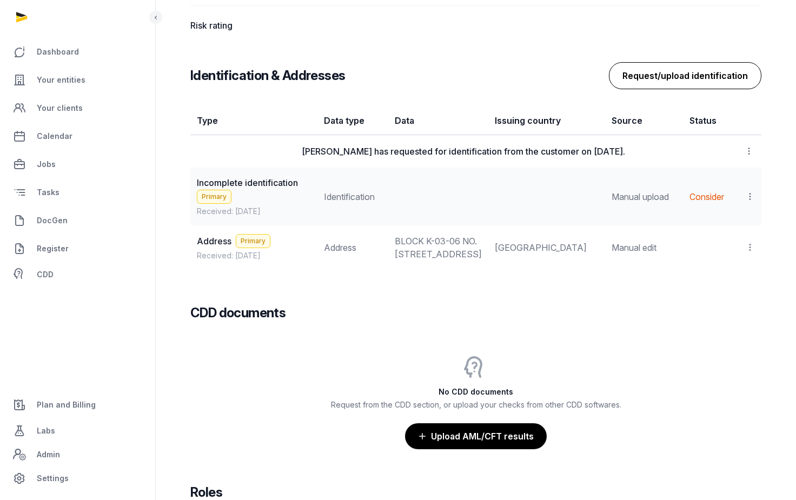
click at [714, 89] on button "Request/upload identification" at bounding box center [685, 75] width 152 height 27
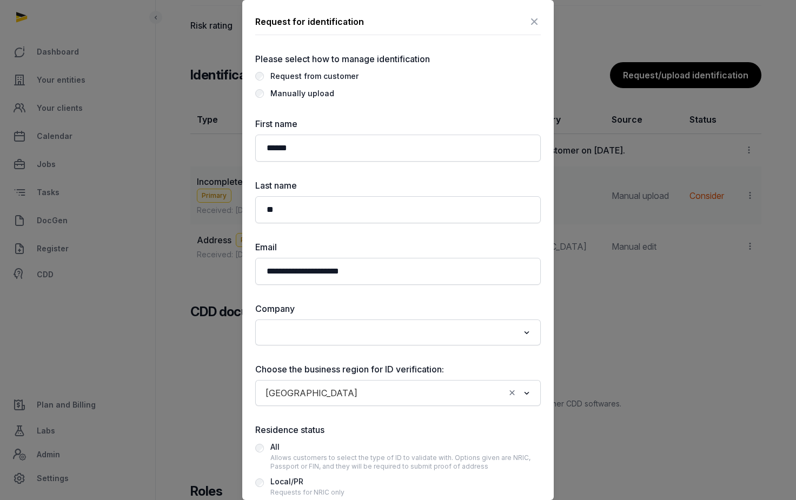
click at [325, 93] on div "Manually upload" at bounding box center [302, 93] width 64 height 13
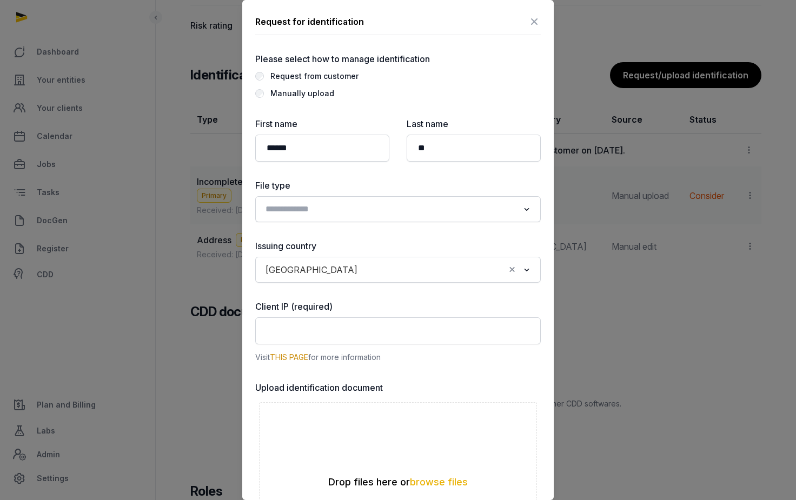
click at [359, 216] on input "Search for option" at bounding box center [390, 209] width 257 height 15
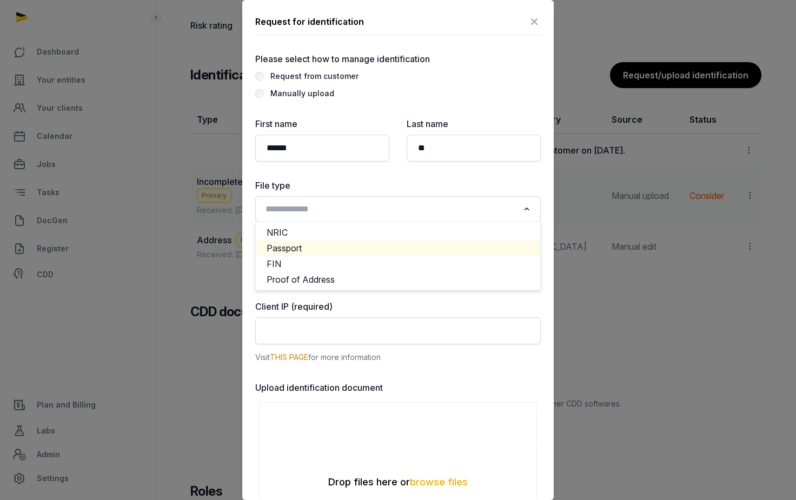
click at [326, 246] on li "Passport" at bounding box center [398, 248] width 284 height 16
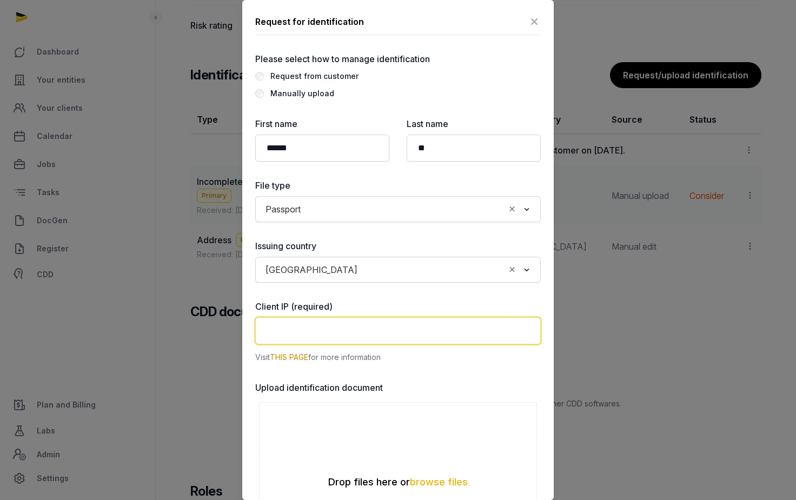
click at [361, 330] on input "text" at bounding box center [397, 330] width 285 height 27
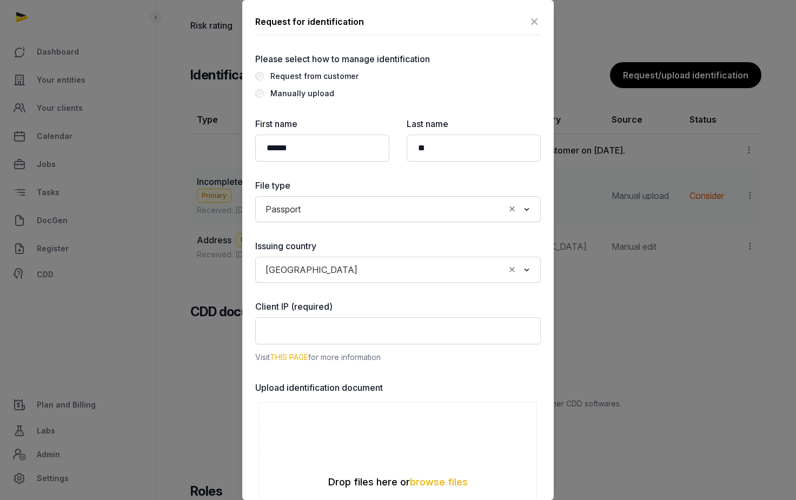
click at [295, 355] on link "THIS PAGE" at bounding box center [289, 356] width 38 height 9
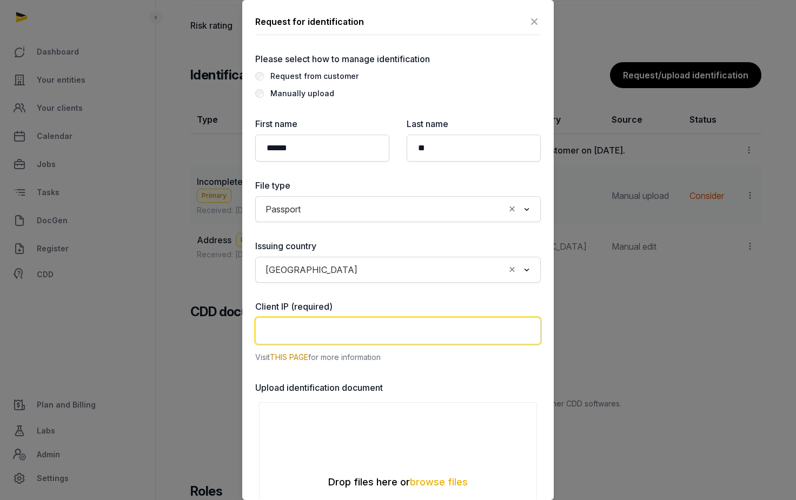
click at [313, 331] on input "text" at bounding box center [397, 330] width 285 height 27
paste input "**********"
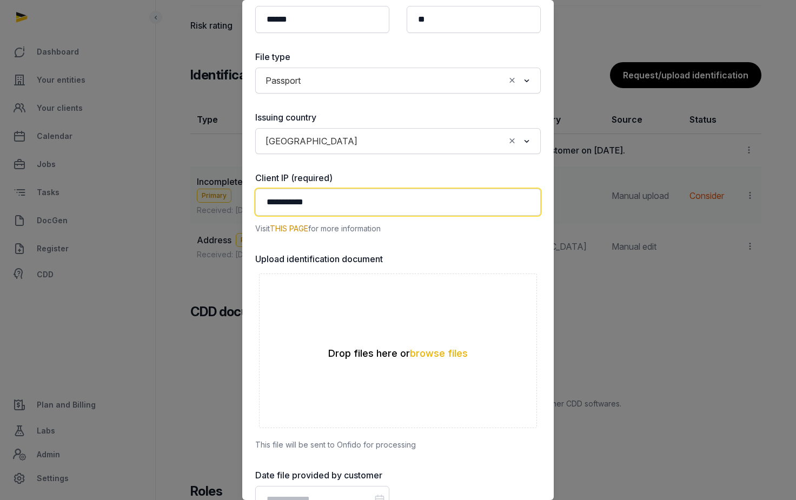
scroll to position [133, 0]
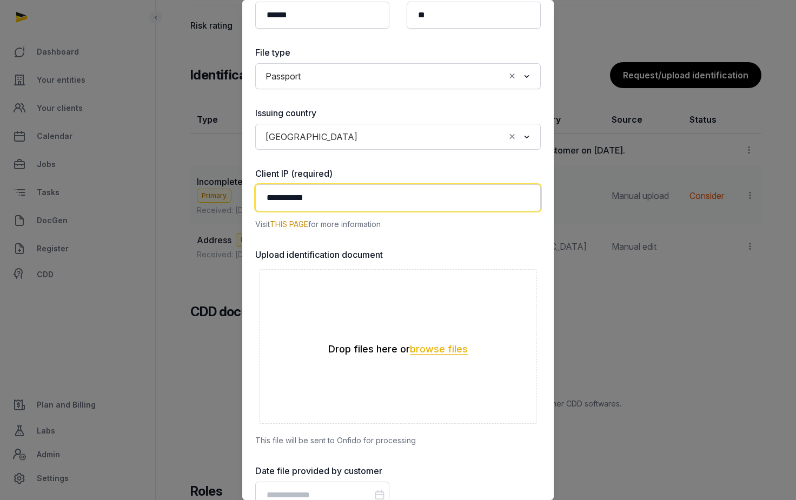
type input "**********"
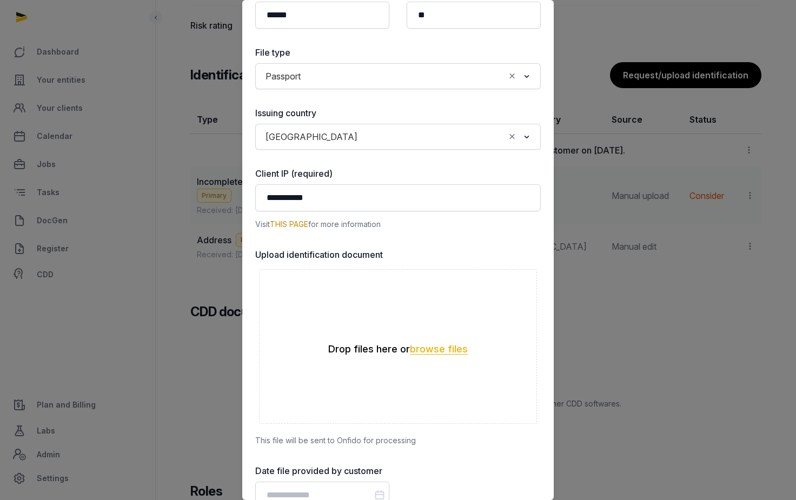
click at [430, 351] on button "browse files" at bounding box center [439, 349] width 58 height 10
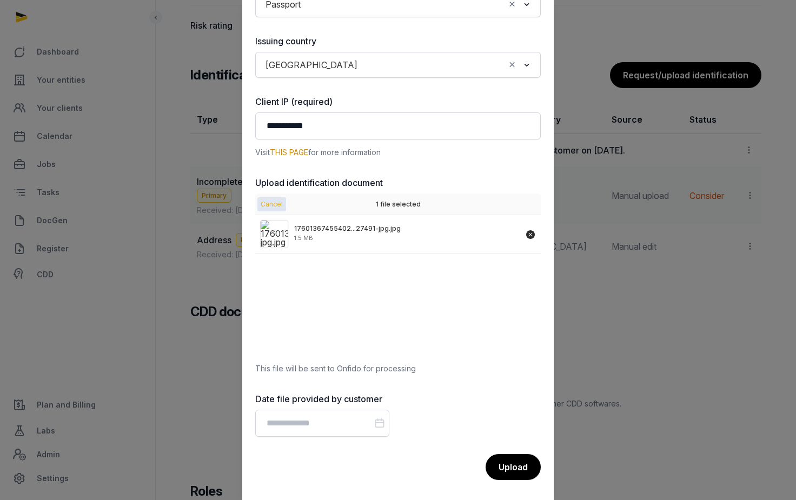
scroll to position [206, 0]
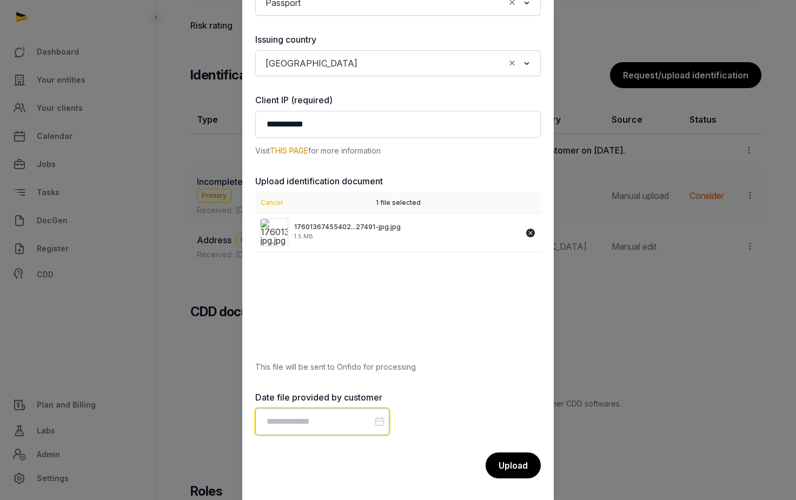
click at [342, 420] on input "Datepicker input" at bounding box center [322, 421] width 134 height 27
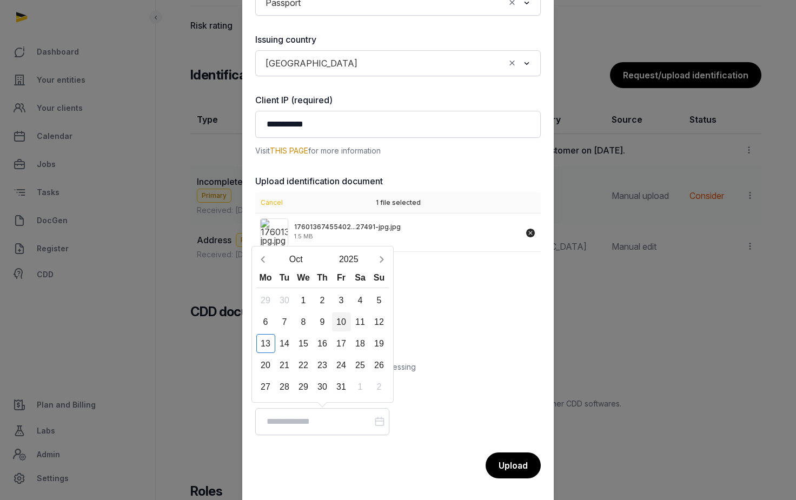
click at [342, 319] on div "10" at bounding box center [341, 321] width 19 height 19
type input "**********"
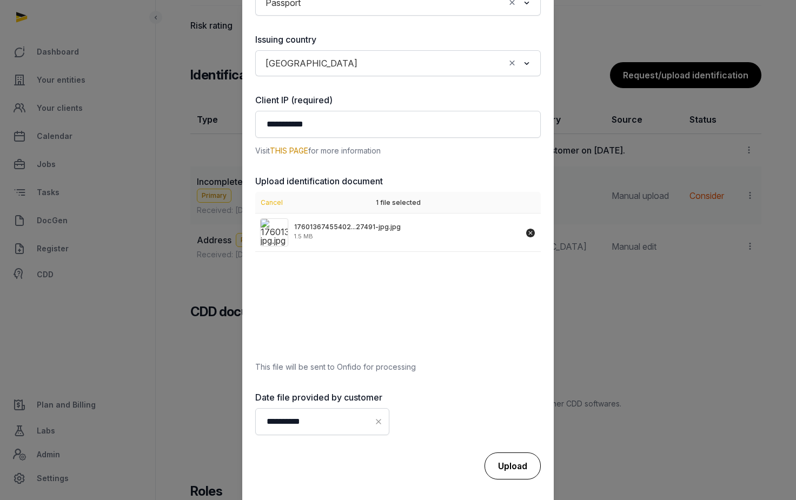
click at [513, 460] on div "Upload" at bounding box center [512, 465] width 56 height 27
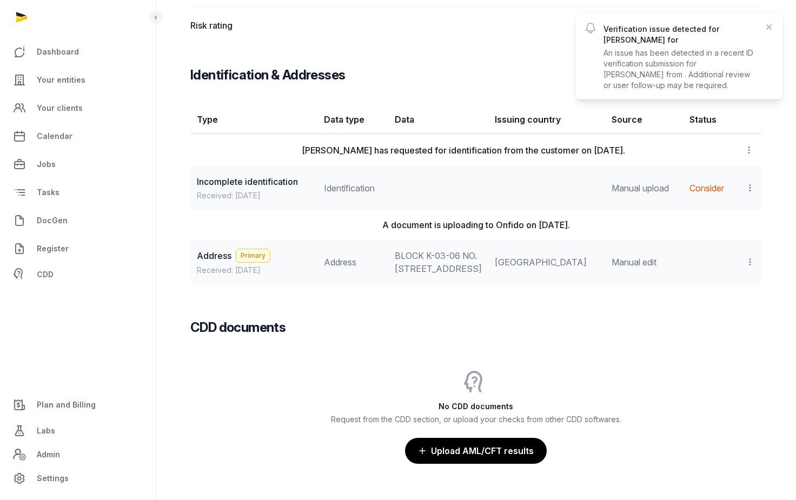
click at [660, 240] on td "A document is uploading to Onfido on Oct 13, 2025." at bounding box center [475, 225] width 571 height 30
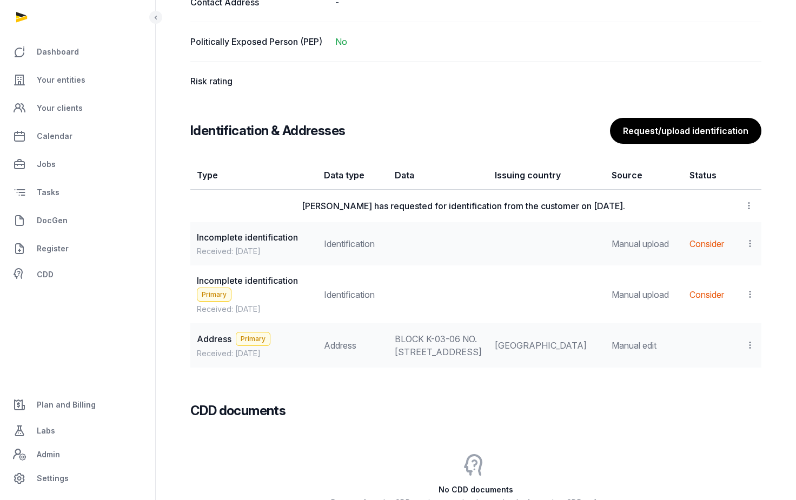
scroll to position [831, 0]
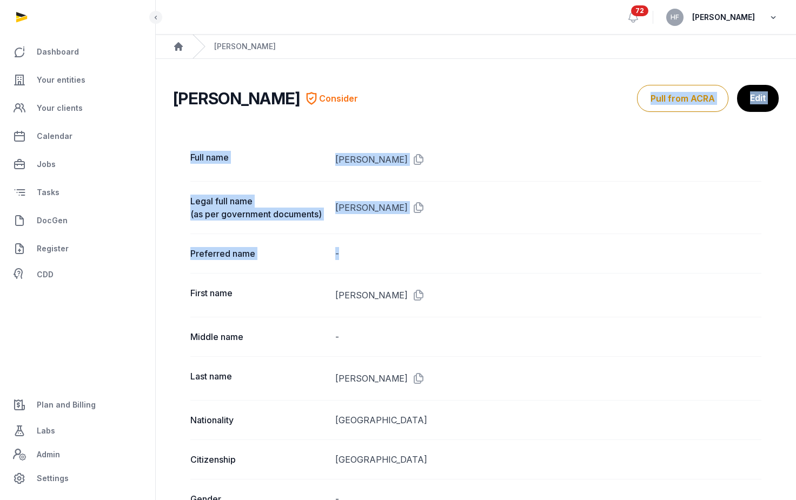
drag, startPoint x: 601, startPoint y: 259, endPoint x: 772, endPoint y: 12, distance: 301.0
drag, startPoint x: 751, startPoint y: 173, endPoint x: 716, endPoint y: 205, distance: 47.4
click at [716, 205] on dd "[PERSON_NAME]" at bounding box center [548, 208] width 426 height 26
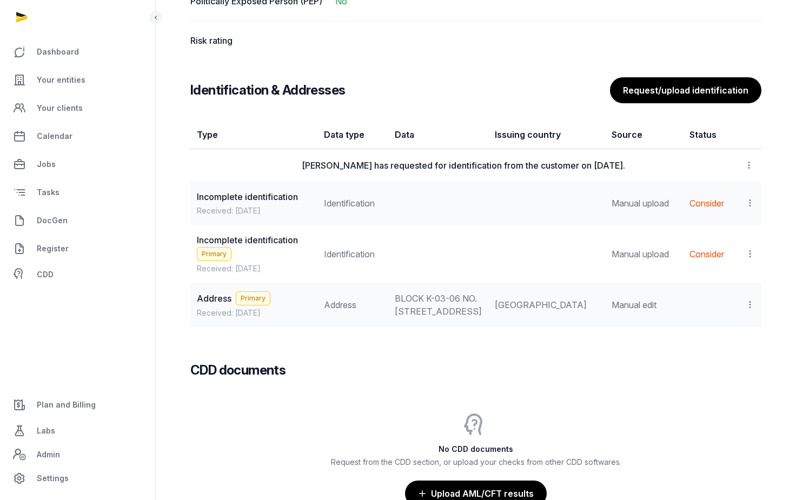
scroll to position [874, 0]
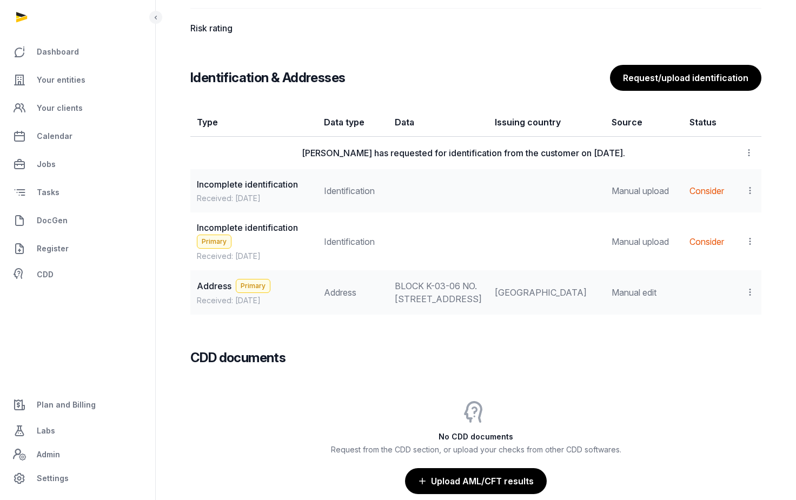
click at [749, 196] on icon at bounding box center [750, 190] width 10 height 11
click at [488, 234] on td at bounding box center [438, 241] width 100 height 58
click at [745, 196] on icon at bounding box center [750, 190] width 10 height 11
click at [716, 268] on span "Populate Information" at bounding box center [702, 263] width 83 height 11
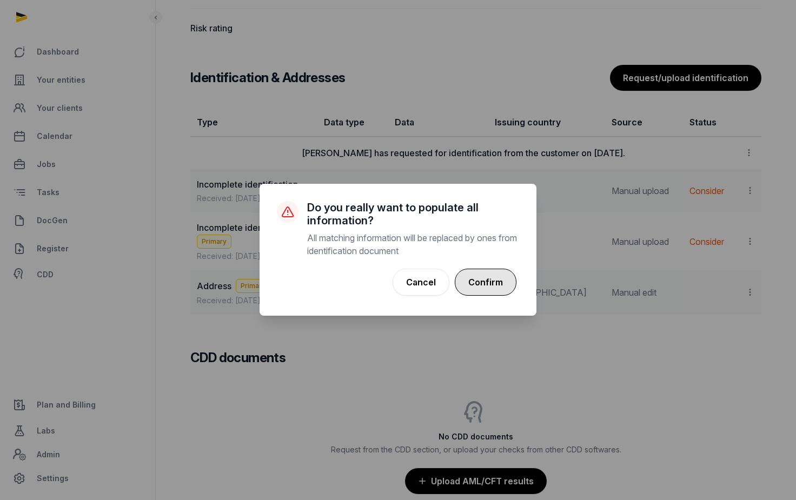
click at [487, 277] on button "Confirm" at bounding box center [486, 282] width 62 height 27
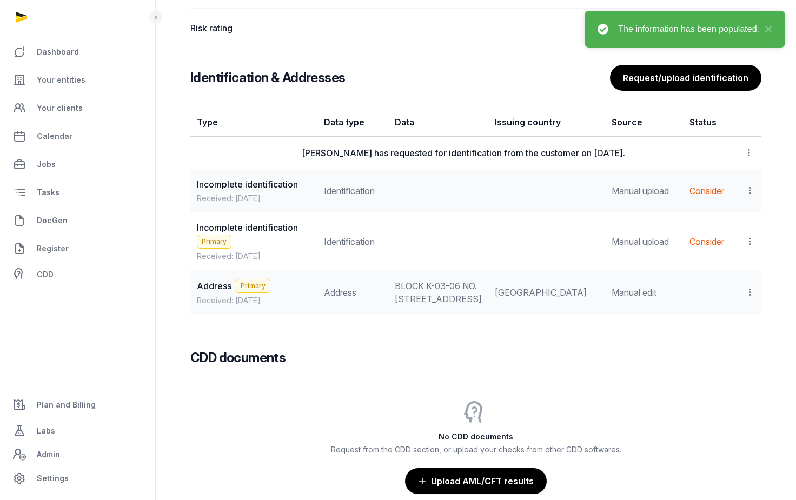
click at [746, 196] on icon at bounding box center [750, 190] width 10 height 11
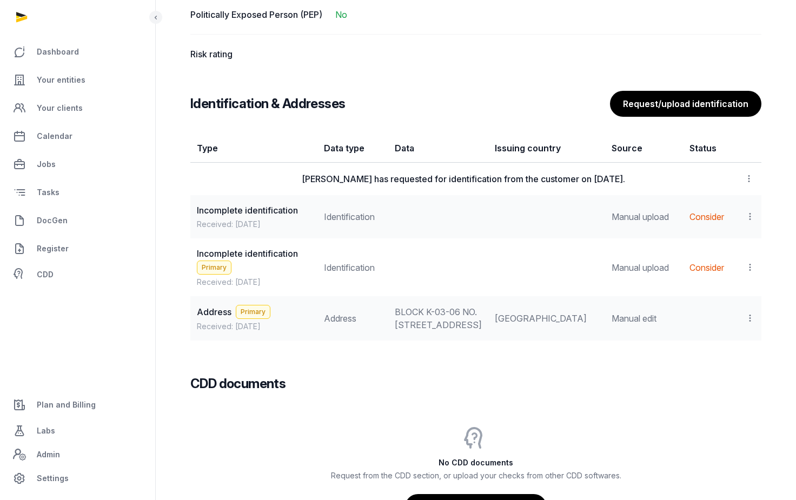
scroll to position [840, 0]
click at [750, 272] on icon at bounding box center [750, 266] width 10 height 11
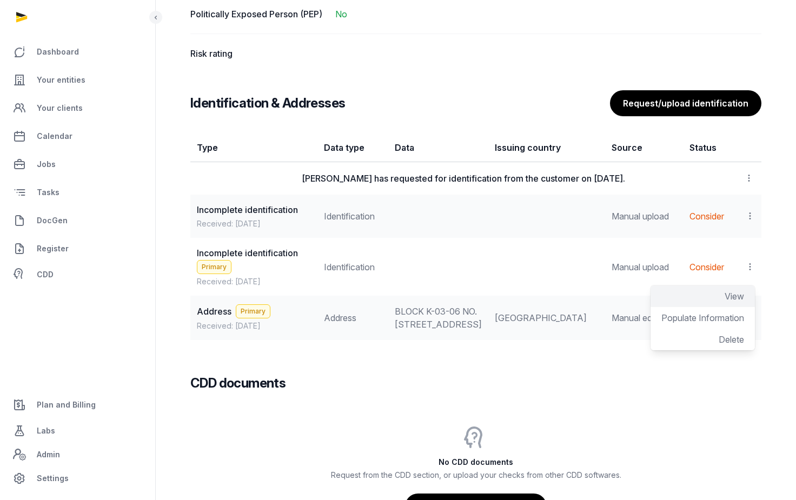
click at [732, 300] on span "View" at bounding box center [733, 296] width 19 height 11
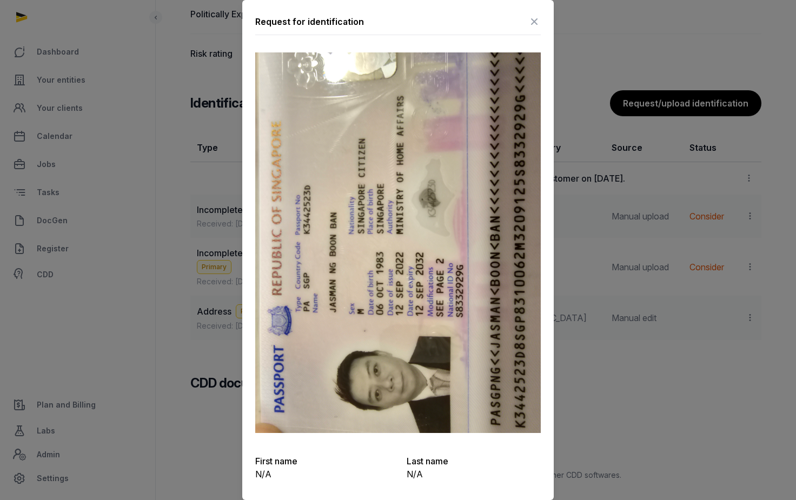
click at [535, 18] on icon at bounding box center [533, 21] width 13 height 17
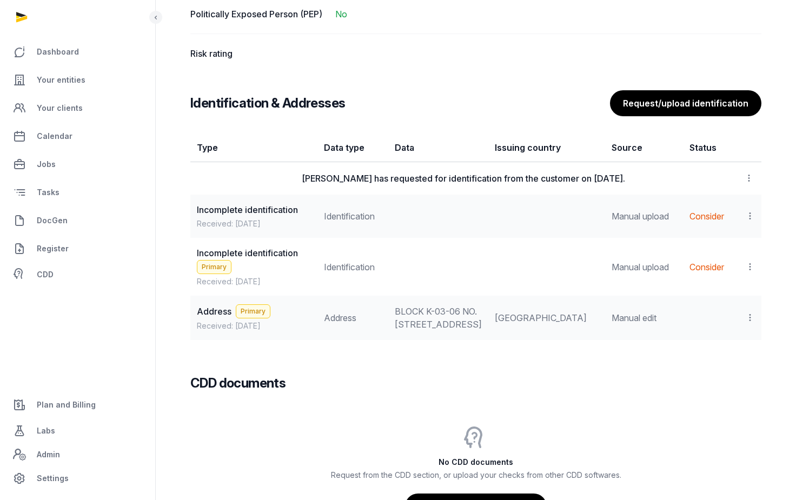
click at [750, 272] on icon at bounding box center [750, 266] width 10 height 11
click at [726, 345] on span "Delete" at bounding box center [730, 339] width 25 height 11
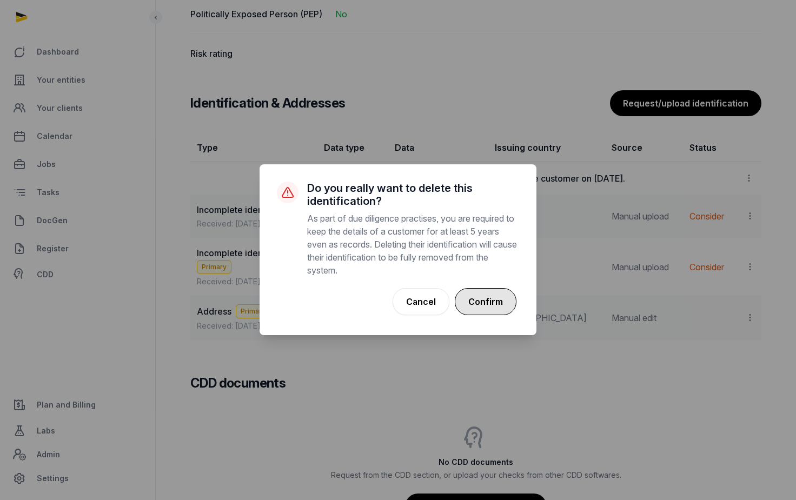
click at [492, 309] on button "Confirm" at bounding box center [486, 301] width 62 height 27
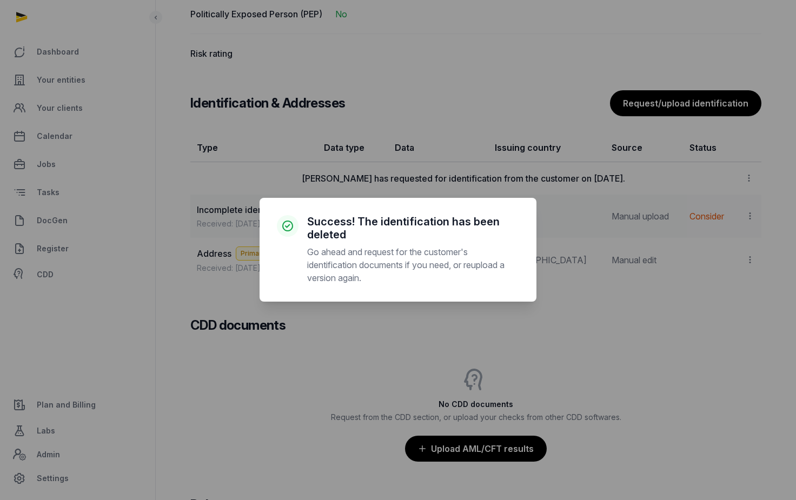
click at [538, 238] on div "× Success! The identification has been deleted Go ahead and request for the cus…" at bounding box center [398, 250] width 796 height 500
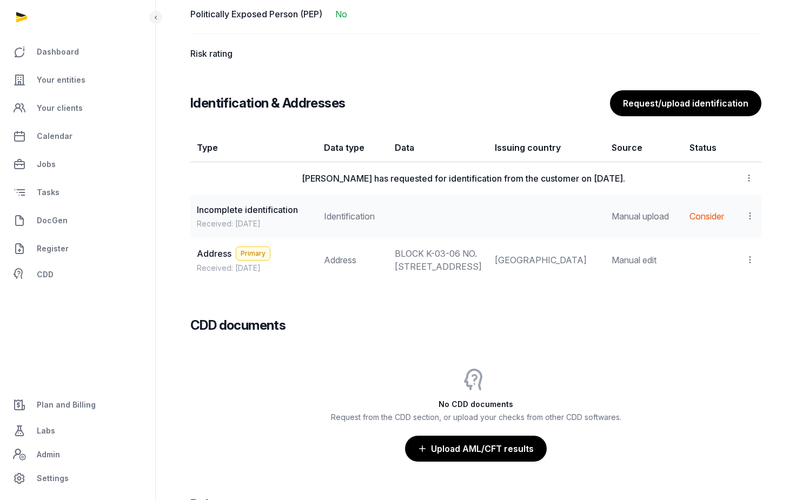
click at [745, 222] on icon at bounding box center [750, 215] width 10 height 11
click at [736, 250] on span "View" at bounding box center [733, 245] width 19 height 11
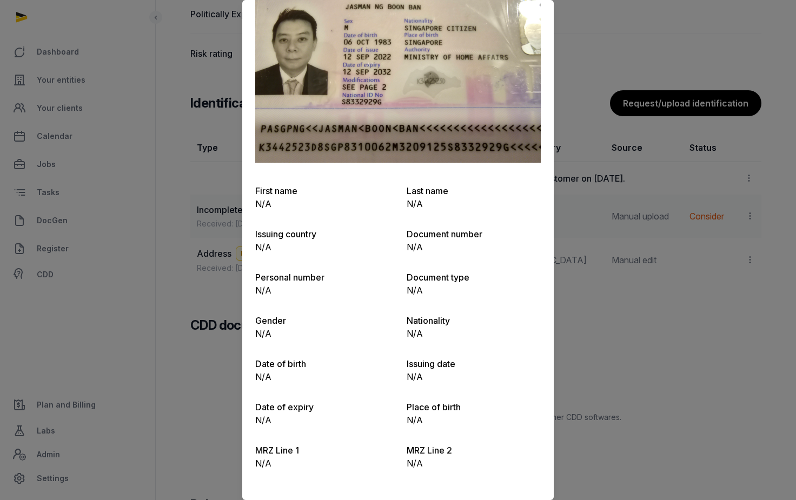
scroll to position [0, 0]
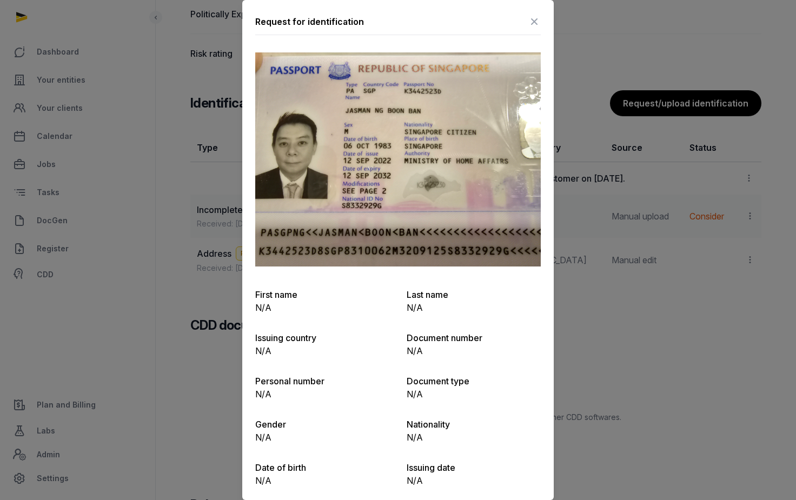
click at [536, 17] on icon at bounding box center [533, 21] width 13 height 17
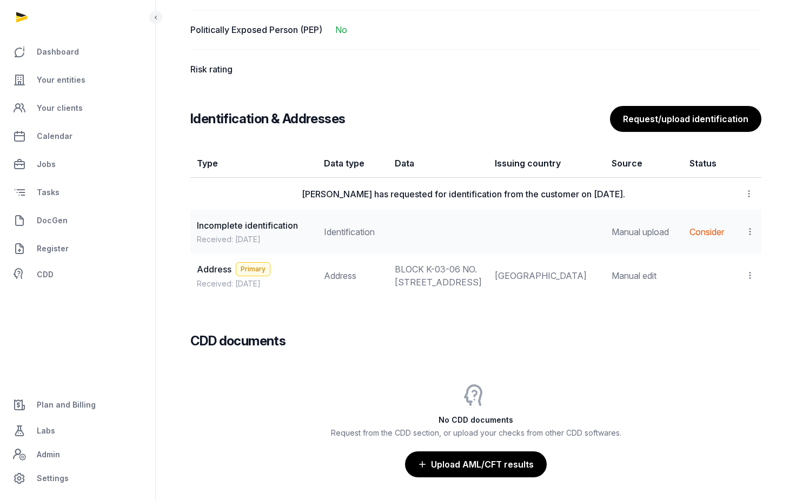
scroll to position [826, 0]
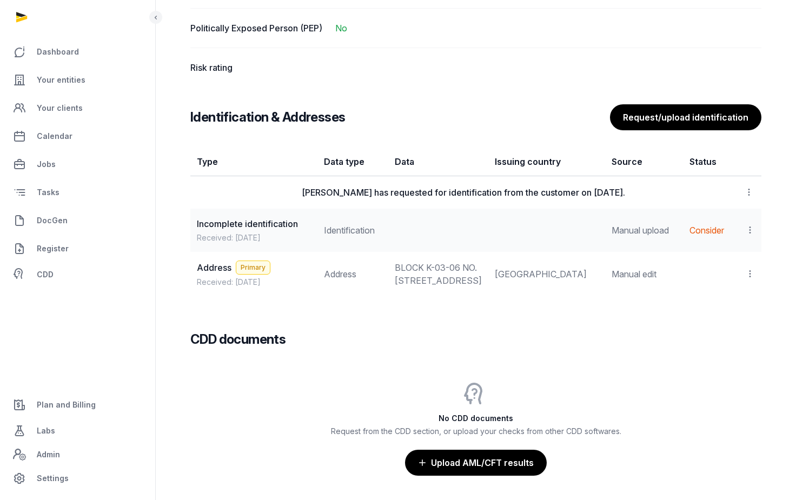
click at [752, 236] on icon at bounding box center [750, 229] width 10 height 11
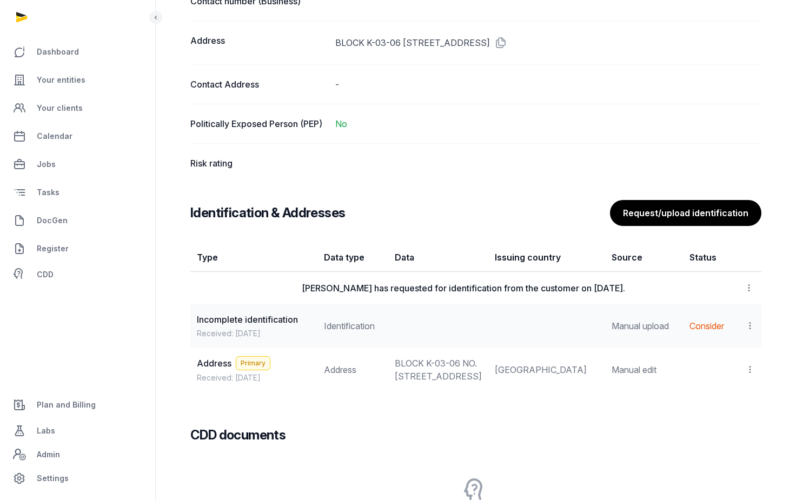
scroll to position [744, 0]
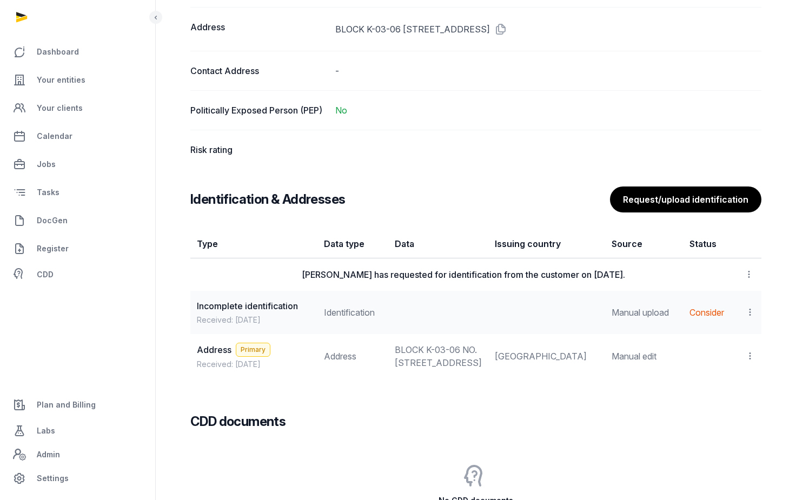
click at [752, 318] on icon at bounding box center [750, 311] width 10 height 11
click at [730, 347] on span "View" at bounding box center [733, 341] width 19 height 11
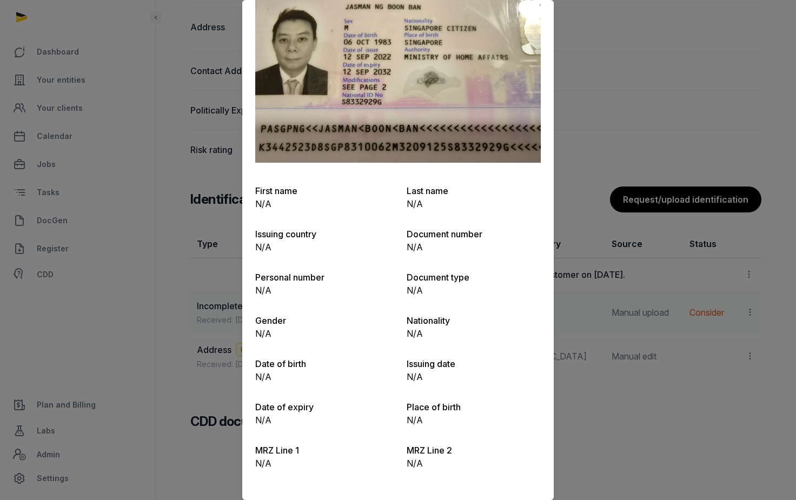
scroll to position [0, 0]
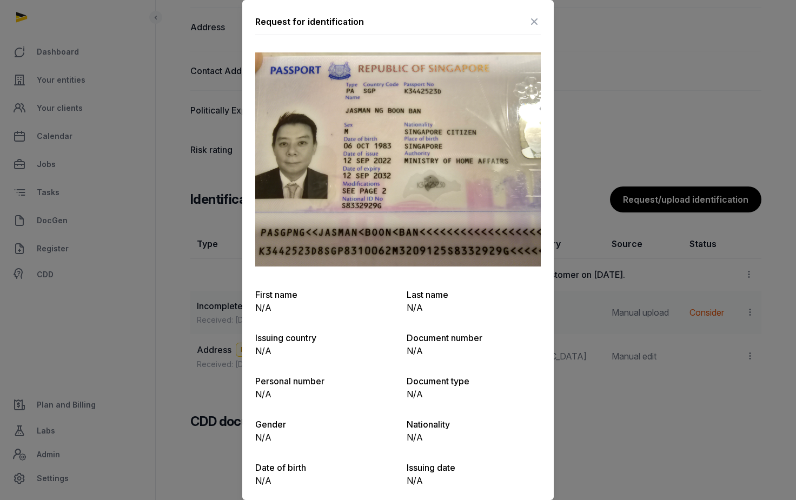
click at [536, 19] on icon at bounding box center [533, 21] width 13 height 17
